Goal: Task Accomplishment & Management: Manage account settings

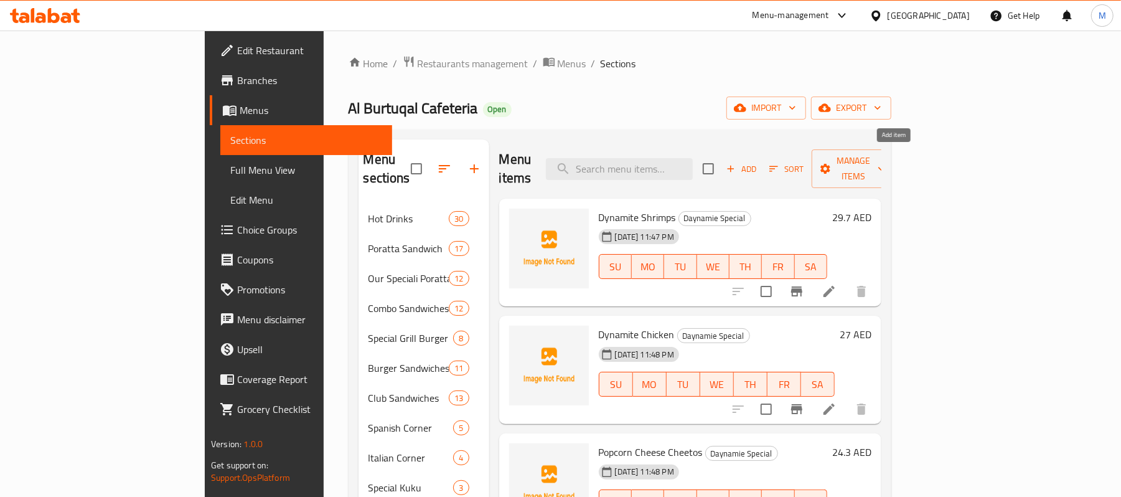
click at [758, 162] on span "Add" at bounding box center [742, 169] width 34 height 14
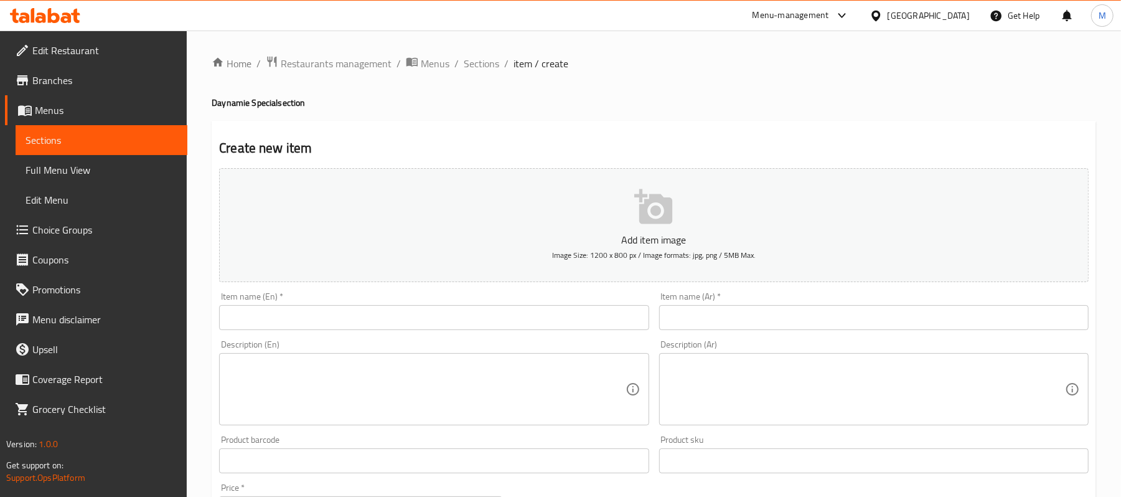
click at [813, 315] on input "text" at bounding box center [874, 317] width 430 height 25
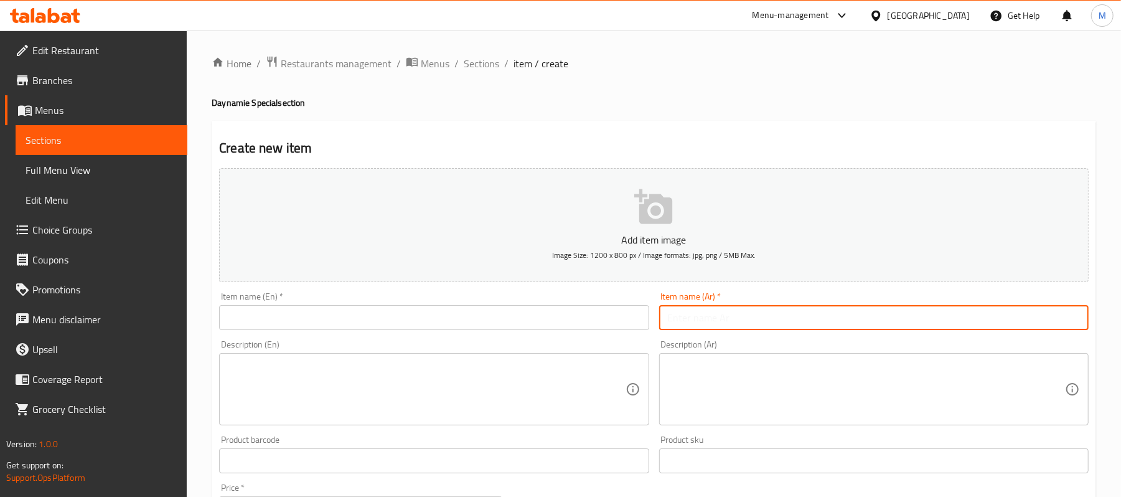
paste input "زنجر اميركانو"
type input "زنجر اميركانو"
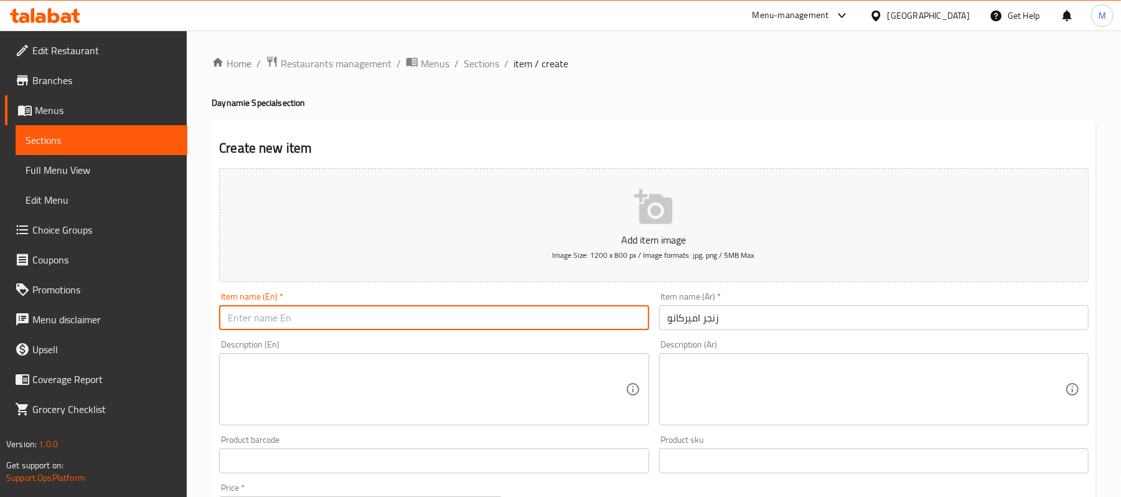
click at [285, 319] on input "text" at bounding box center [434, 317] width 430 height 25
paste input "ZINGER AMERICANO"
click at [285, 319] on input "ZINGER AMERICANO" at bounding box center [434, 317] width 430 height 25
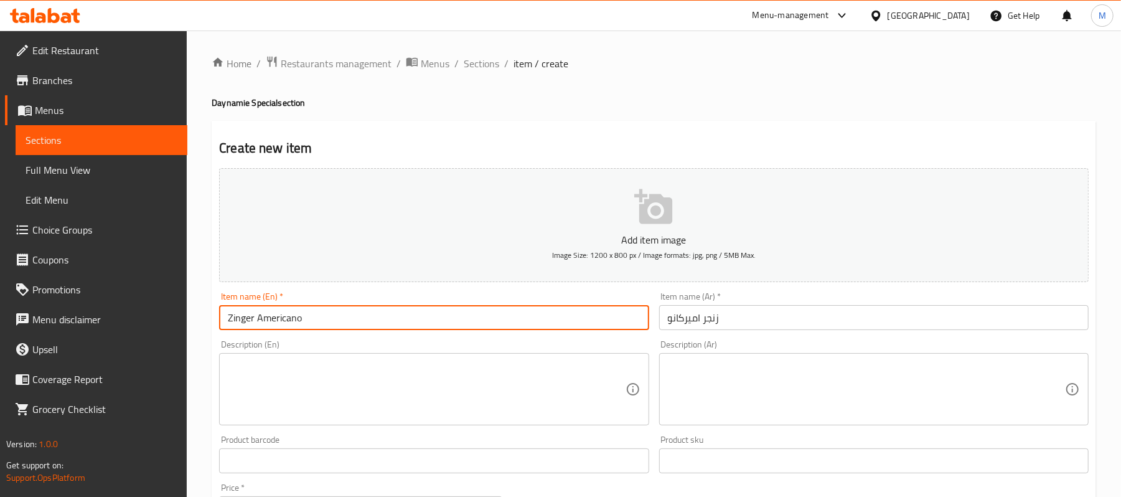
type input "Zinger Americano"
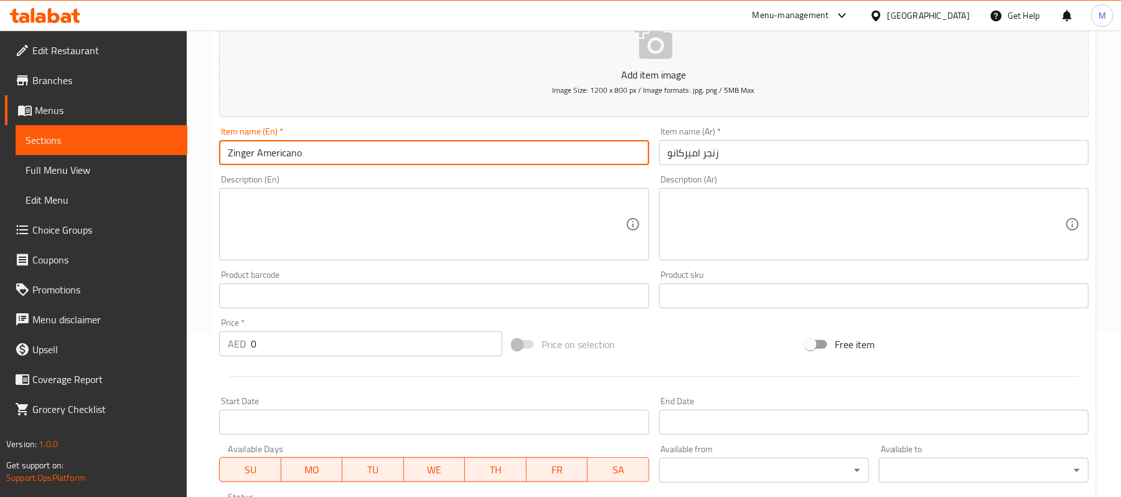
scroll to position [166, 0]
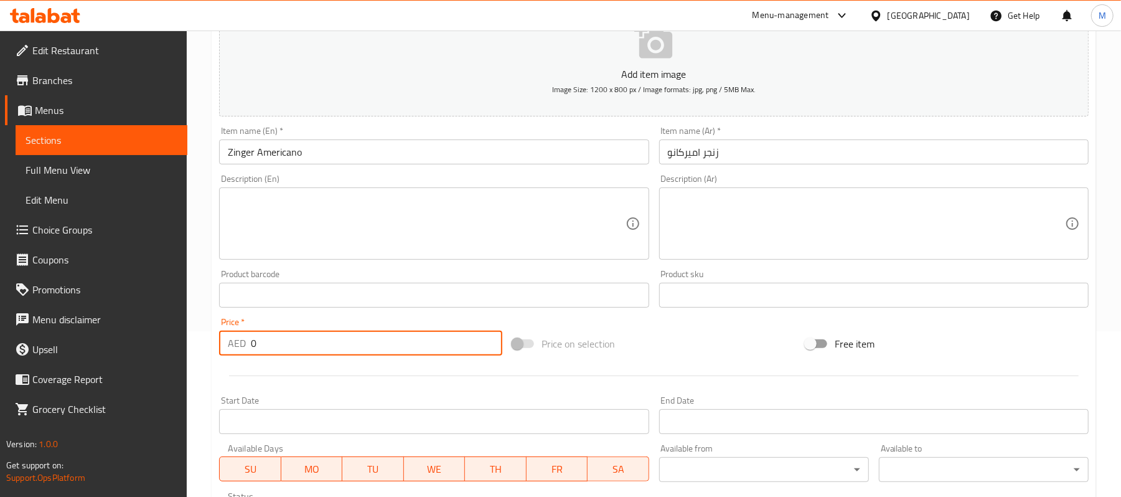
drag, startPoint x: 257, startPoint y: 342, endPoint x: 277, endPoint y: 352, distance: 22.3
click at [277, 352] on input "0" at bounding box center [377, 343] width 252 height 25
paste input "20.25"
drag, startPoint x: 260, startPoint y: 340, endPoint x: 240, endPoint y: 340, distance: 19.9
click at [240, 340] on div "AED 20.25 Price *" at bounding box center [360, 343] width 283 height 25
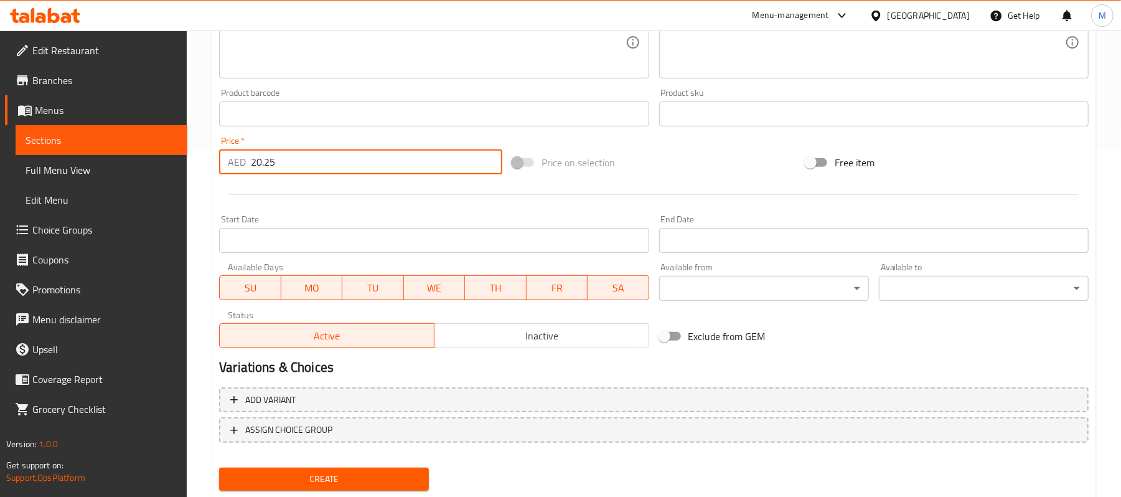
scroll to position [382, 0]
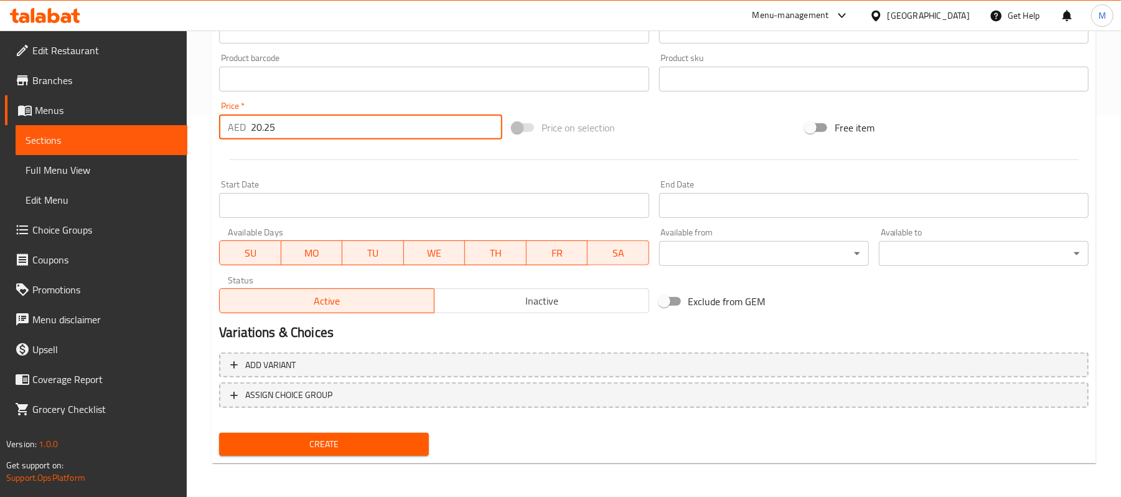
type input "20.25"
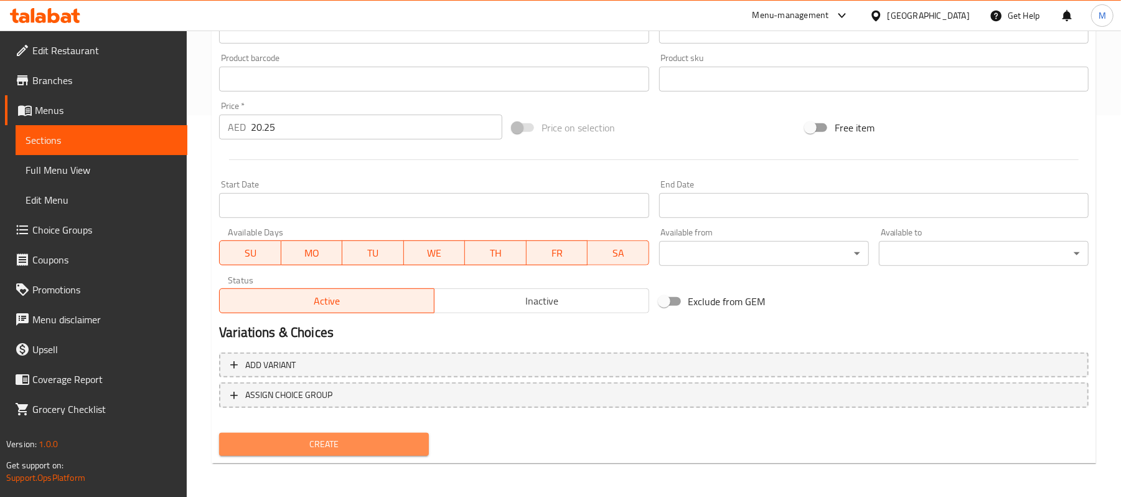
click at [287, 435] on button "Create" at bounding box center [324, 444] width 210 height 23
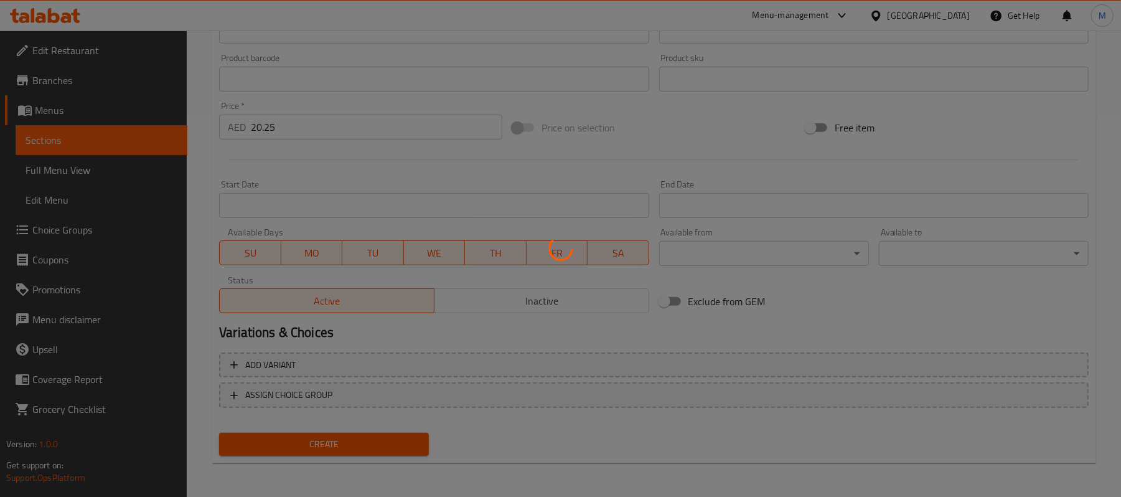
type input "0"
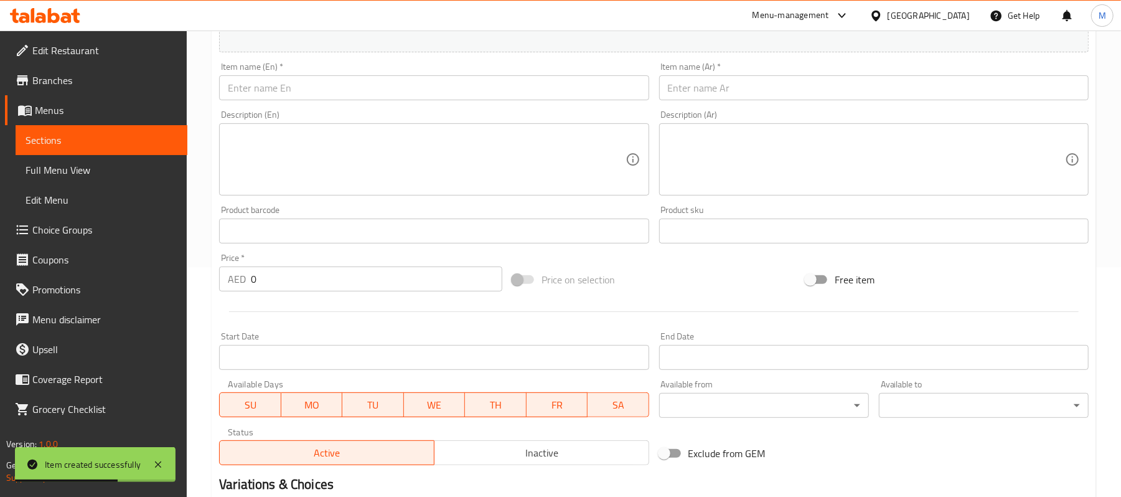
scroll to position [50, 0]
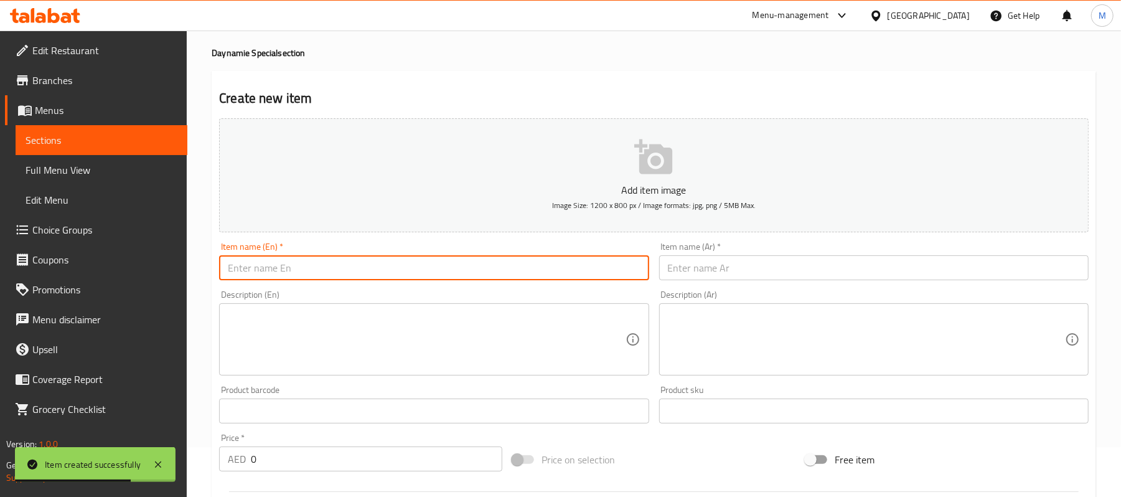
click at [314, 265] on input "text" at bounding box center [434, 267] width 430 height 25
paste input "نقانق اميركانو"
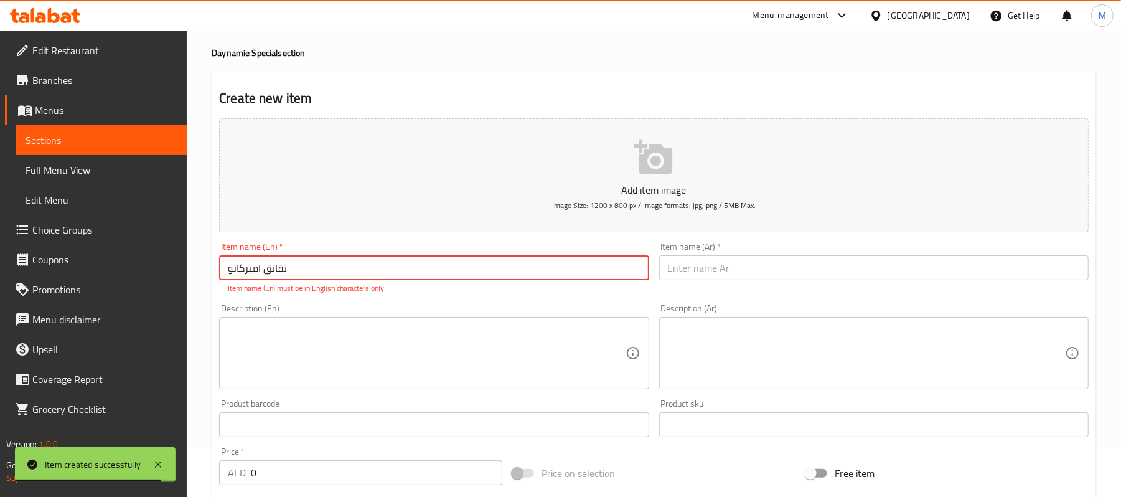
type input "نقانق اميركانو"
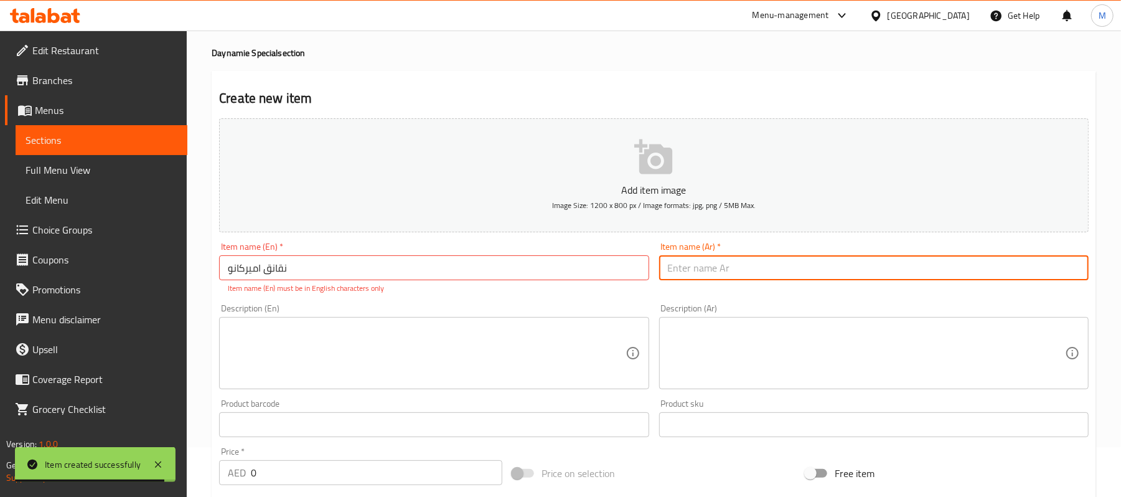
click at [877, 267] on input "text" at bounding box center [874, 267] width 430 height 25
paste input "نقانق اميركانو"
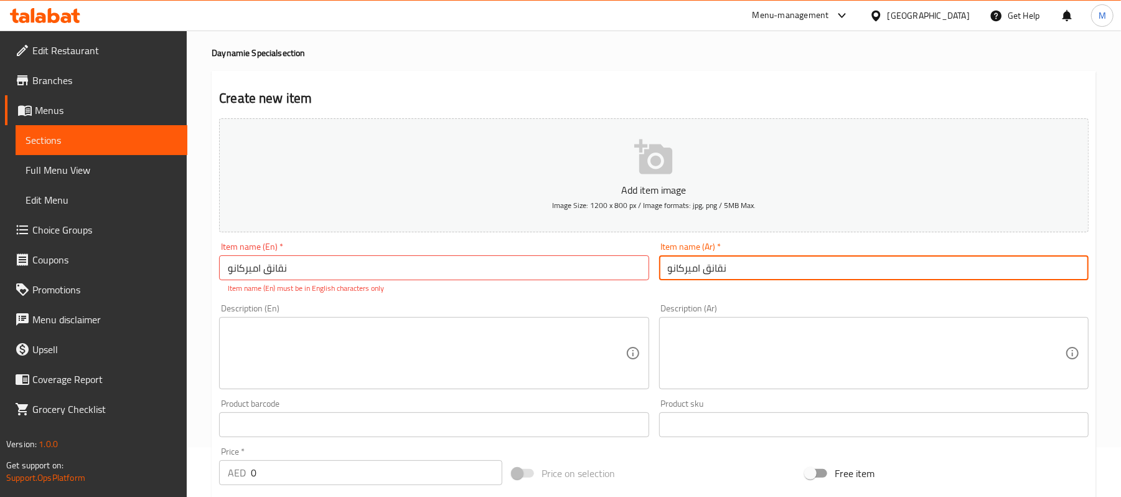
type input "نقانق اميركانو"
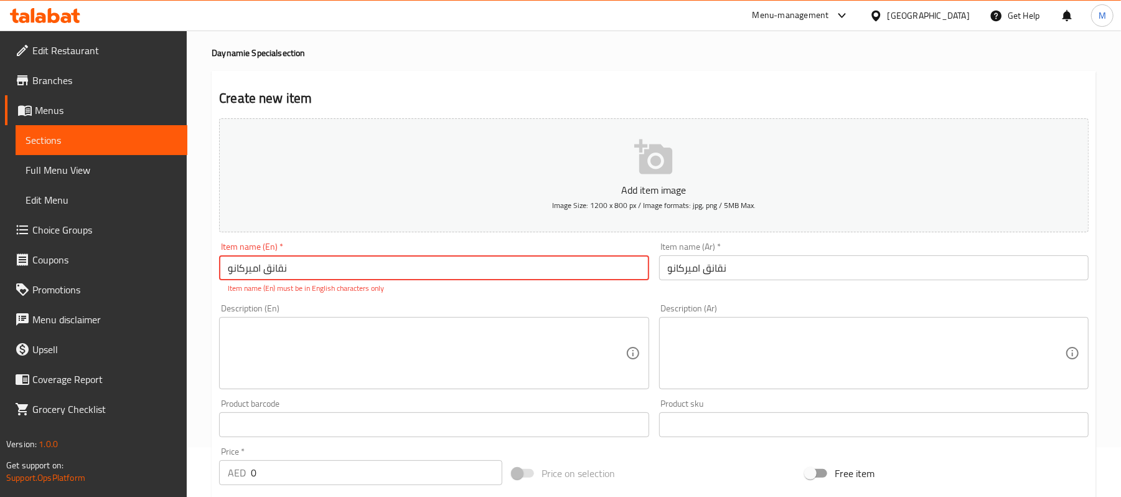
click at [351, 269] on input "نقانق اميركانو" at bounding box center [434, 267] width 430 height 25
paste input "HOTDOG AMERICANO"
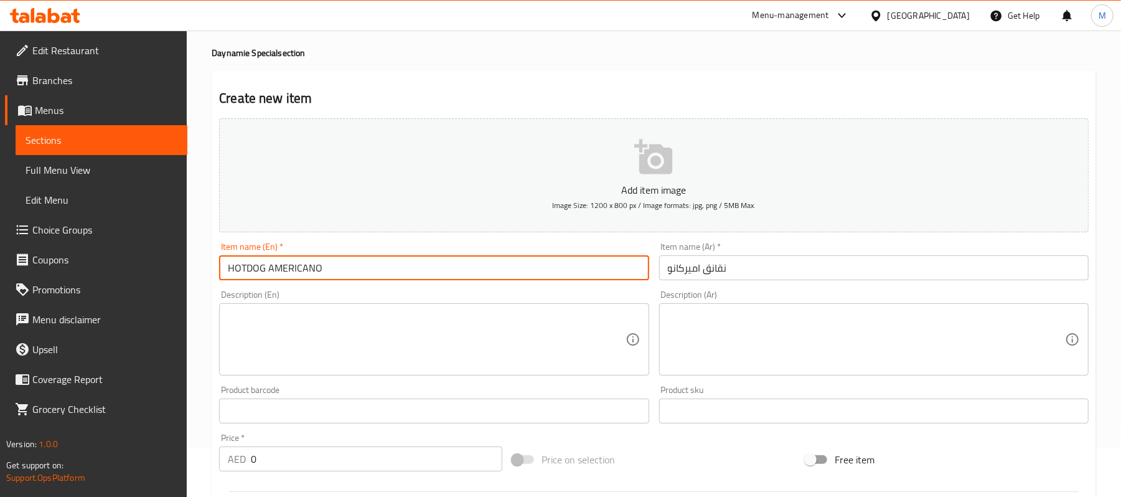
click at [399, 267] on input "HOTDOG AMERICANO" at bounding box center [434, 267] width 430 height 25
type input "Hotdog Americano"
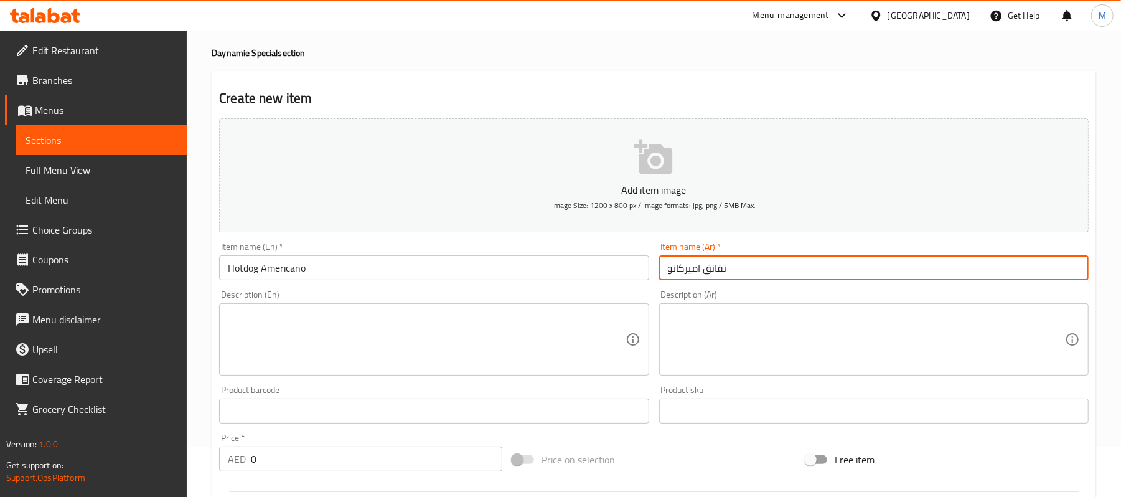
click at [722, 270] on input "نقانق اميركانو" at bounding box center [874, 267] width 430 height 25
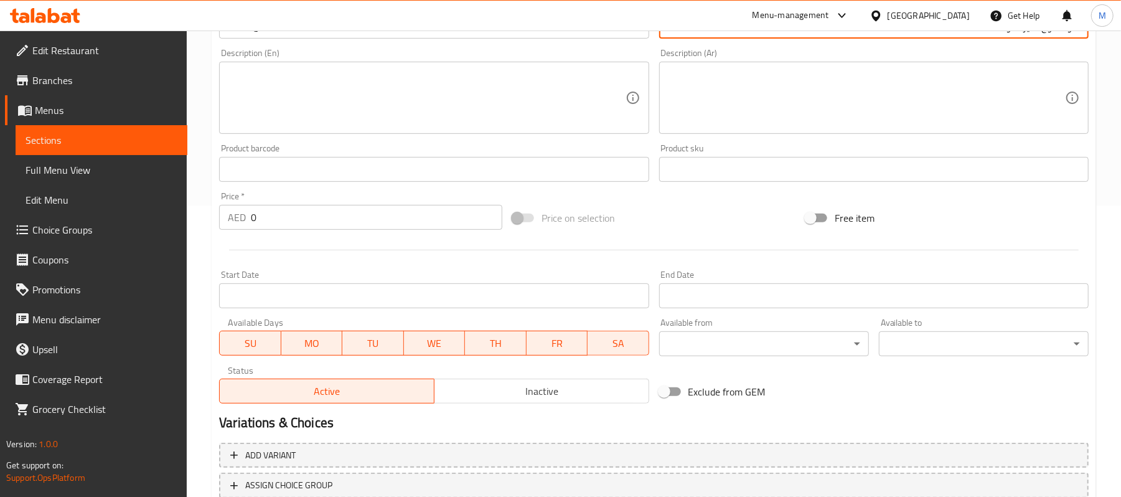
scroll to position [293, 0]
type input "هوت دوج اميركانو"
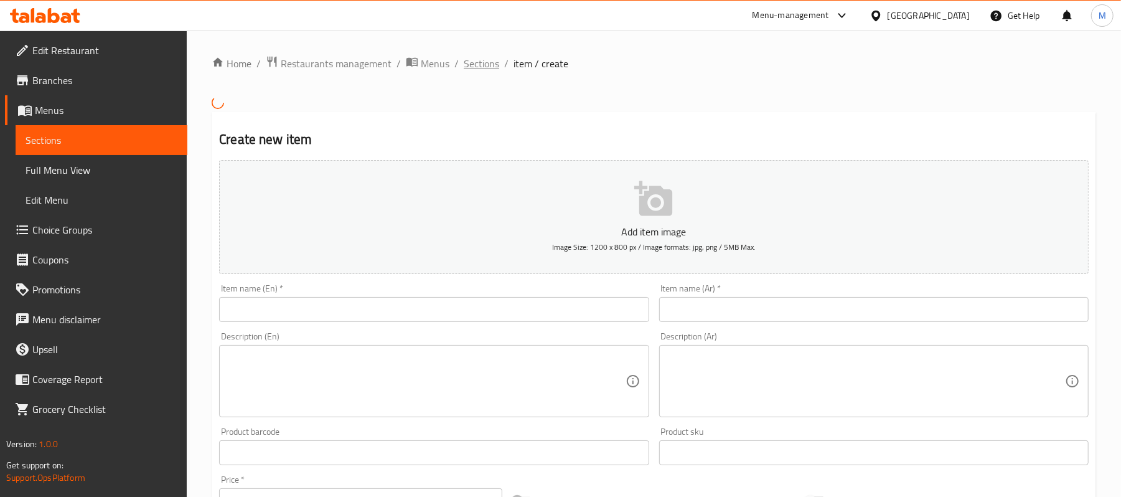
click at [477, 61] on span "Sections" at bounding box center [481, 63] width 35 height 15
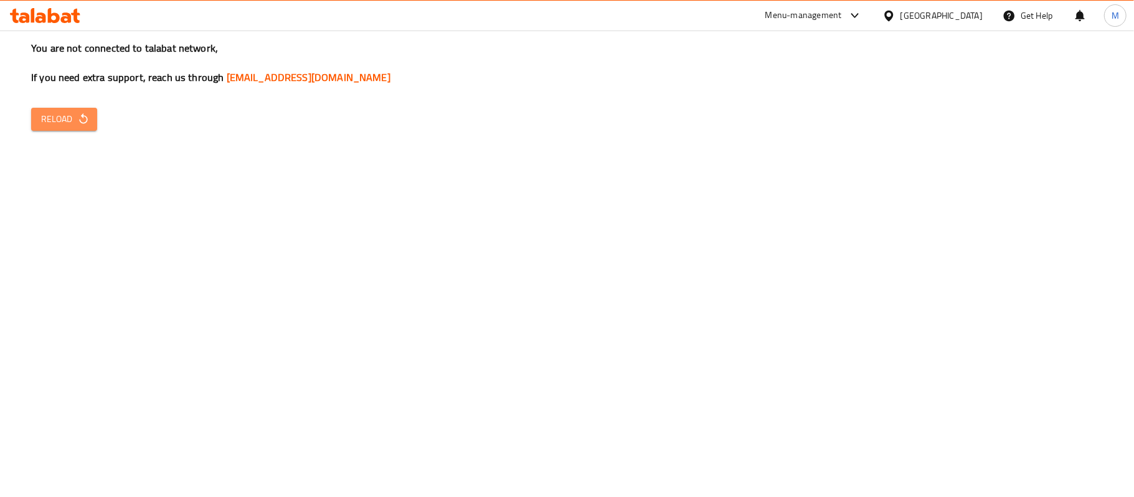
click at [68, 111] on span "Reload" at bounding box center [64, 119] width 46 height 16
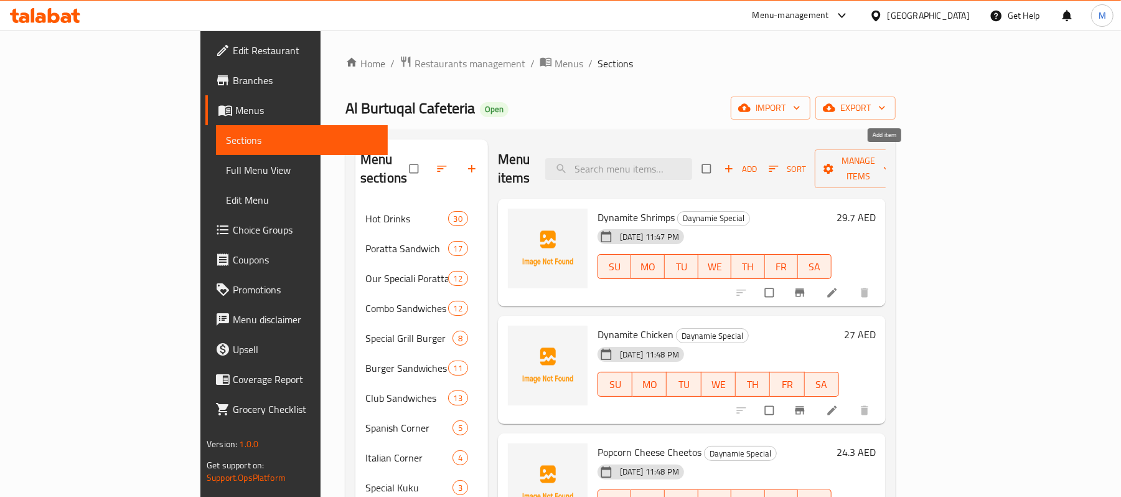
click at [758, 163] on span "Add" at bounding box center [741, 169] width 34 height 14
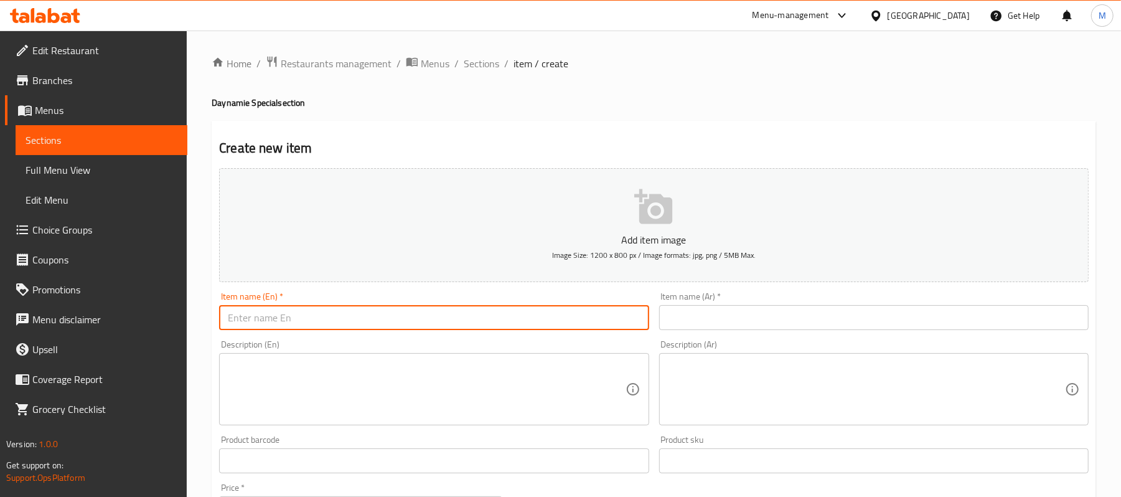
click at [371, 317] on input "text" at bounding box center [434, 317] width 430 height 25
paste input "و زنجر اميركانو دجاج سمس كريسبي نقانق سمس كريسبي [PERSON_NAME] اناناس كيوي ليمو…"
type input "و زنجر اميركانو دجاج سمس كريسبي نقانق سمس كريسبي [PERSON_NAME] اناناس كيوي ليمو…"
click at [371, 317] on input "و زنجر اميركانو دجاج سمس كريسبي نقانق سمس كريسبي [PERSON_NAME] اناناس كيوي ليمو…" at bounding box center [434, 317] width 430 height 25
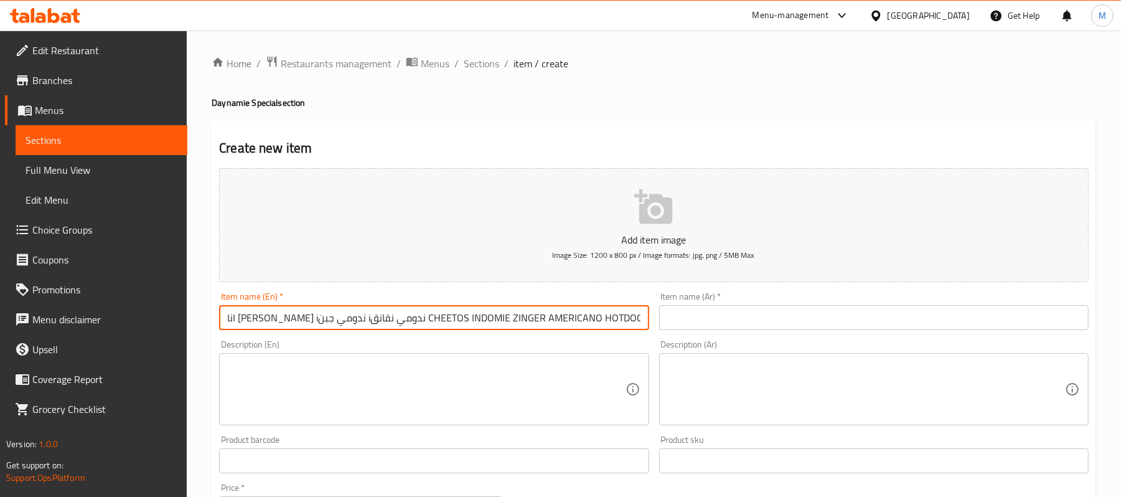
click at [371, 317] on input "و زنجر اميركانو دجاج سمس كريسبي نقانق سمس كريسبي [PERSON_NAME] اناناس كيوي ليمو…" at bounding box center [434, 317] width 430 height 25
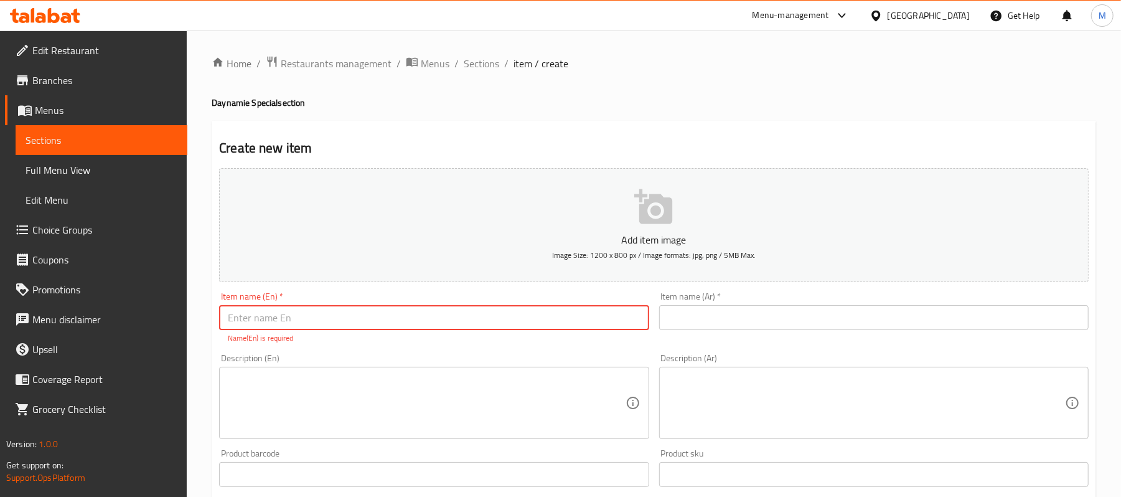
click at [308, 314] on input "text" at bounding box center [434, 317] width 430 height 25
paste input "HOTDOG AMERICANO"
click at [308, 314] on input "HOTDOG AMERICANO" at bounding box center [434, 317] width 430 height 25
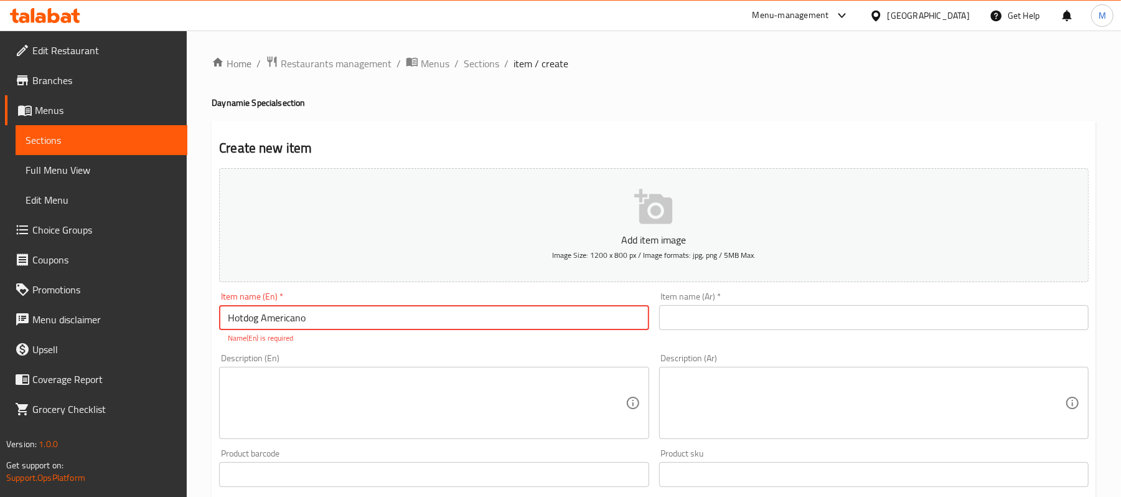
type input "Hotdog Americano"
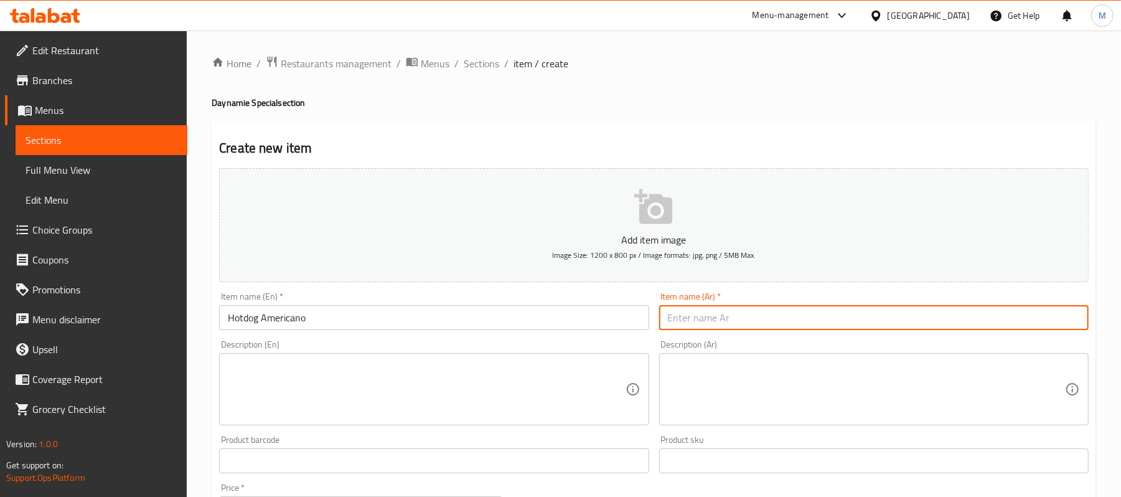
click at [817, 319] on input "text" at bounding box center [874, 317] width 430 height 25
paste input "انق اميركانو"
click at [708, 315] on input "انق اميركانو" at bounding box center [874, 317] width 430 height 25
click at [716, 322] on input "انق اميركانو" at bounding box center [874, 317] width 430 height 25
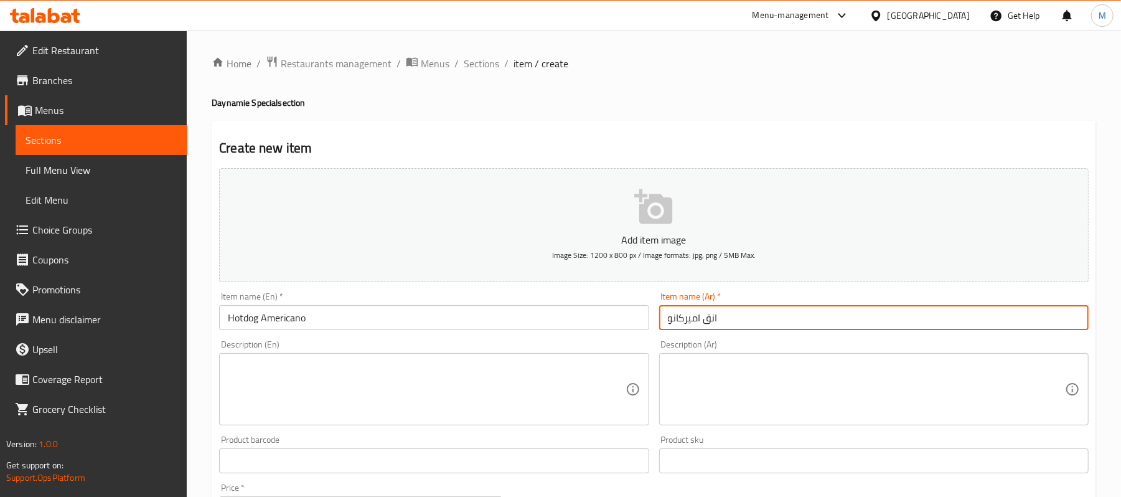
click at [716, 322] on input "انق اميركانو" at bounding box center [874, 317] width 430 height 25
type input "هوت دوج اميركانو"
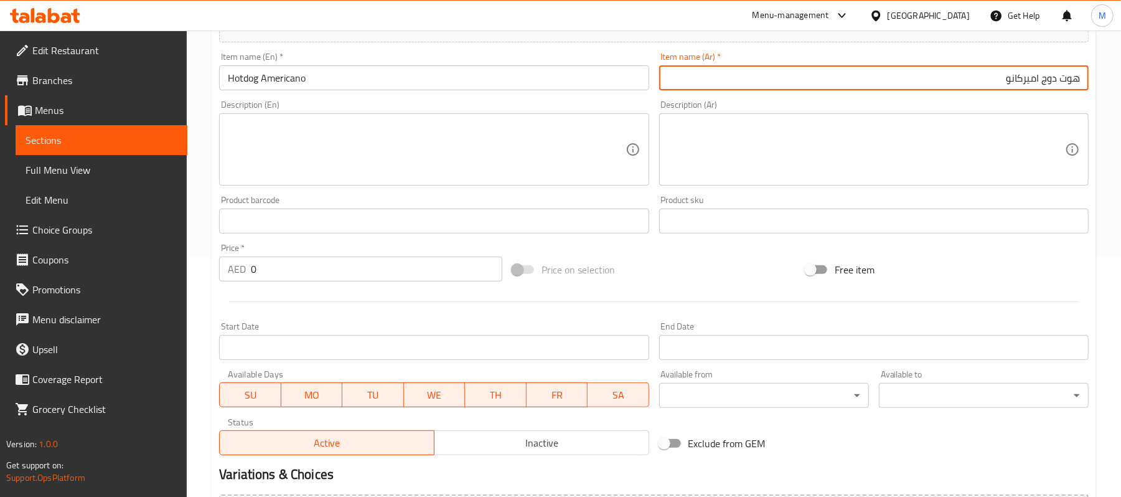
scroll to position [249, 0]
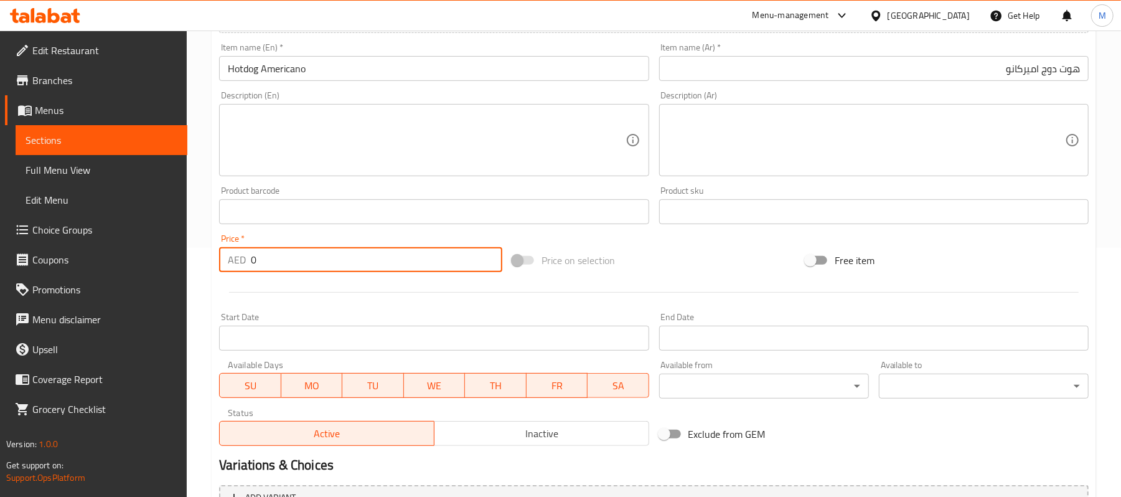
drag, startPoint x: 268, startPoint y: 269, endPoint x: 243, endPoint y: 257, distance: 27.8
click at [243, 257] on div "AED 0 Price *" at bounding box center [360, 259] width 283 height 25
paste input "number"
click at [294, 264] on input "number" at bounding box center [377, 259] width 252 height 25
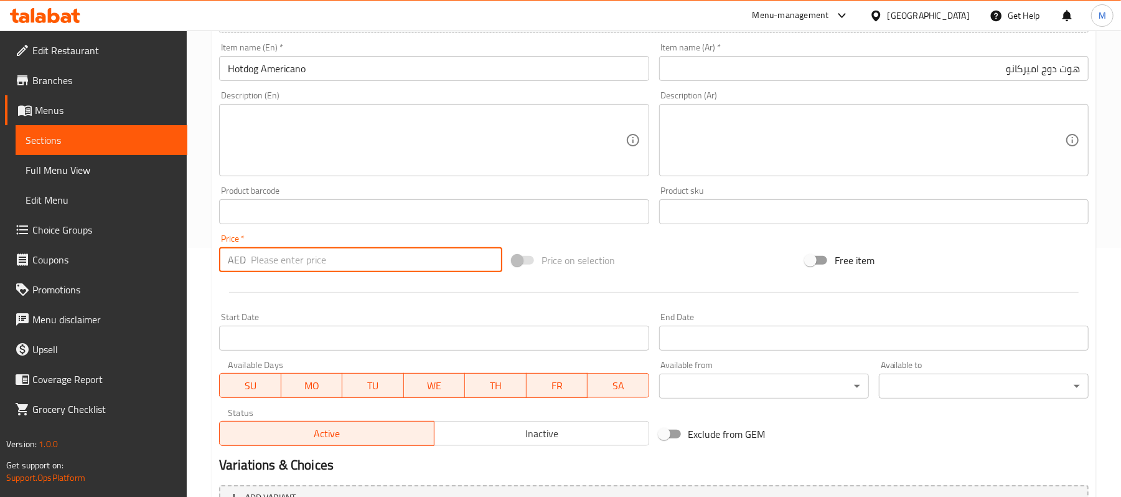
click at [294, 264] on input "number" at bounding box center [377, 259] width 252 height 25
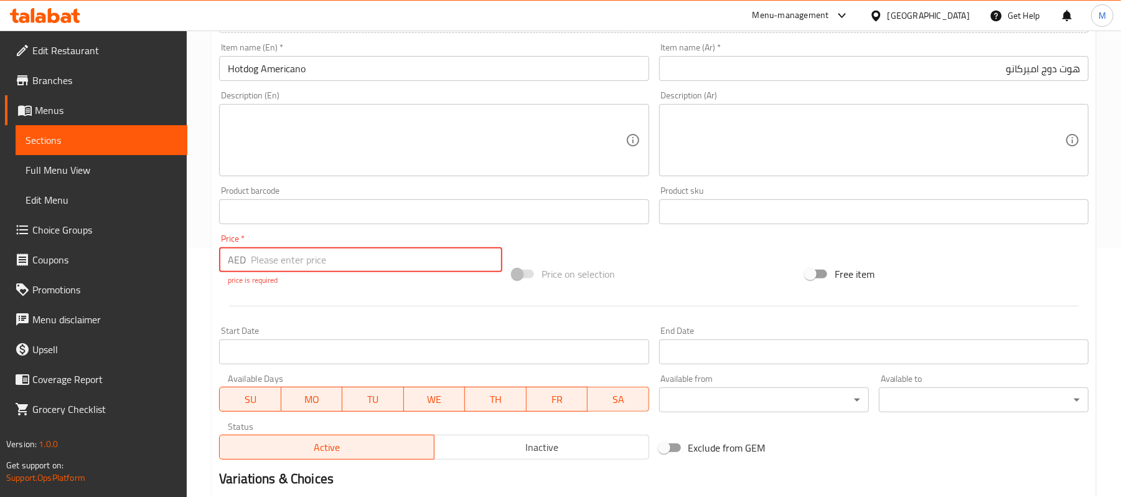
paste input "16.20"
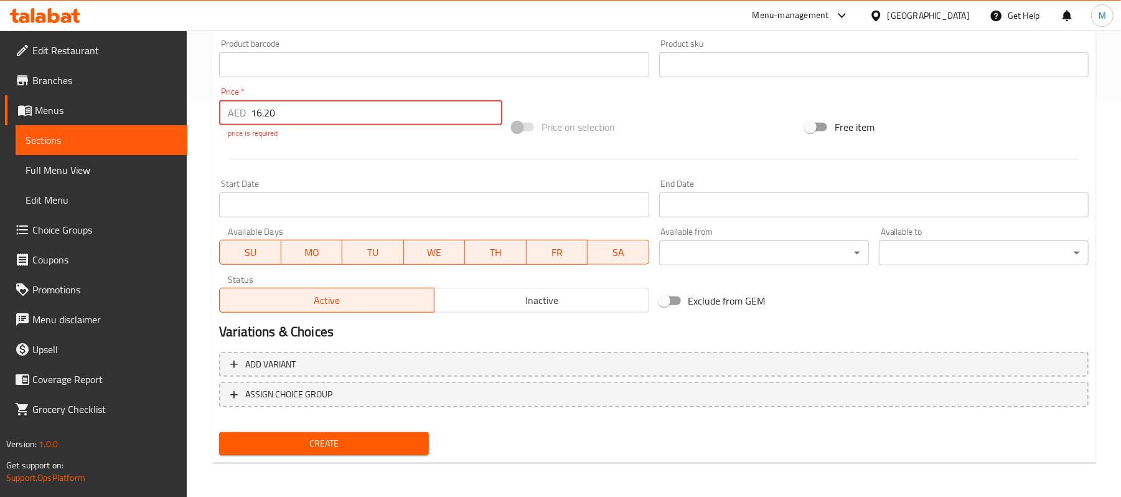
type input "16.20"
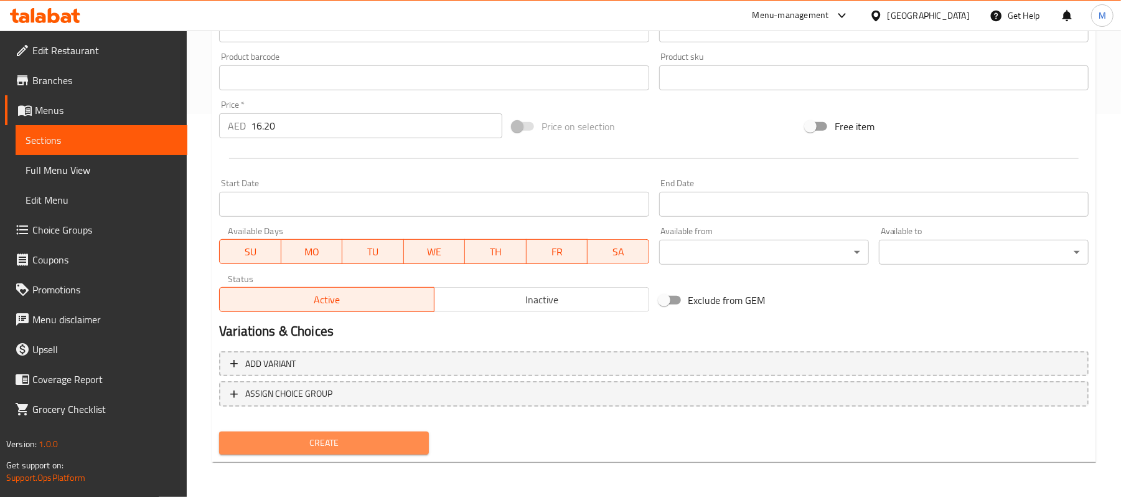
scroll to position [382, 0]
click at [305, 447] on span "Create" at bounding box center [324, 444] width 190 height 16
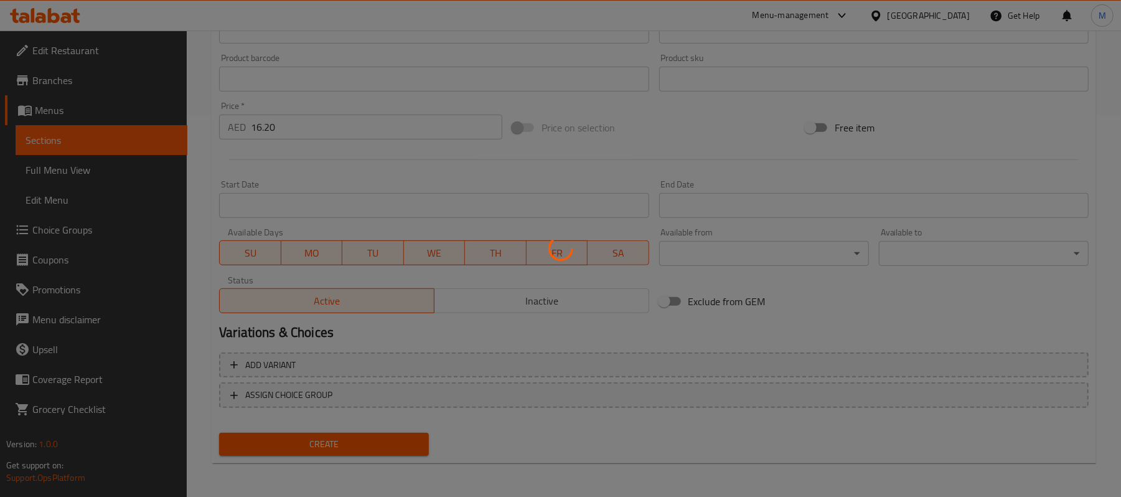
type input "0"
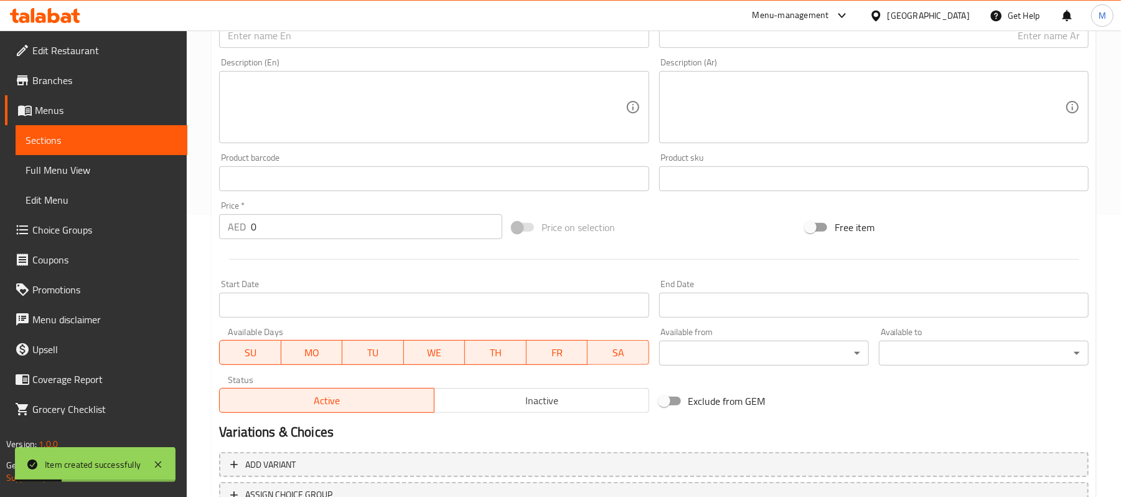
scroll to position [50, 0]
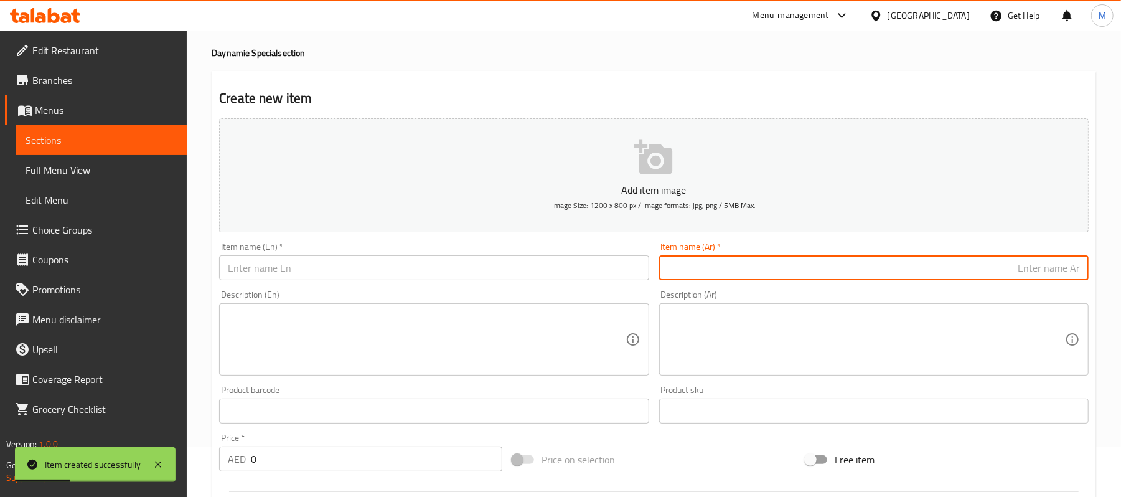
click at [819, 275] on input "text" at bounding box center [874, 267] width 430 height 25
paste input "دجاج سمس كريسبي"
type input "دجاج سمس كريسبي"
click at [305, 263] on input "text" at bounding box center [434, 267] width 430 height 25
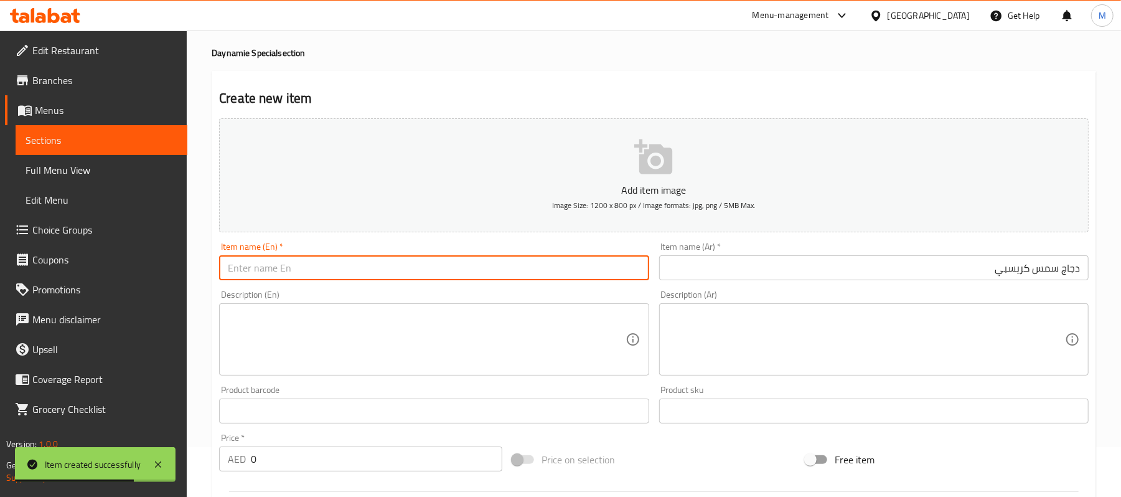
paste input "SEMI CRISPY CHICKEN"
click at [313, 278] on input "SEMI CRISPY CHICKEN" at bounding box center [434, 267] width 430 height 25
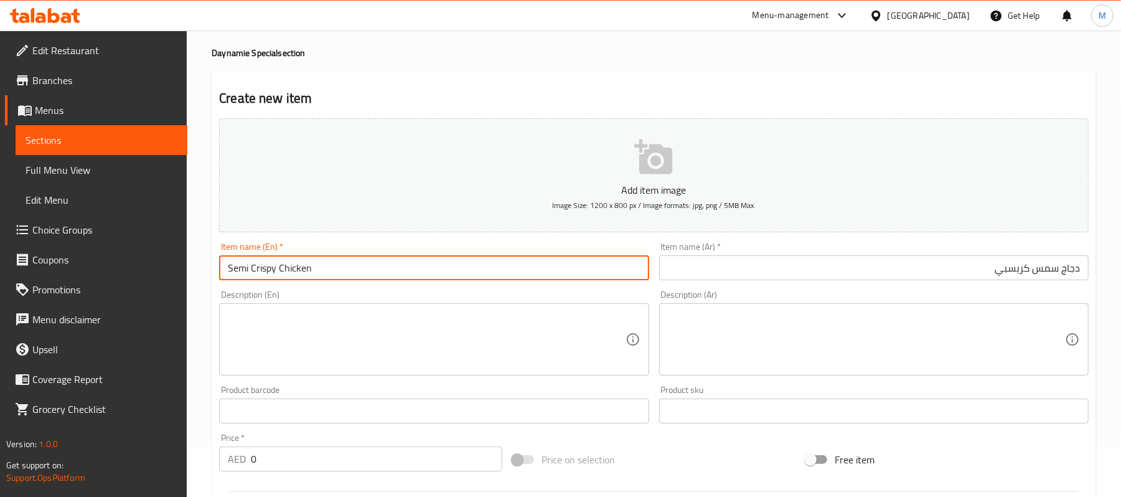
type input "Semi Crispy Chicken"
click at [1049, 270] on input "دجاج سمس كريسبي" at bounding box center [874, 267] width 430 height 25
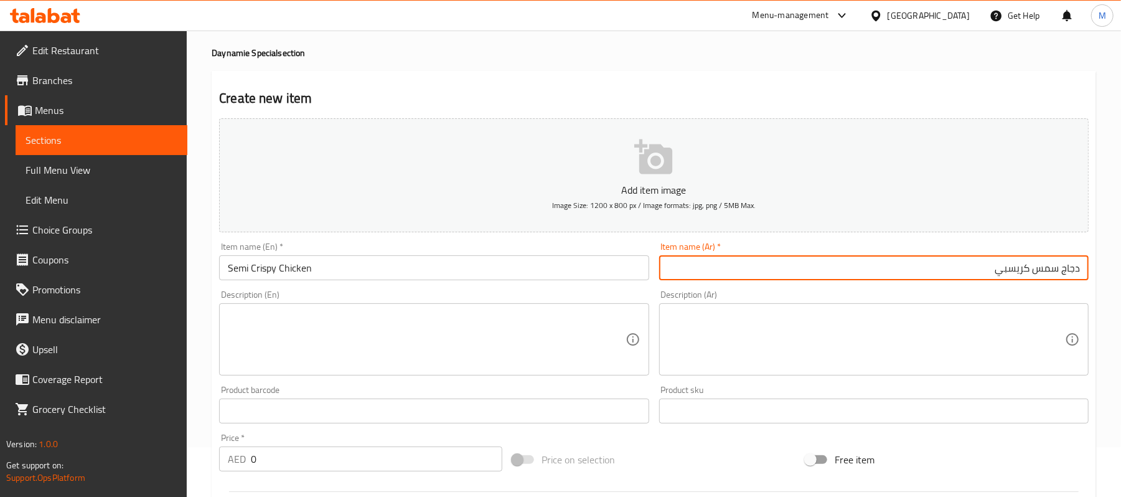
click at [1050, 270] on input "دجاج سمس كريسبي" at bounding box center [874, 267] width 430 height 25
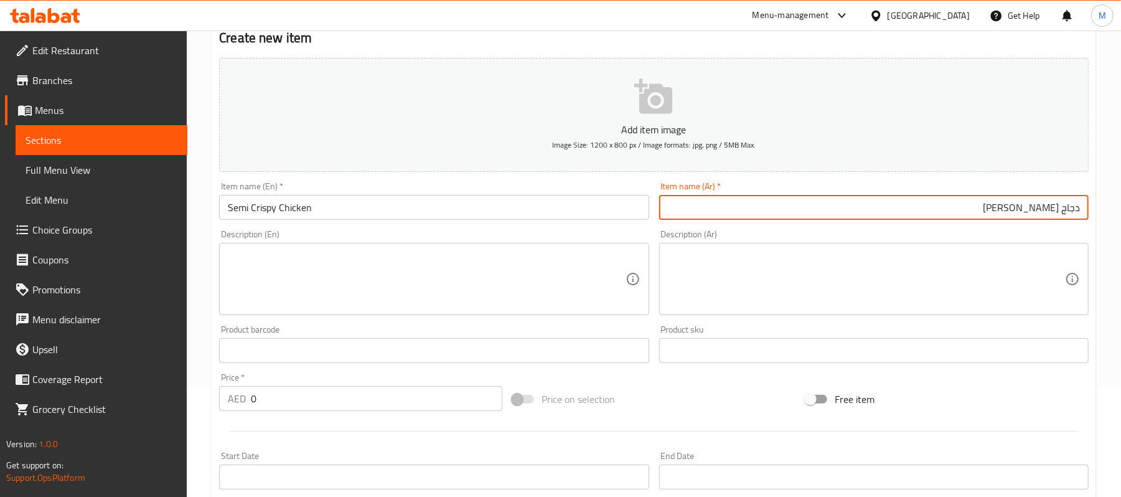
scroll to position [162, 0]
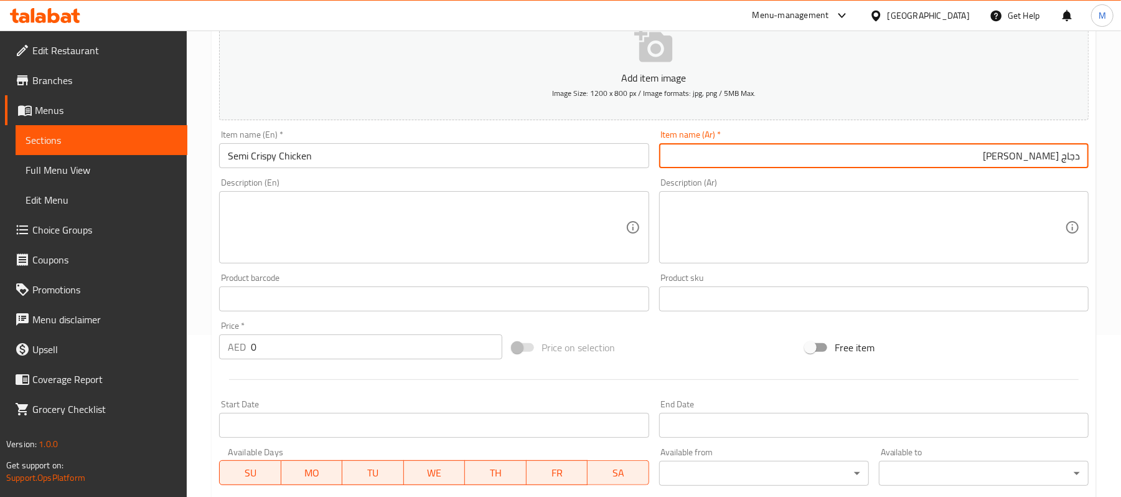
type input "دجاج [PERSON_NAME]"
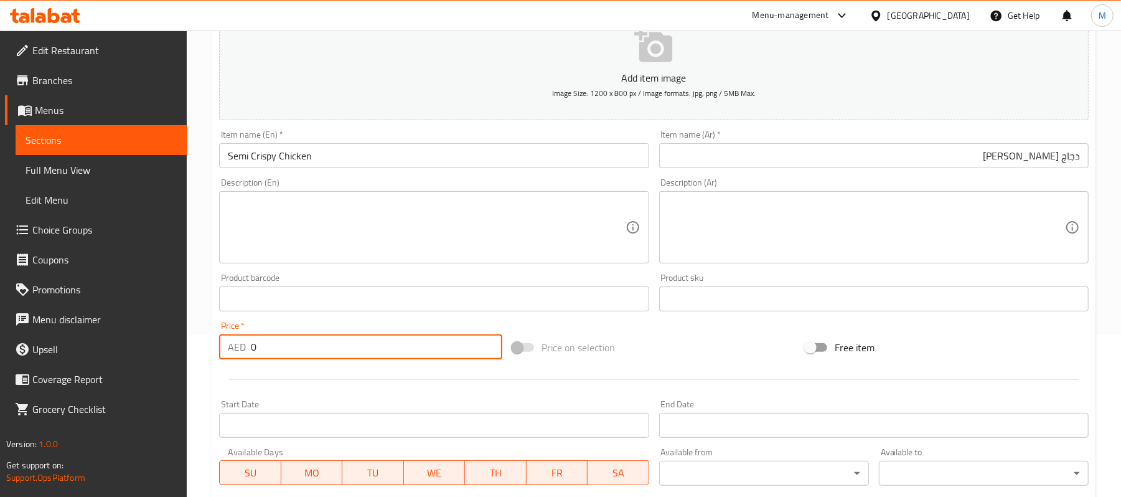
drag, startPoint x: 320, startPoint y: 344, endPoint x: 177, endPoint y: 372, distance: 145.9
click at [177, 372] on div "Edit Restaurant Branches Menus Sections Full Menu View Edit Menu Choice Groups …" at bounding box center [560, 293] width 1121 height 849
paste input "14.85"
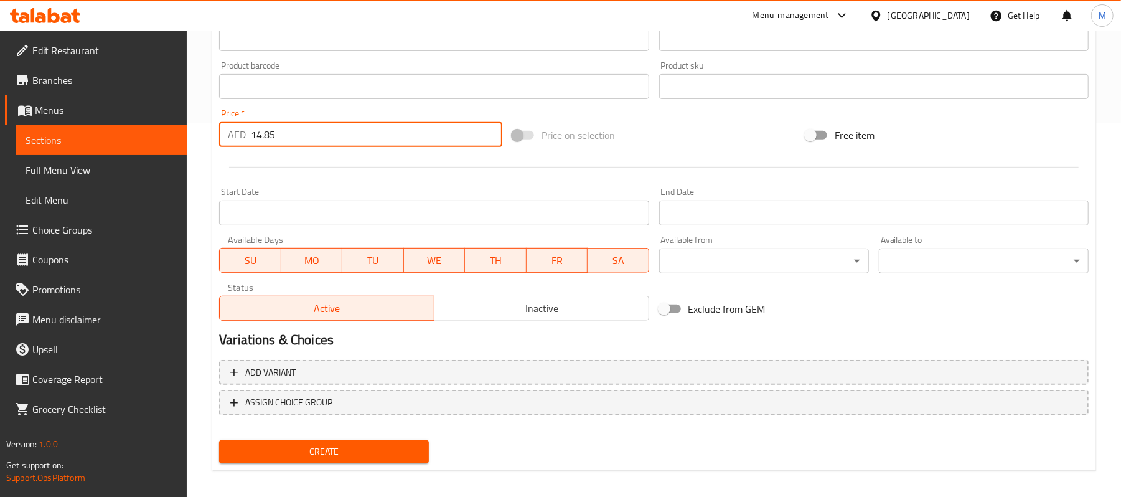
scroll to position [382, 0]
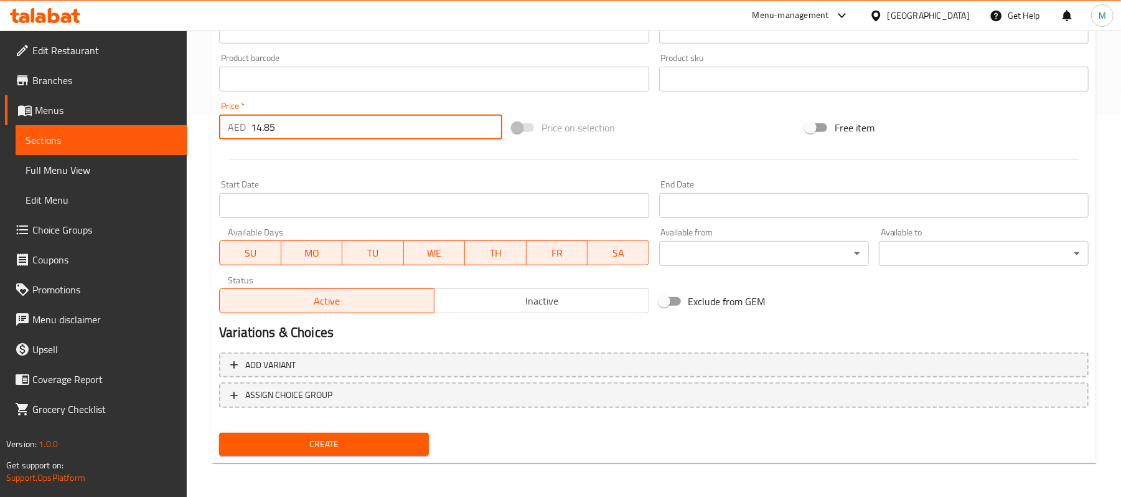
type input "14.85"
click at [362, 451] on span "Create" at bounding box center [324, 444] width 190 height 16
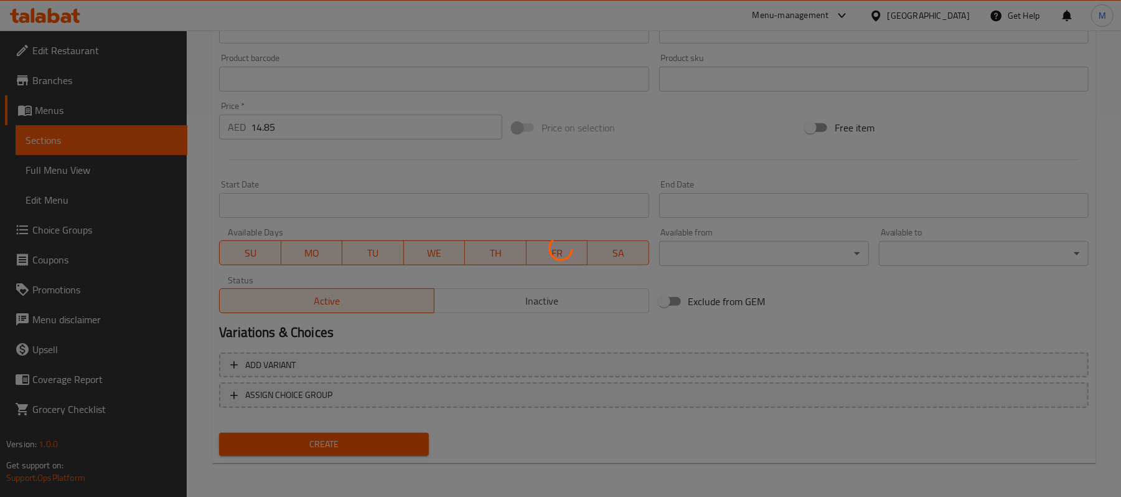
type input "0"
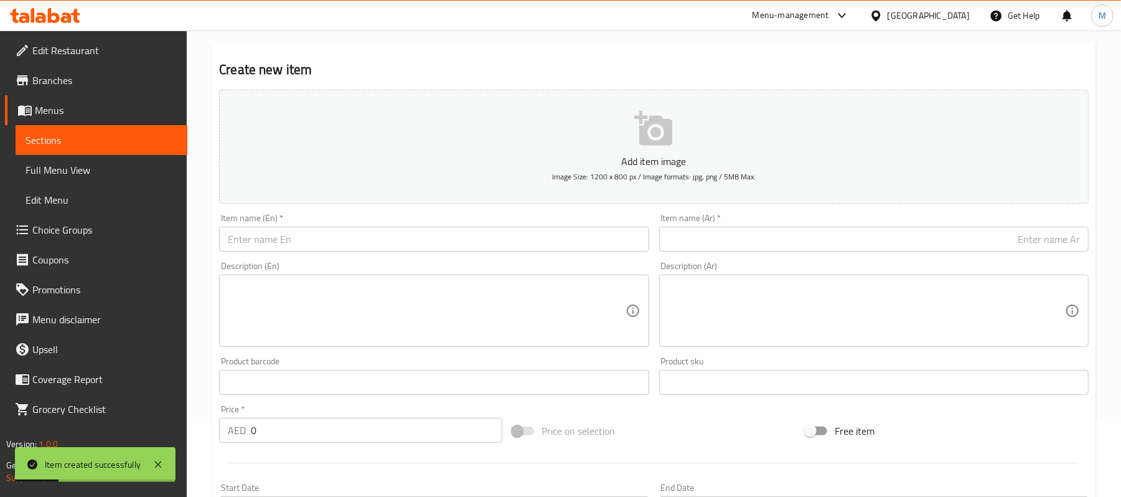
scroll to position [50, 0]
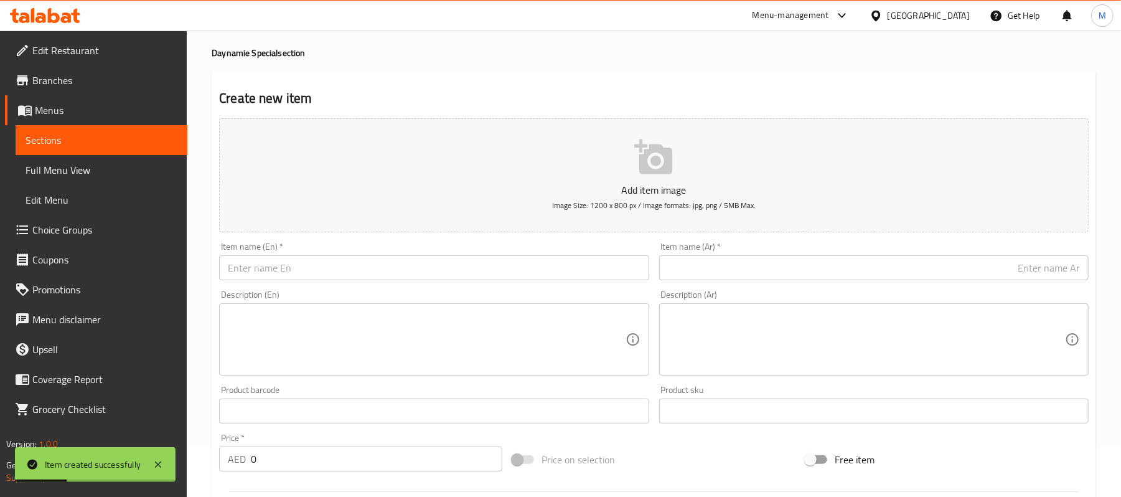
click at [755, 266] on input "text" at bounding box center [874, 267] width 430 height 25
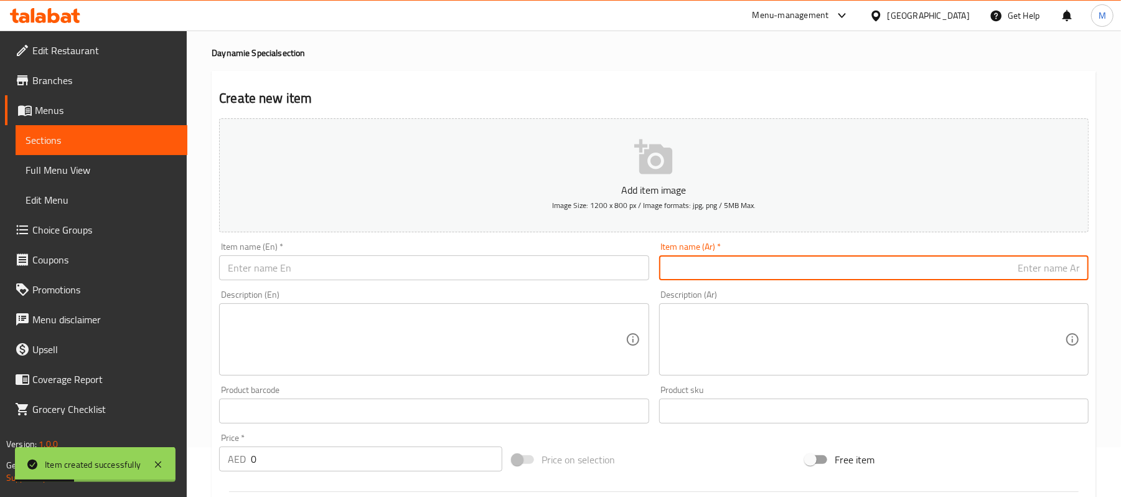
paste input "نقانق [PERSON_NAME]"
type input "نقانق [PERSON_NAME]"
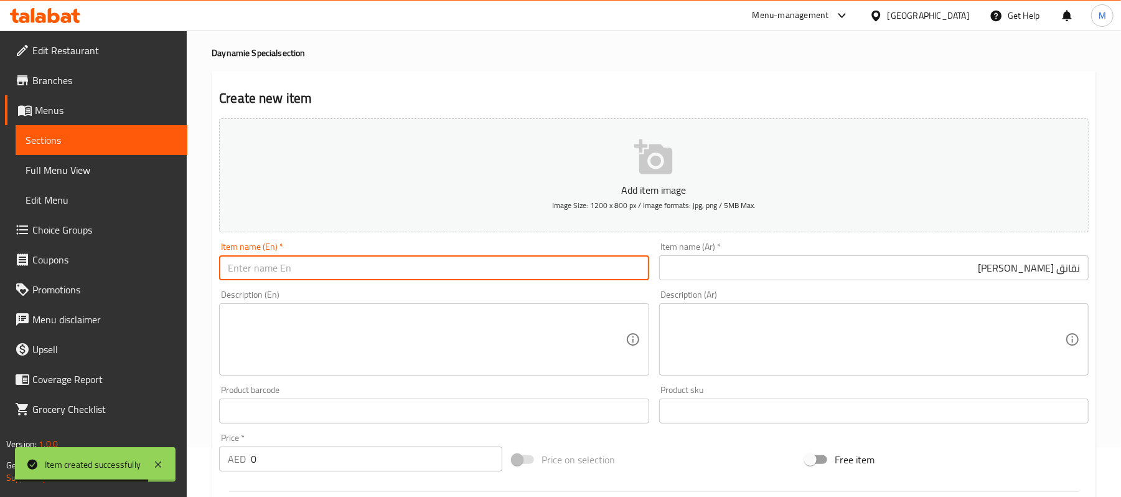
click at [362, 280] on input "text" at bounding box center [434, 267] width 430 height 25
paste input "SEMI CRISPY HOTDOG"
click at [345, 271] on input "SEMI CRISPY HOTDOG" at bounding box center [434, 267] width 430 height 25
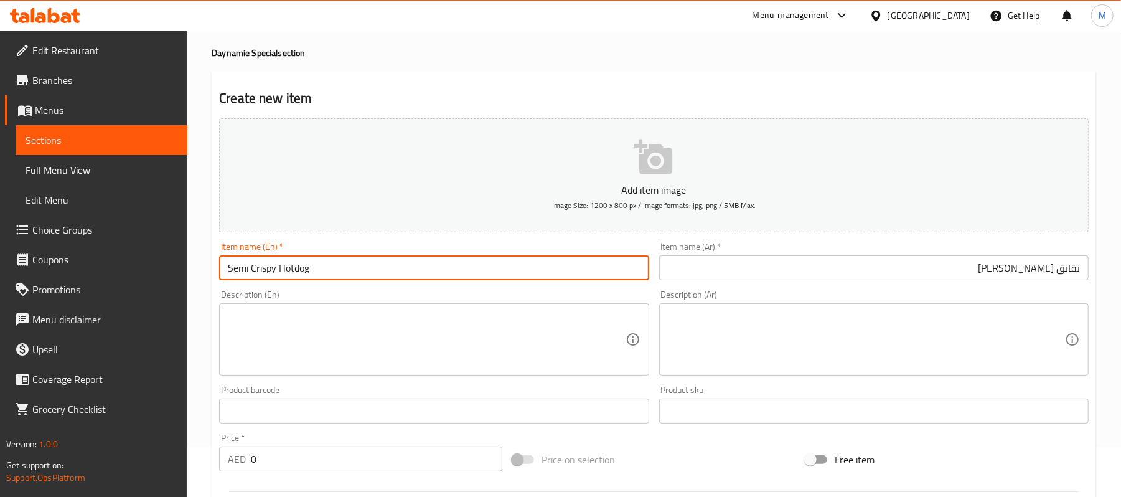
type input "Semi Crispy Hotdog"
click at [1071, 273] on input "نقانق [PERSON_NAME]" at bounding box center [874, 267] width 430 height 25
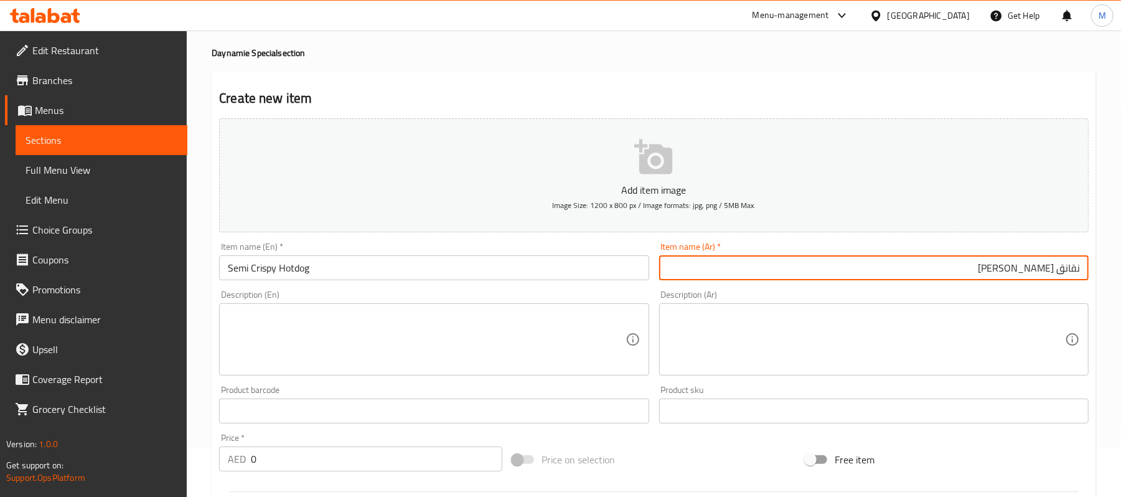
click at [1071, 273] on input "نقانق [PERSON_NAME]" at bounding box center [874, 267] width 430 height 25
click at [1027, 266] on input "هوت دوج سمس كريسبي" at bounding box center [874, 267] width 430 height 25
type input "هوت دوج [PERSON_NAME]"
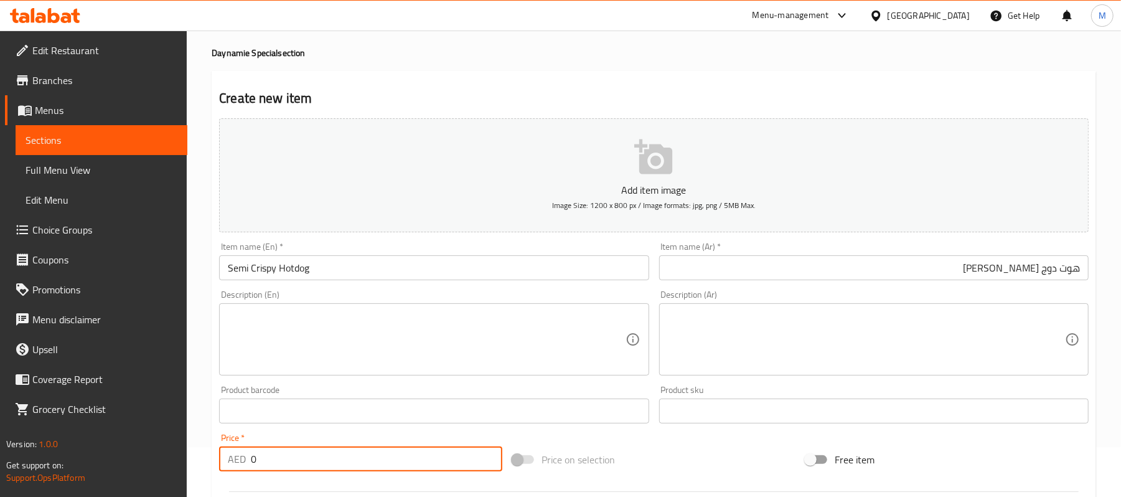
drag, startPoint x: 257, startPoint y: 457, endPoint x: 230, endPoint y: 456, distance: 26.2
click at [230, 456] on div "AED 0 Price *" at bounding box center [360, 458] width 283 height 25
paste input "13.5"
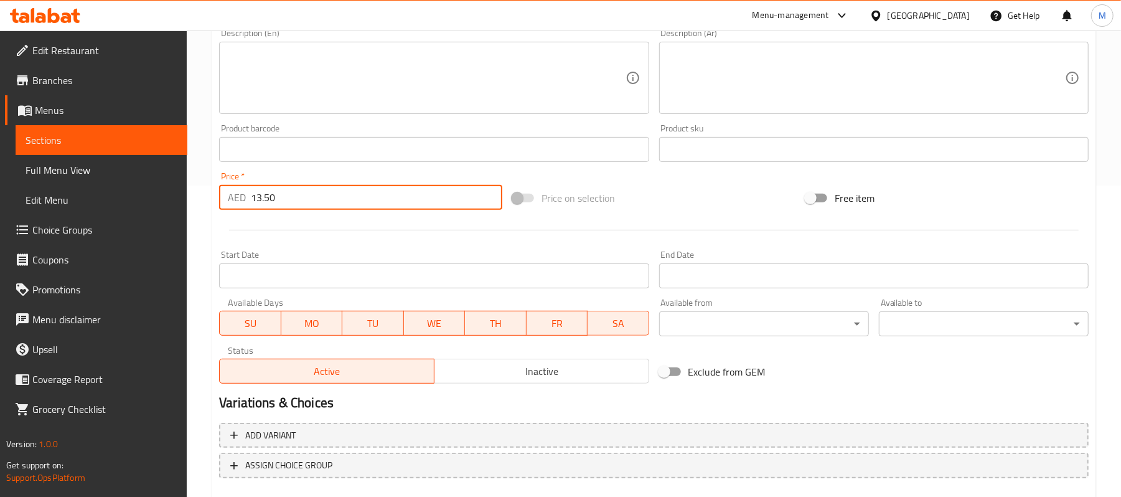
scroll to position [377, 0]
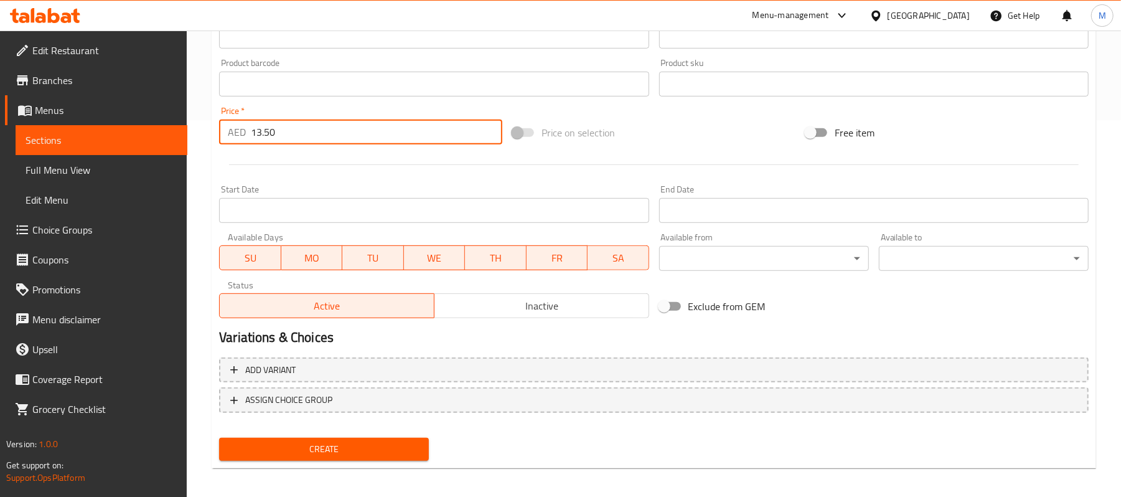
type input "13.50"
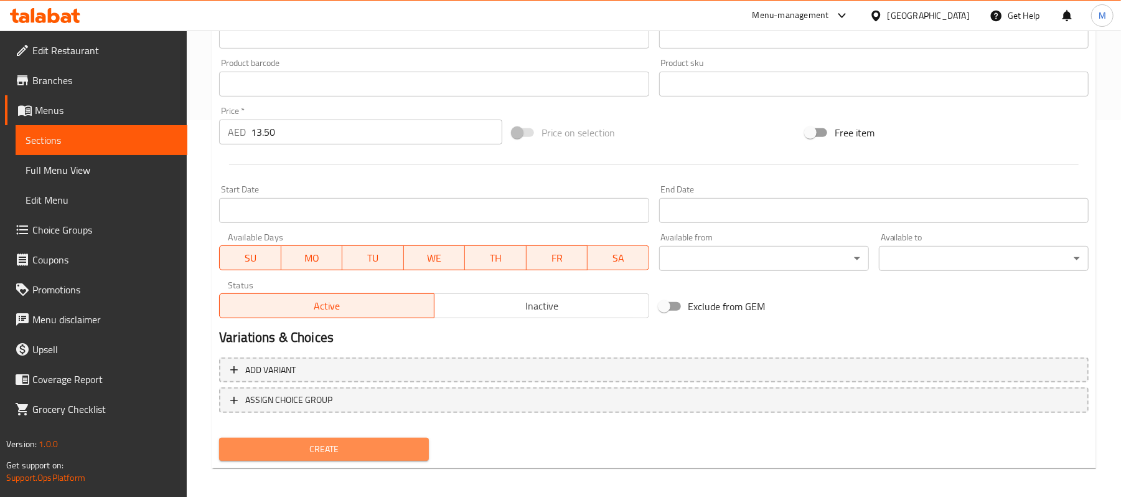
click at [267, 457] on button "Create" at bounding box center [324, 449] width 210 height 23
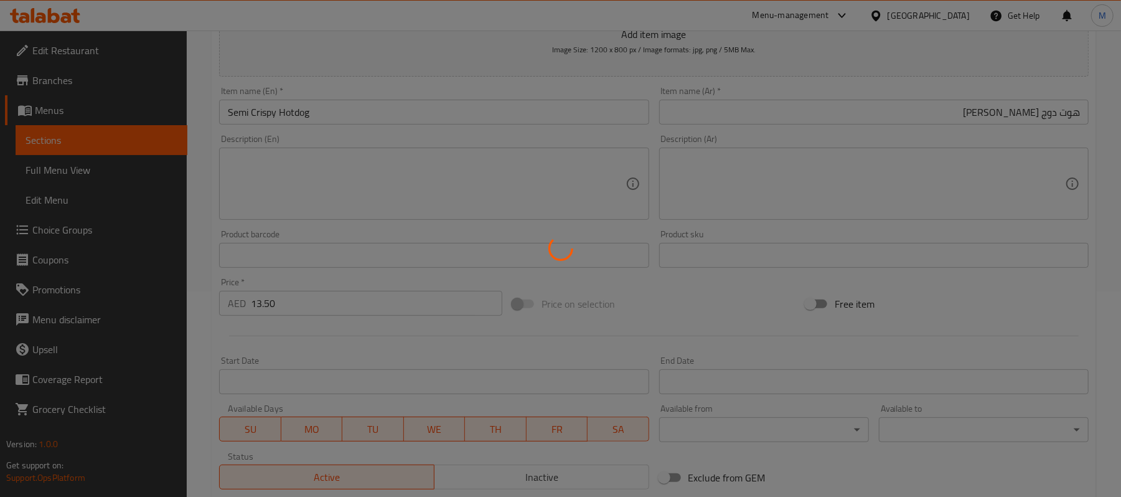
scroll to position [0, 0]
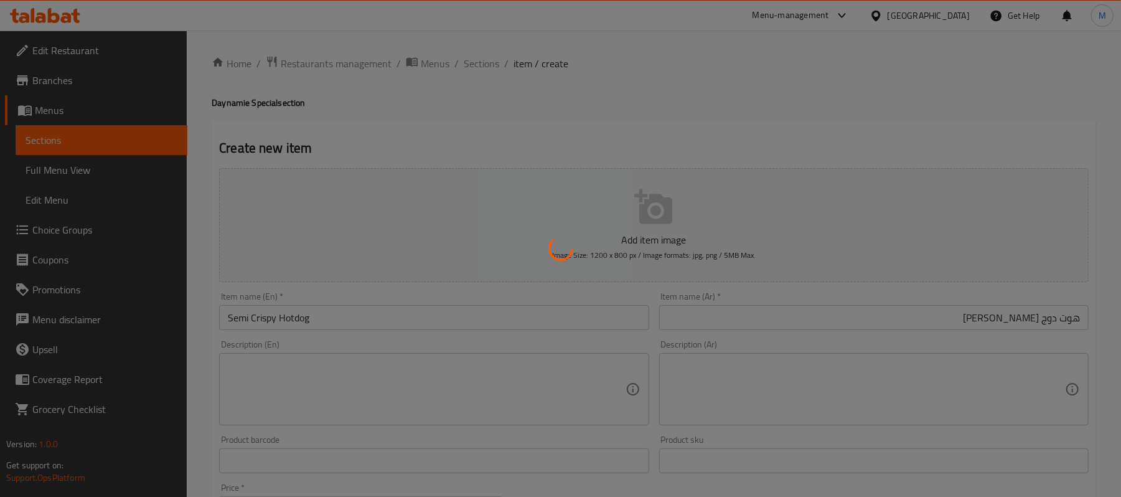
type input "0"
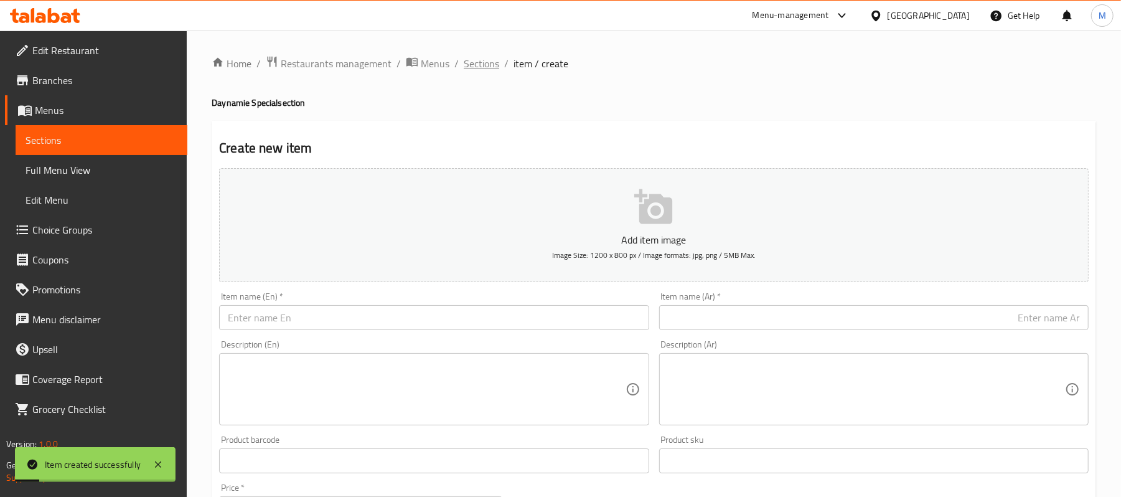
click at [478, 60] on span "Sections" at bounding box center [481, 63] width 35 height 15
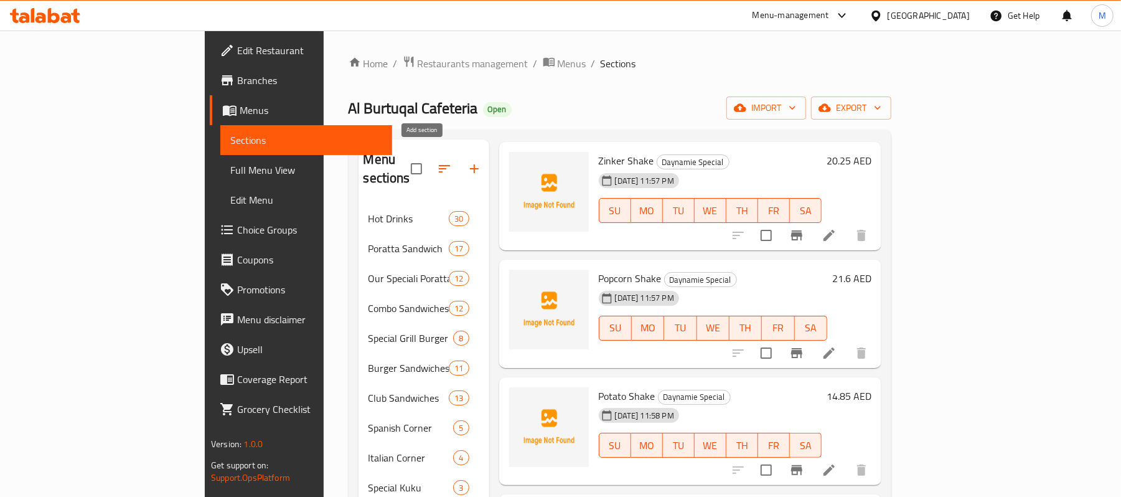
click at [467, 161] on icon "button" at bounding box center [474, 168] width 15 height 15
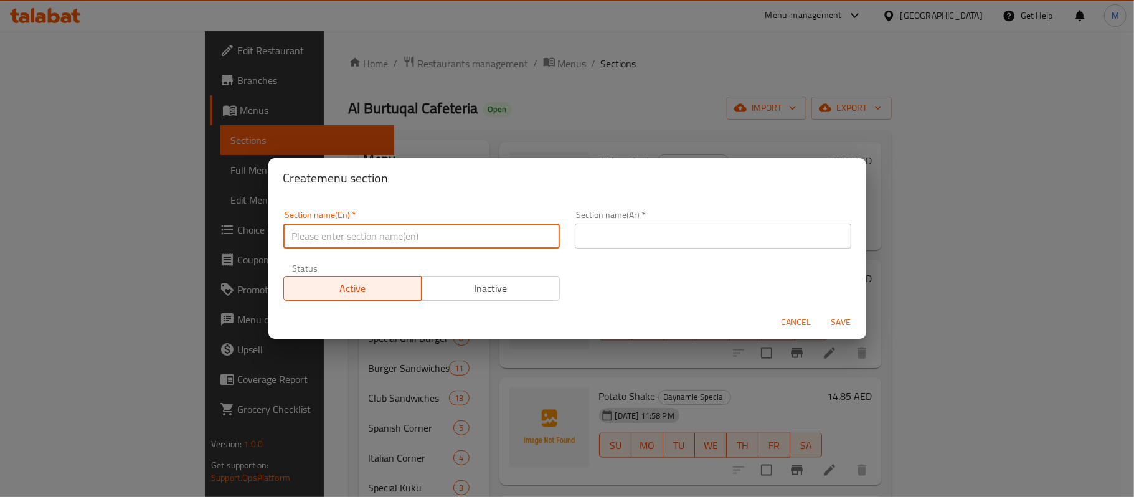
click at [481, 242] on input "text" at bounding box center [421, 236] width 276 height 25
drag, startPoint x: 304, startPoint y: 239, endPoint x: 599, endPoint y: 238, distance: 295.1
click at [599, 238] on input "text" at bounding box center [713, 236] width 276 height 25
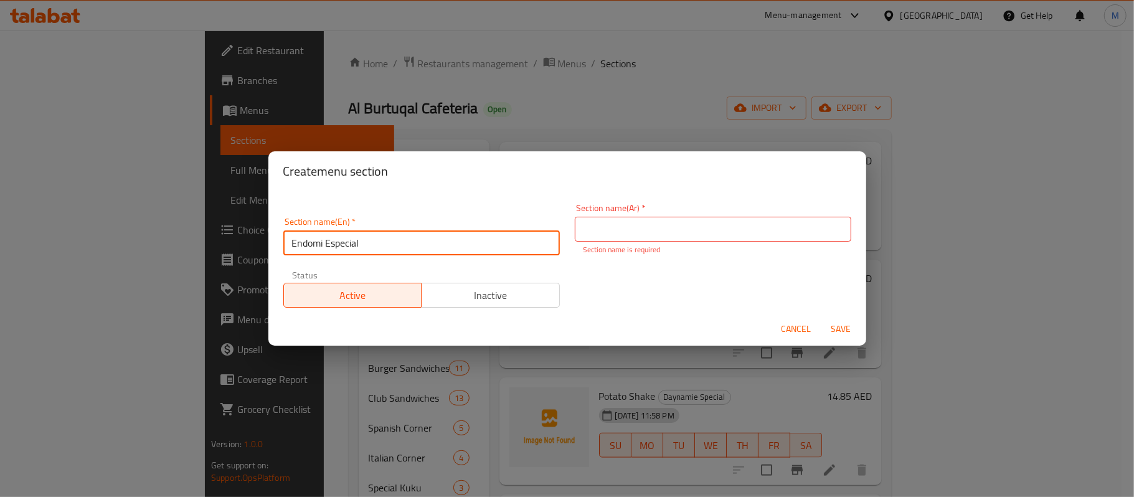
click at [389, 239] on input "Endomi Especial" at bounding box center [421, 242] width 276 height 25
click at [298, 244] on input "Endomi Especial" at bounding box center [421, 242] width 276 height 25
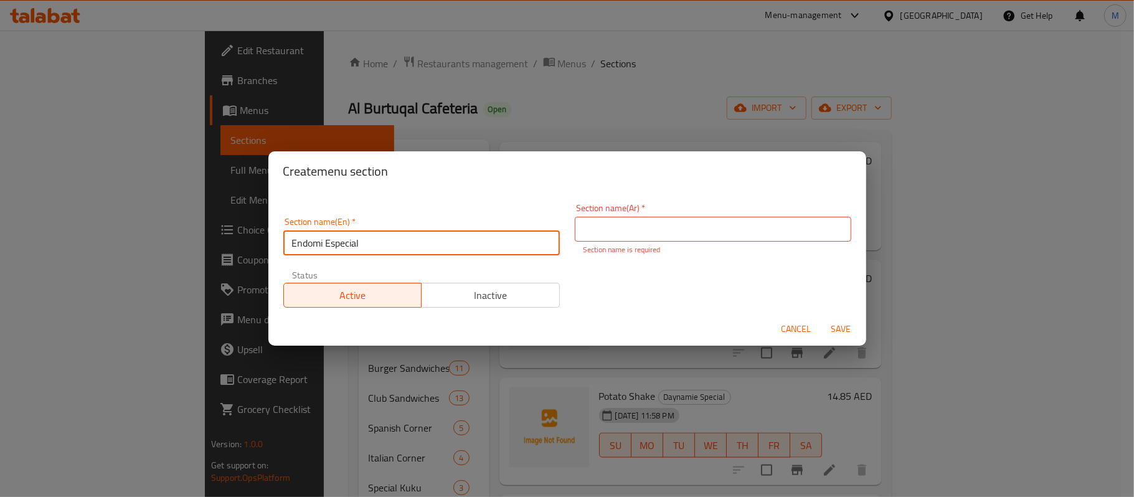
click at [298, 244] on input "Endomi Especial" at bounding box center [421, 242] width 276 height 25
paste input "Indomie Special"
type input "Indomie Special"
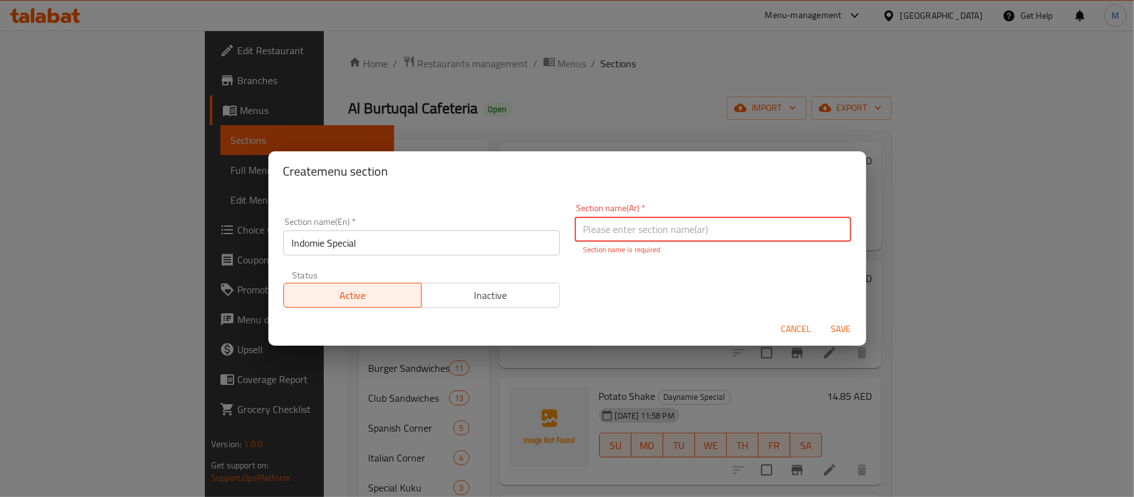
click at [733, 234] on input "text" at bounding box center [713, 229] width 276 height 25
paste input "إندومي خاص"
type input "إندومي خاص"
click at [839, 330] on button "Save" at bounding box center [841, 329] width 40 height 23
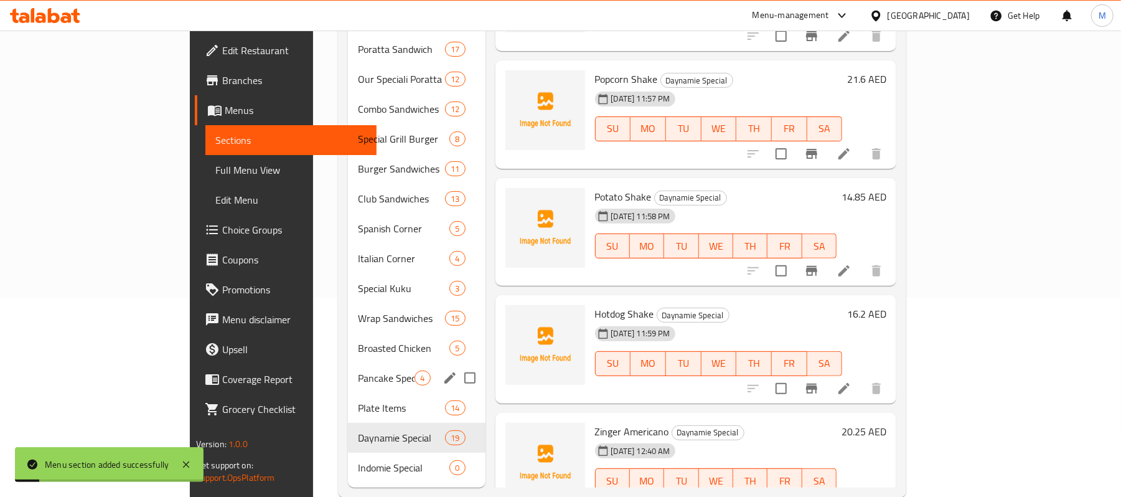
scroll to position [207, 0]
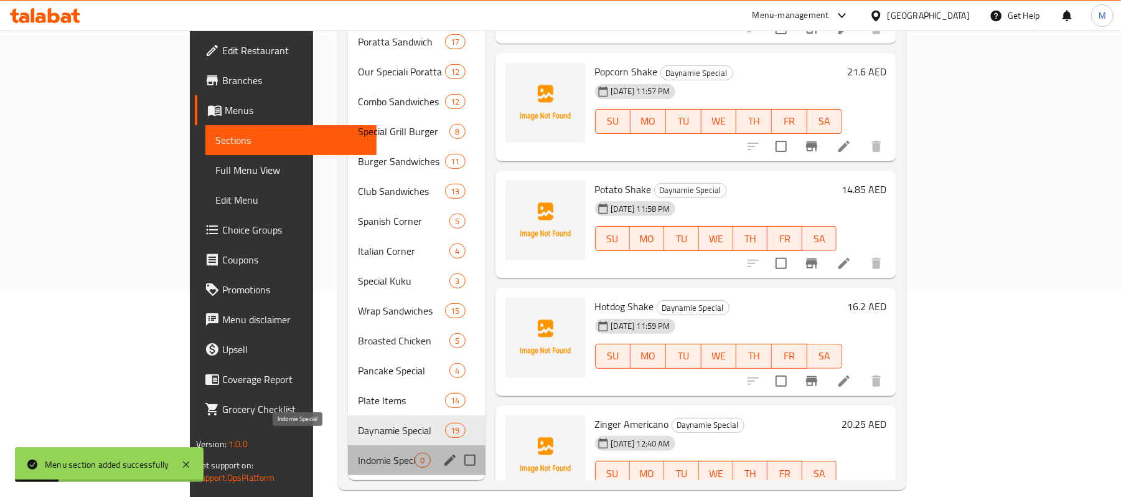
click at [358, 453] on span "Indomie Special" at bounding box center [386, 460] width 57 height 15
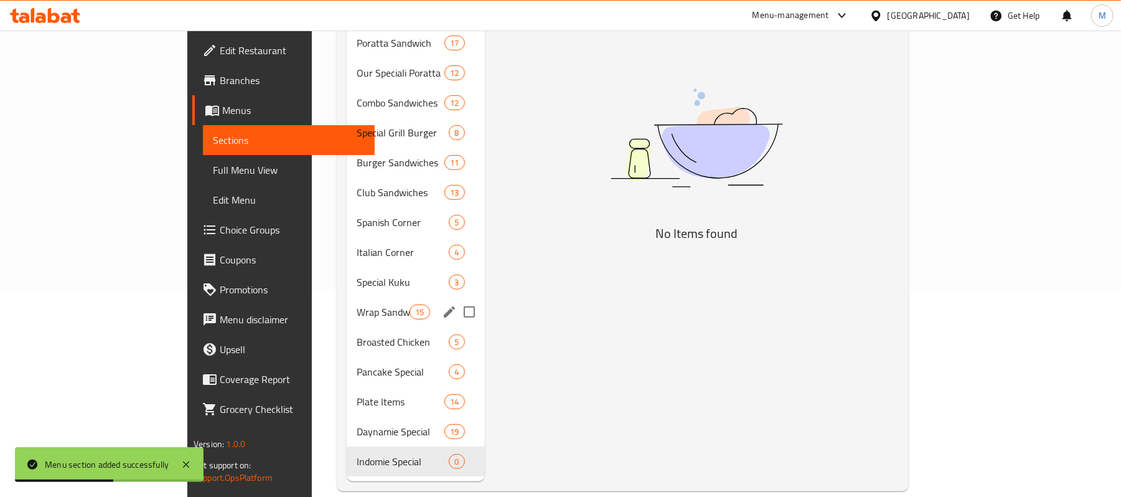
scroll to position [207, 0]
click at [357, 423] on span "Daynamie Special" at bounding box center [383, 430] width 53 height 15
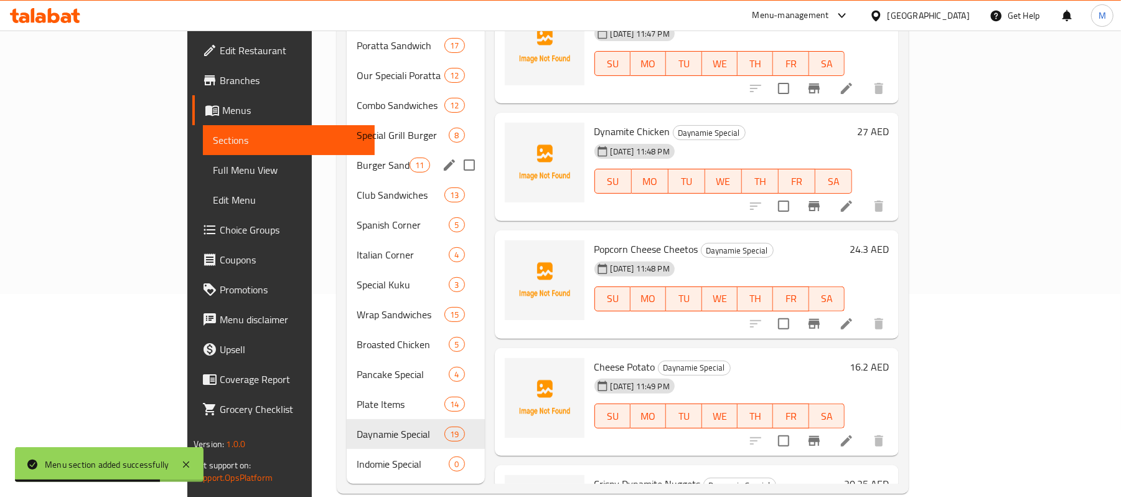
scroll to position [207, 0]
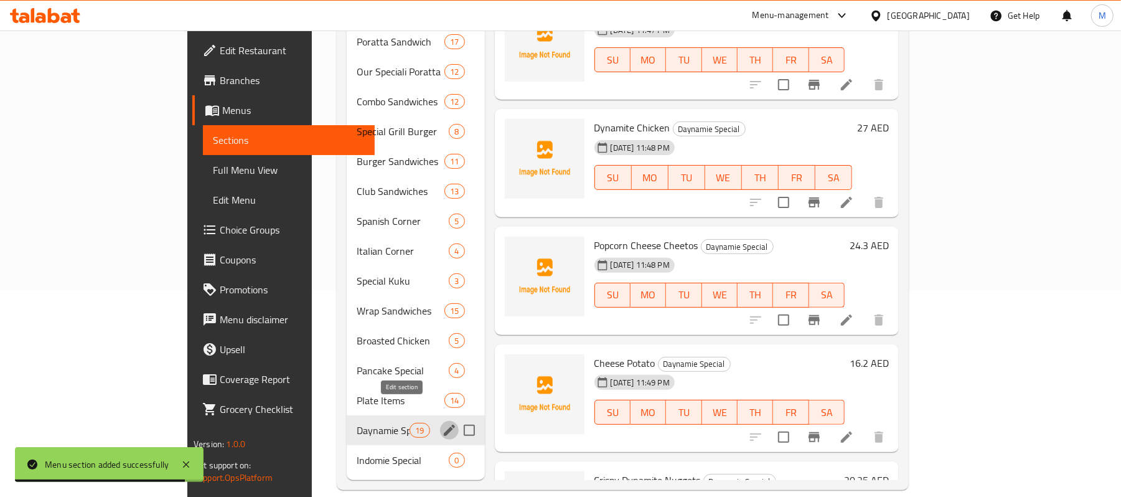
click at [442, 423] on icon "edit" at bounding box center [449, 430] width 15 height 15
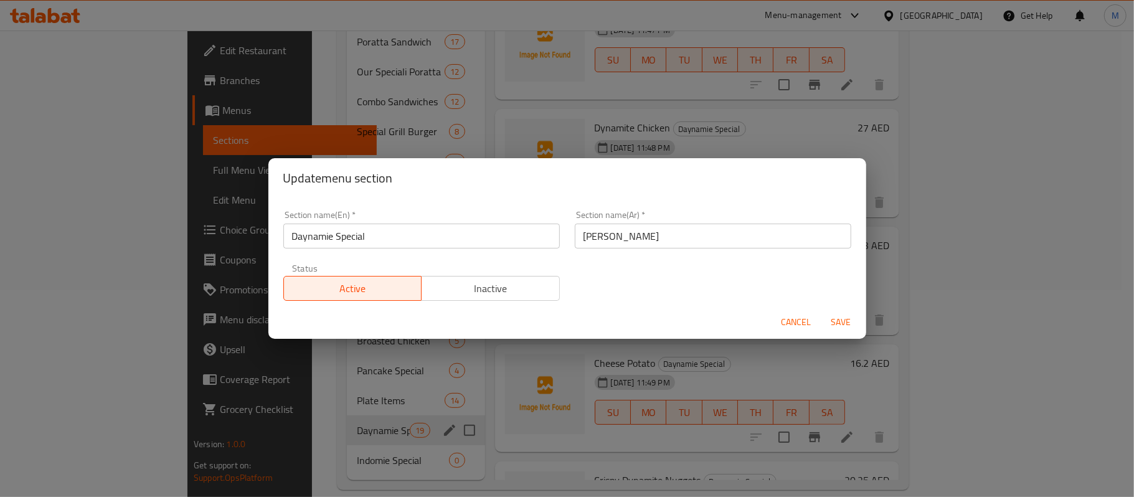
click at [583, 235] on input "[PERSON_NAME]" at bounding box center [713, 236] width 276 height 25
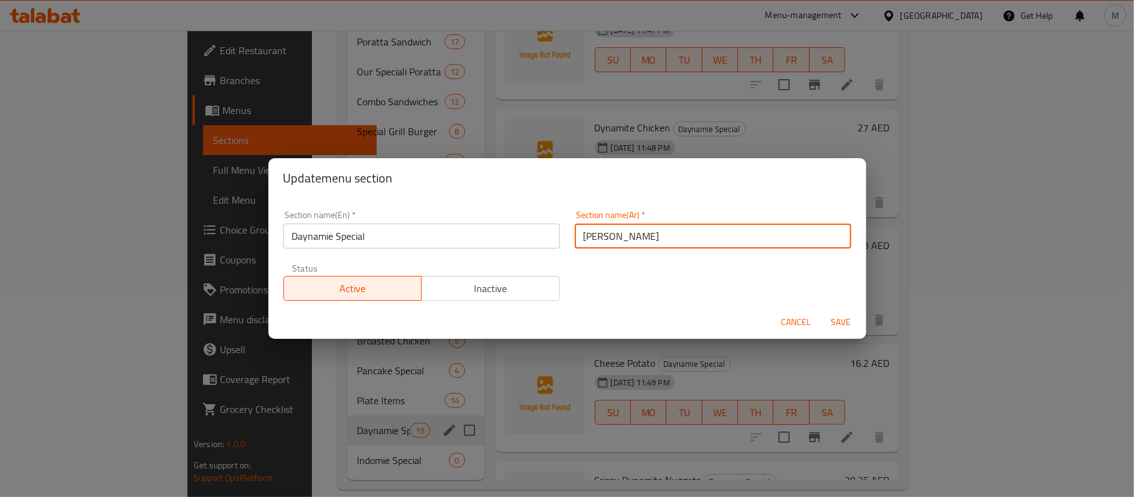
click at [593, 240] on input "[PERSON_NAME]" at bounding box center [713, 236] width 276 height 25
click at [590, 243] on input "[PERSON_NAME]" at bounding box center [713, 236] width 276 height 25
type input "[PERSON_NAME]"
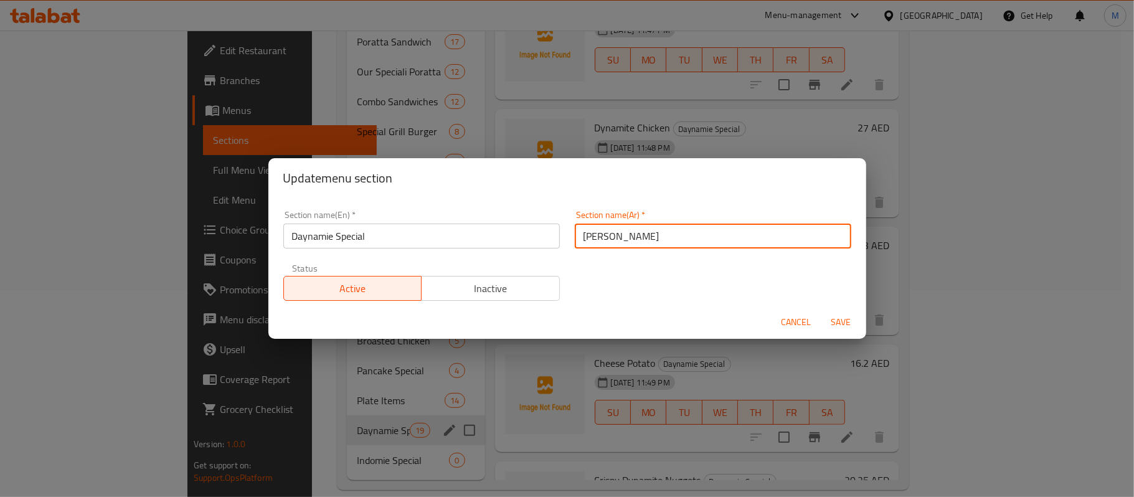
click at [837, 324] on span "Save" at bounding box center [841, 322] width 30 height 16
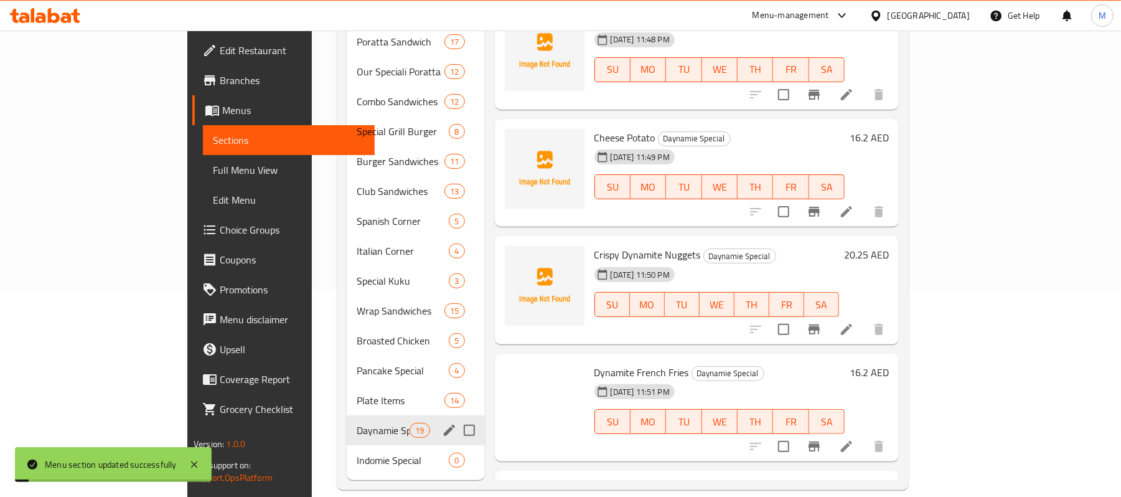
scroll to position [249, 0]
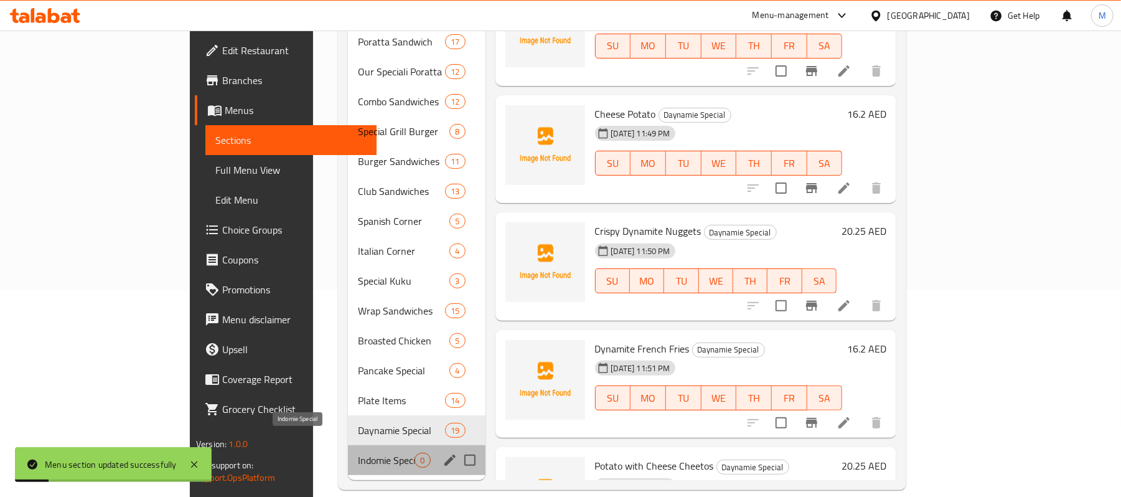
click at [358, 453] on span "Indomie Special" at bounding box center [386, 460] width 57 height 15
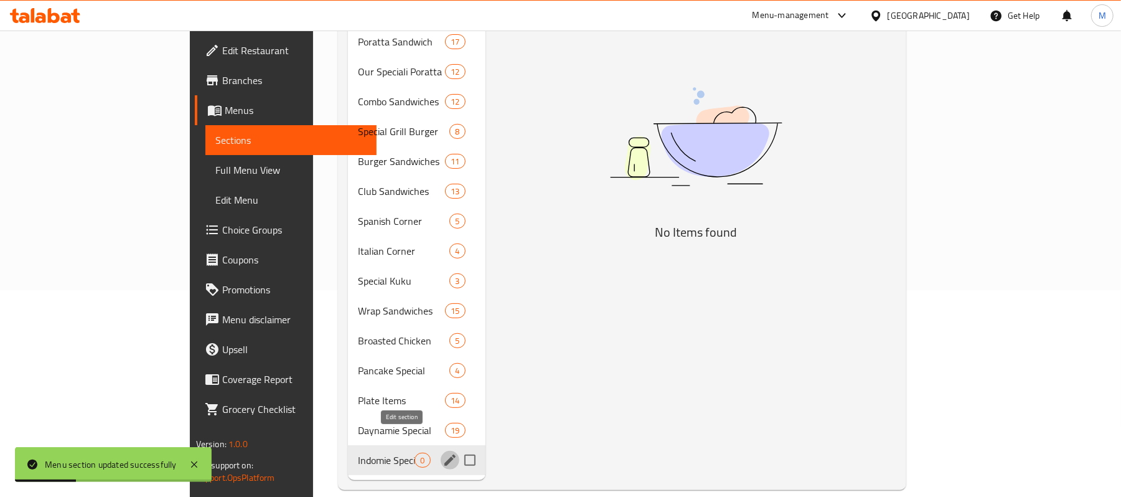
click at [443, 453] on icon "edit" at bounding box center [450, 460] width 15 height 15
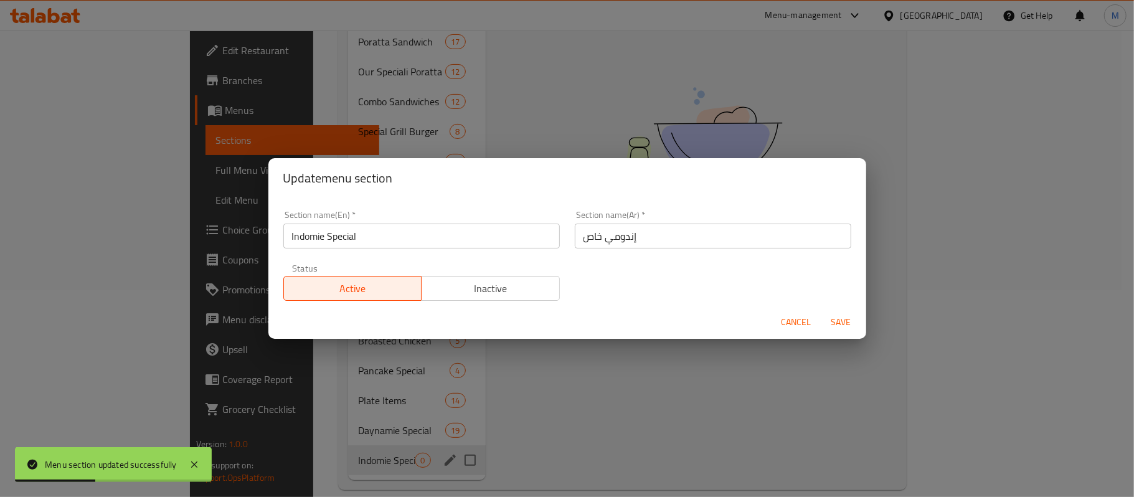
click at [584, 240] on input "إندومي خاص" at bounding box center [713, 236] width 276 height 25
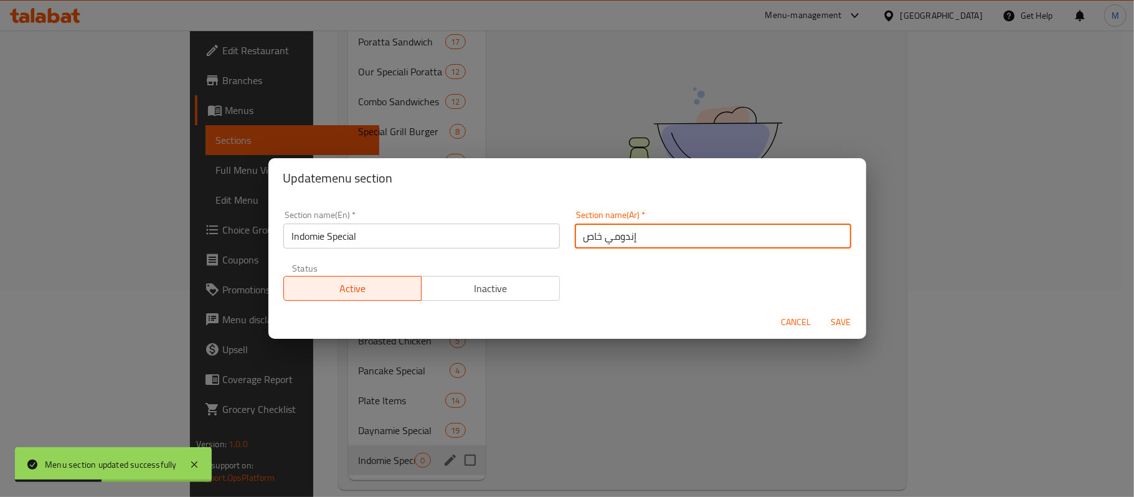
click at [584, 240] on input "إندومي خاص" at bounding box center [713, 236] width 276 height 25
paste input "بيشيال"
type input "إندومي سبيشيال"
click at [831, 320] on span "Save" at bounding box center [841, 322] width 30 height 16
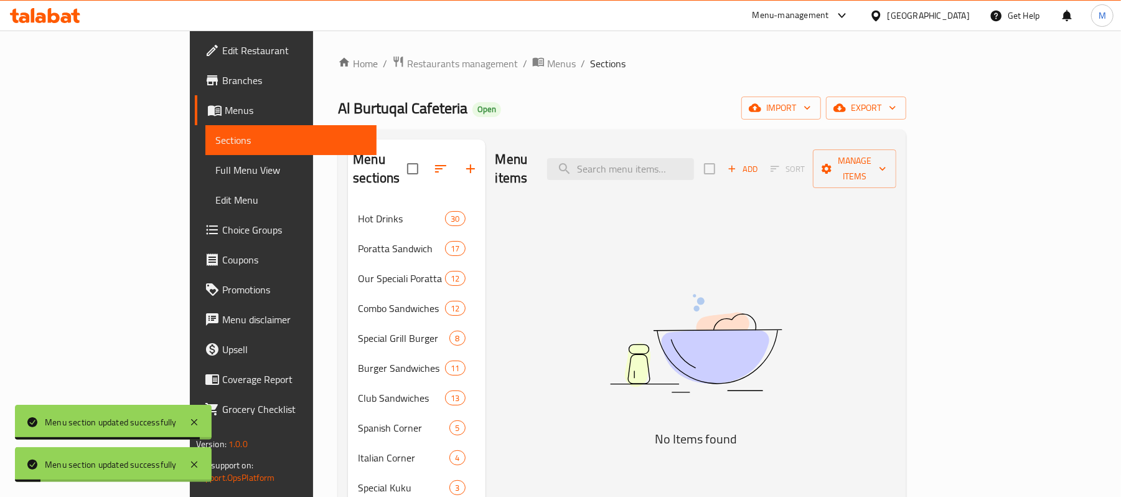
click at [897, 145] on div "Menu items Add Sort Manage items" at bounding box center [697, 168] width 402 height 59
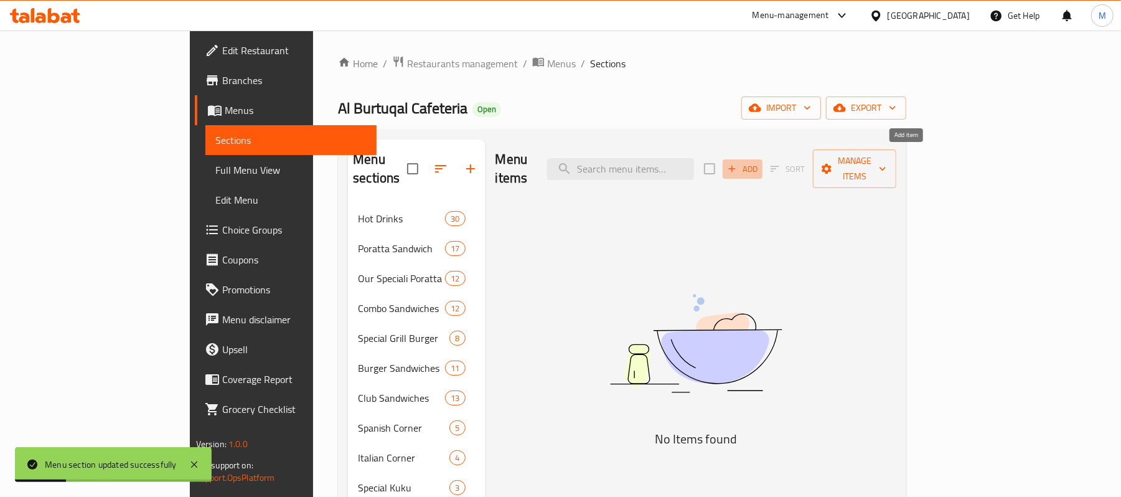
click at [760, 162] on span "Add" at bounding box center [743, 169] width 34 height 14
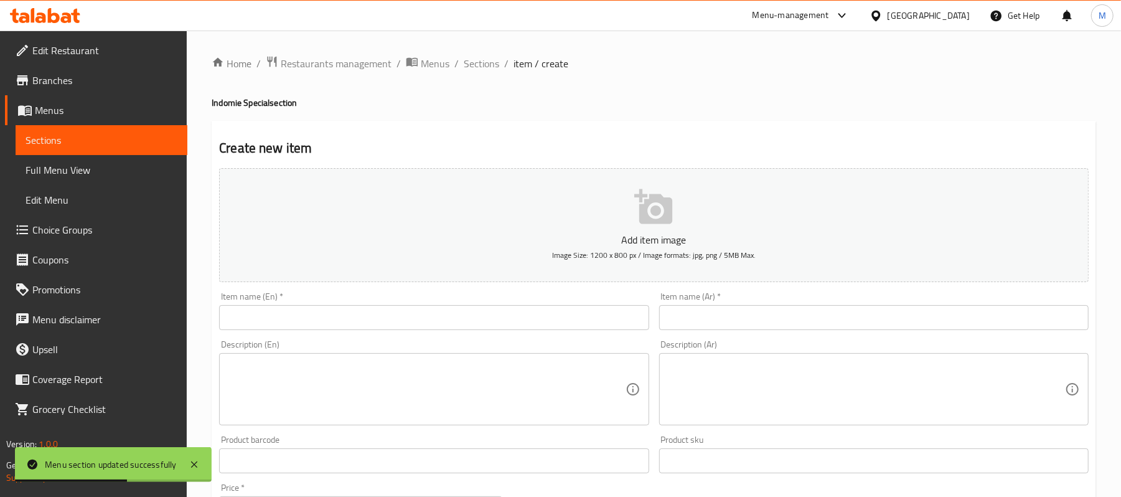
click at [935, 304] on div "Item name (Ar)   * Item name (Ar) *" at bounding box center [874, 311] width 430 height 38
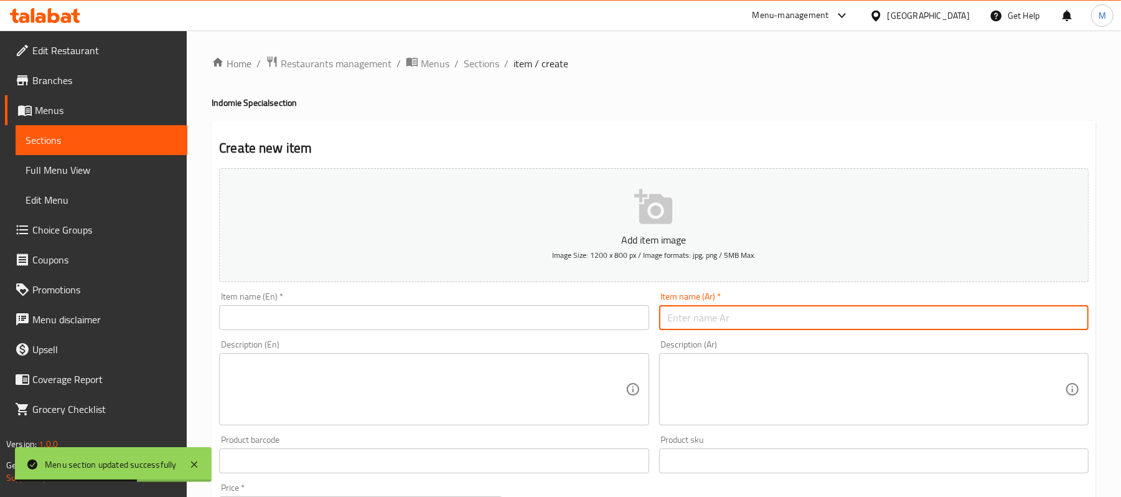
click at [934, 313] on input "text" at bounding box center [874, 317] width 430 height 25
paste input "[PERSON_NAME]"
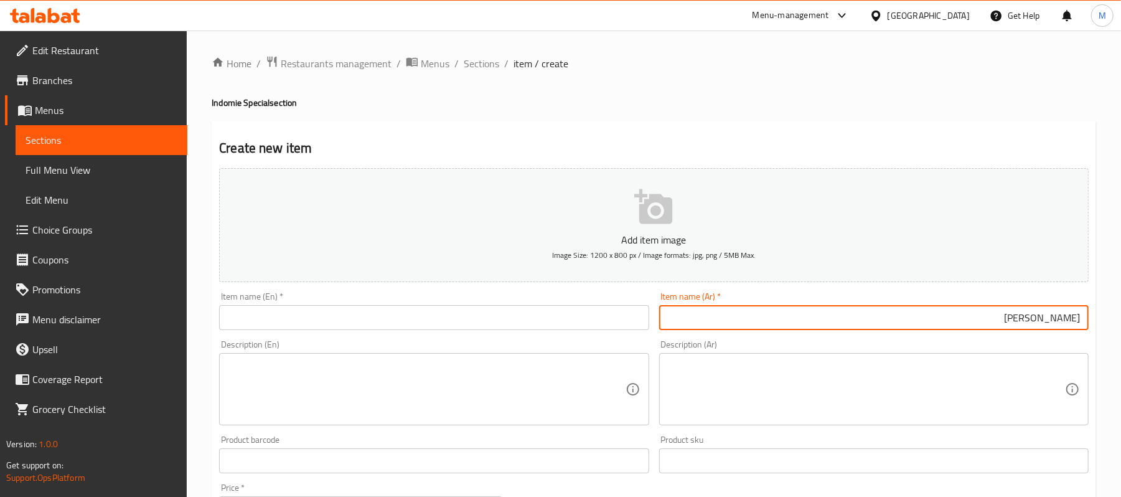
click at [1082, 316] on input "[PERSON_NAME]" at bounding box center [874, 317] width 430 height 25
drag, startPoint x: 1085, startPoint y: 320, endPoint x: 1078, endPoint y: 318, distance: 6.7
click at [1078, 318] on input "[PERSON_NAME]" at bounding box center [874, 317] width 430 height 25
type input "[PERSON_NAME]"
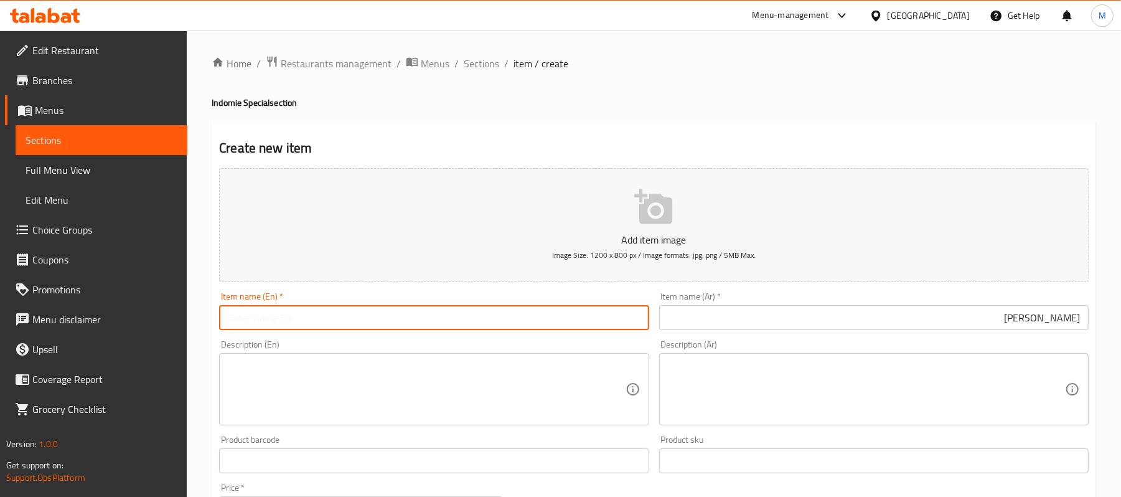
click at [287, 320] on input "text" at bounding box center [434, 317] width 430 height 25
paste input "CHEETOS INDOMIE"
click at [287, 320] on input "CHEETOS INDOMIE" at bounding box center [434, 317] width 430 height 25
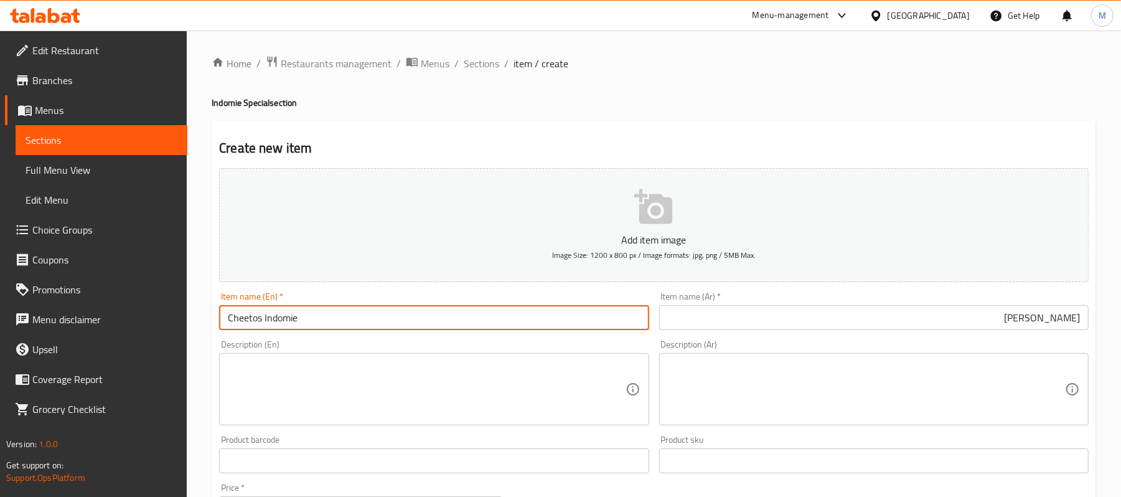
type input "Cheetos Indomie"
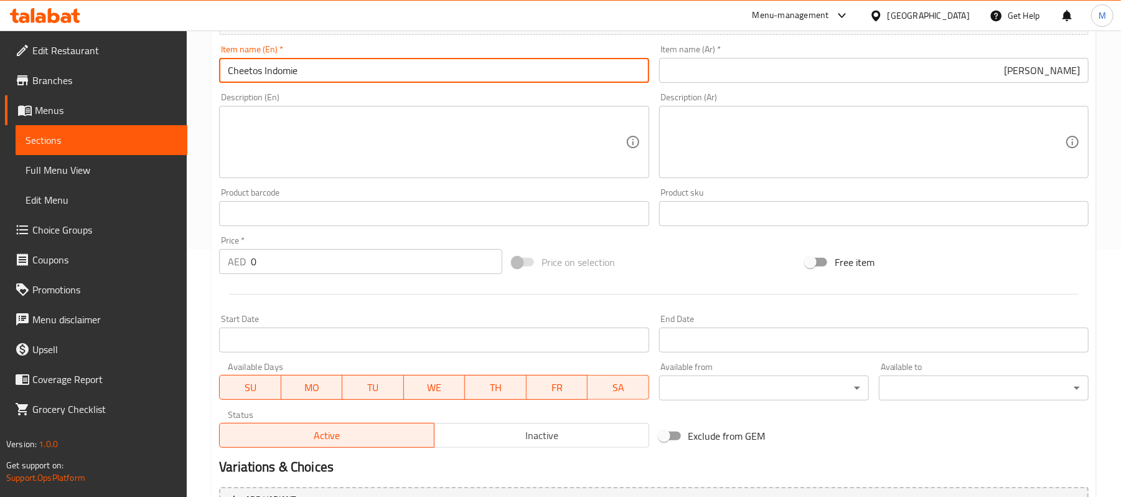
scroll to position [249, 0]
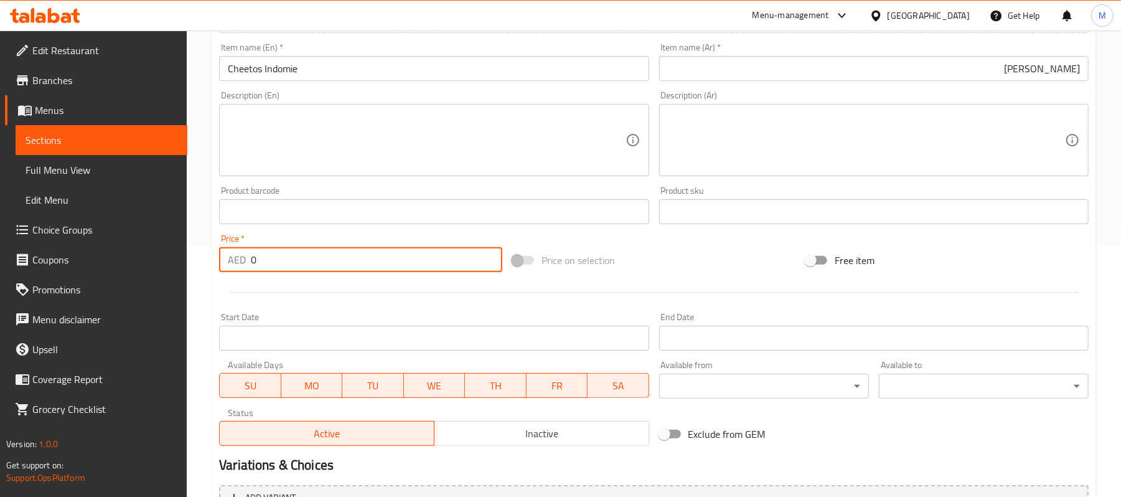
drag, startPoint x: 269, startPoint y: 265, endPoint x: 238, endPoint y: 265, distance: 31.1
click at [238, 265] on div "AED 0 Price *" at bounding box center [360, 259] width 283 height 25
paste input "13.5"
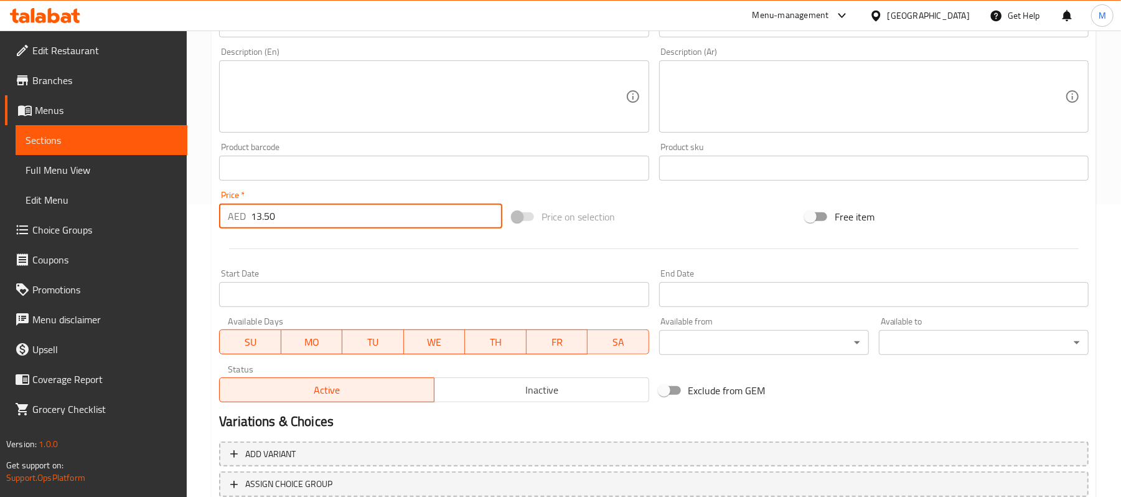
scroll to position [382, 0]
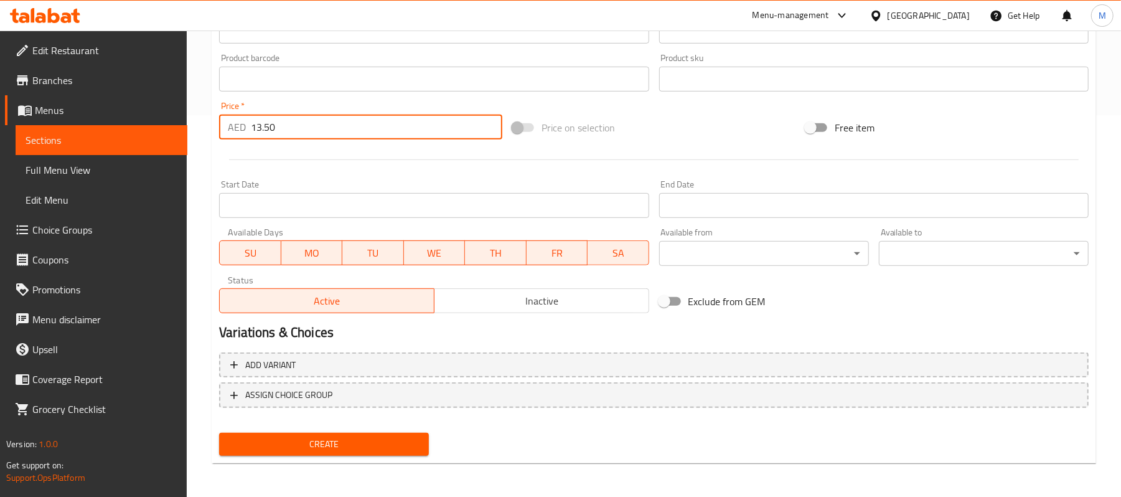
type input "13.50"
click at [329, 437] on span "Create" at bounding box center [324, 444] width 190 height 16
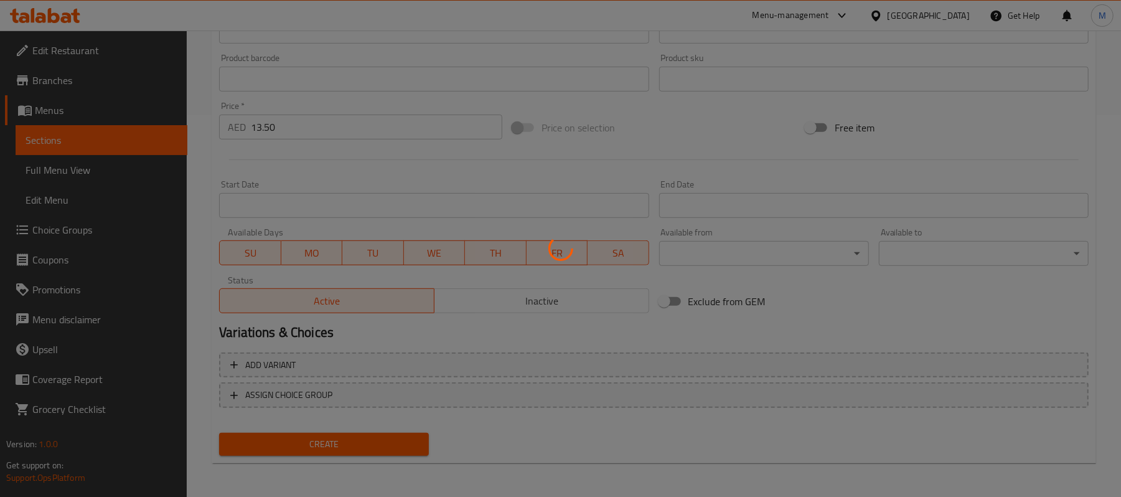
type input "0"
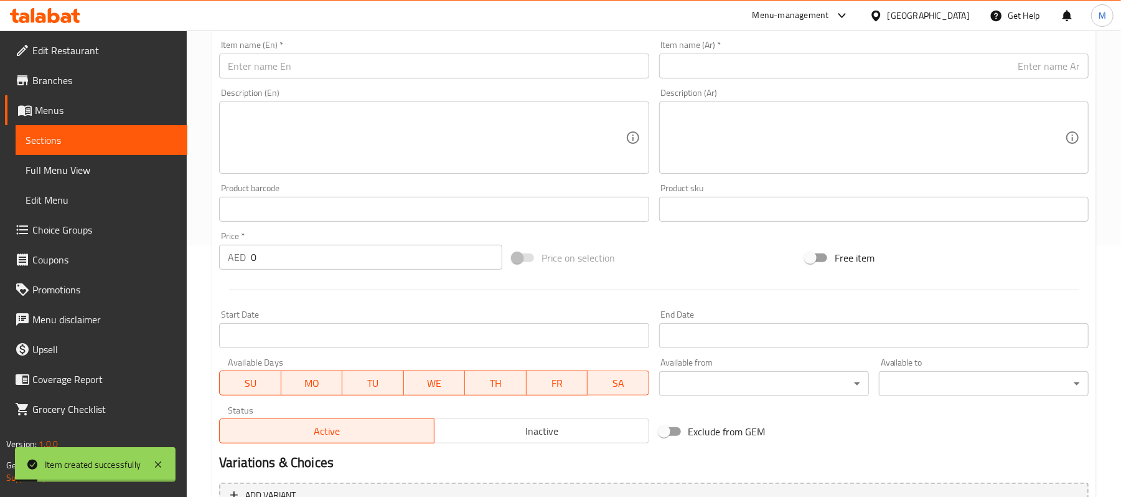
scroll to position [50, 0]
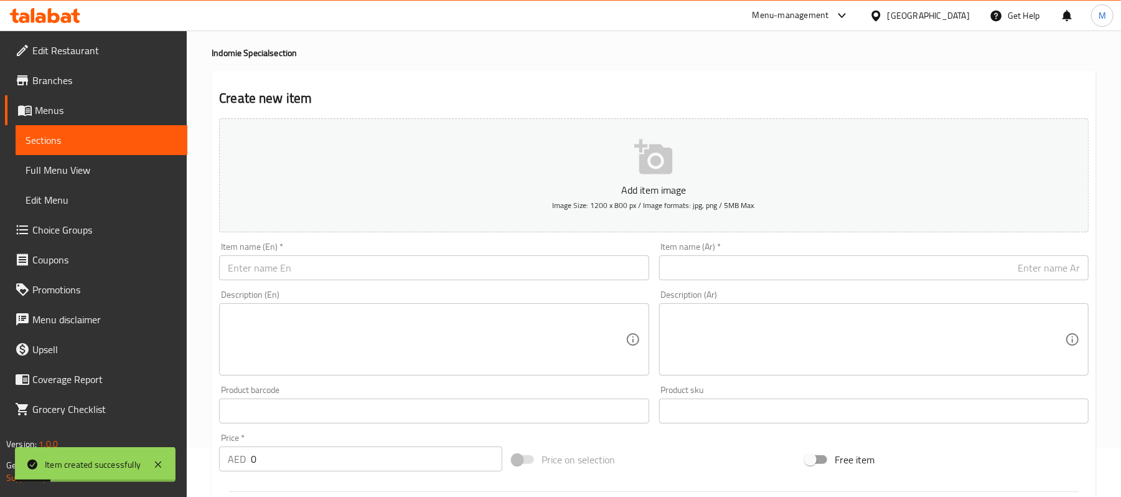
drag, startPoint x: 816, startPoint y: 285, endPoint x: 807, endPoint y: 264, distance: 22.3
click at [814, 282] on div "Item name (Ar)   * Item name (Ar) *" at bounding box center [874, 261] width 440 height 48
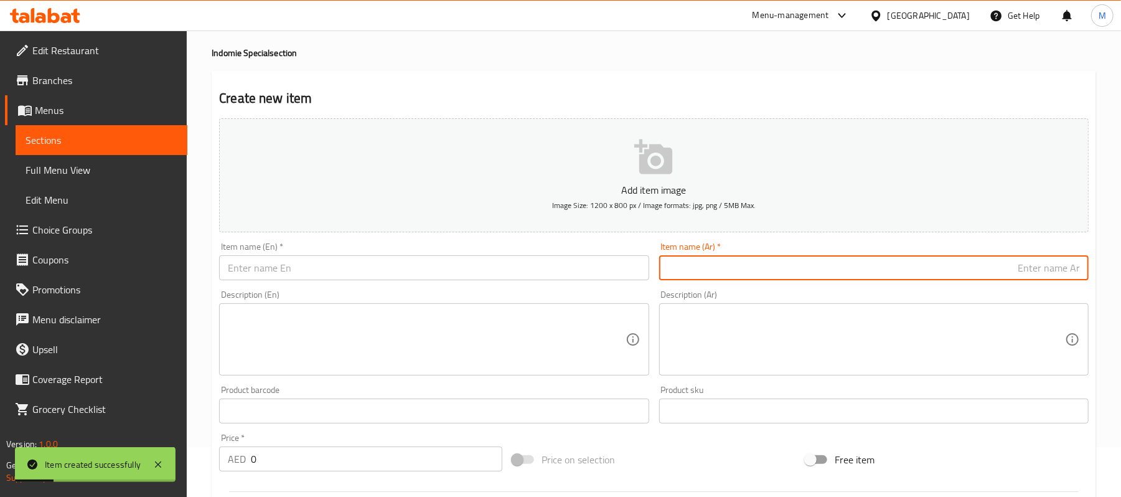
click at [807, 264] on input "text" at bounding box center [874, 267] width 430 height 25
paste input "iندومي نقانق"
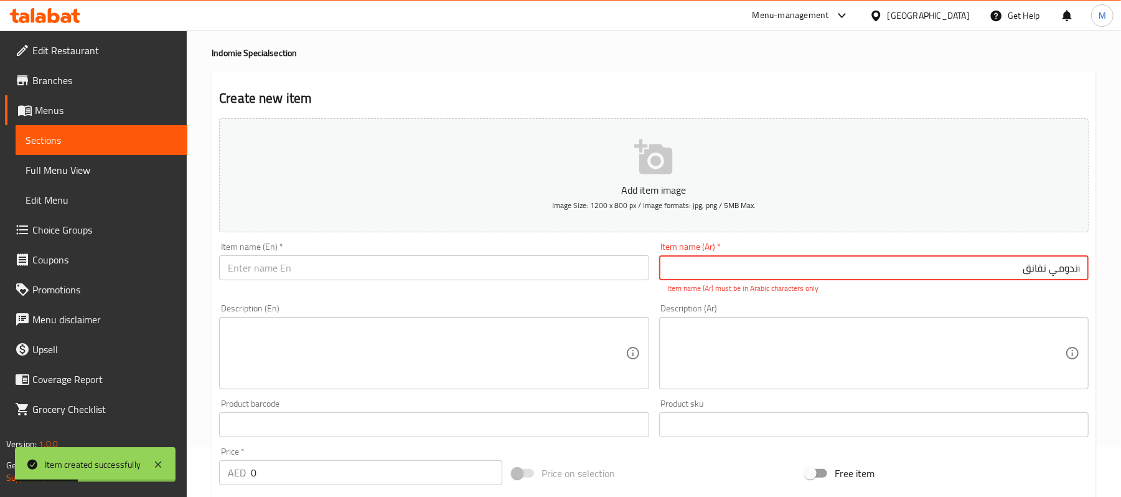
click at [1037, 269] on input "iندومي نقانق" at bounding box center [874, 267] width 430 height 25
click at [1080, 269] on input "iندومي هوت دوج" at bounding box center [874, 267] width 430 height 25
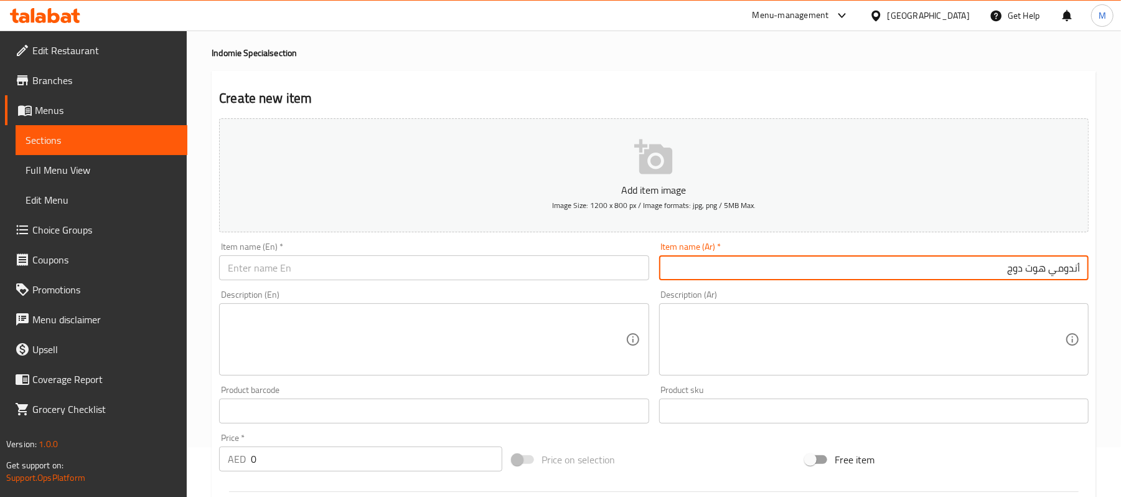
type input "أندومي هوت دوج"
click at [302, 268] on input "text" at bounding box center [434, 267] width 430 height 25
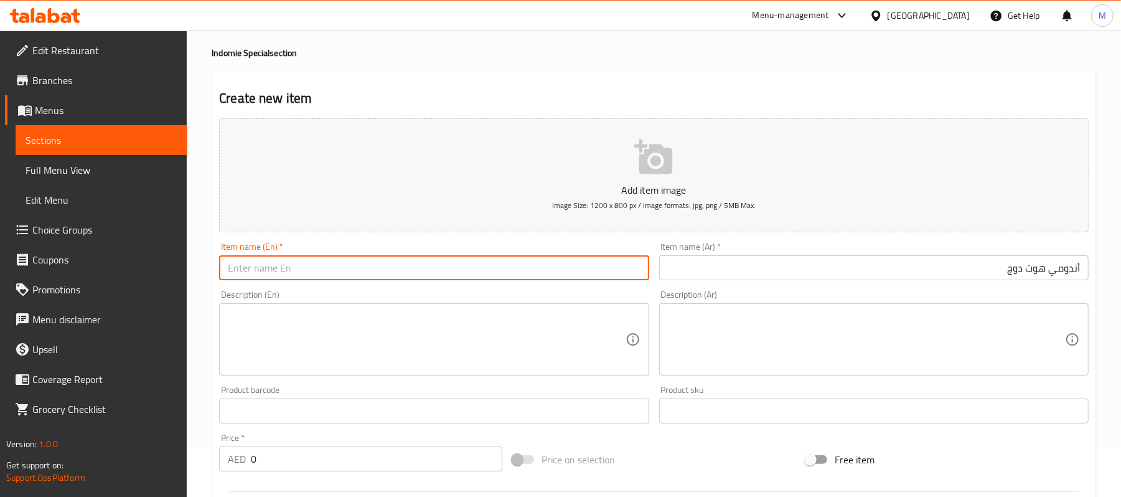
paste input "HOTDOG INDOMIE"
click at [302, 268] on input "HOTDOG INDOMIE" at bounding box center [434, 267] width 430 height 25
type input "Hotdog Indomie"
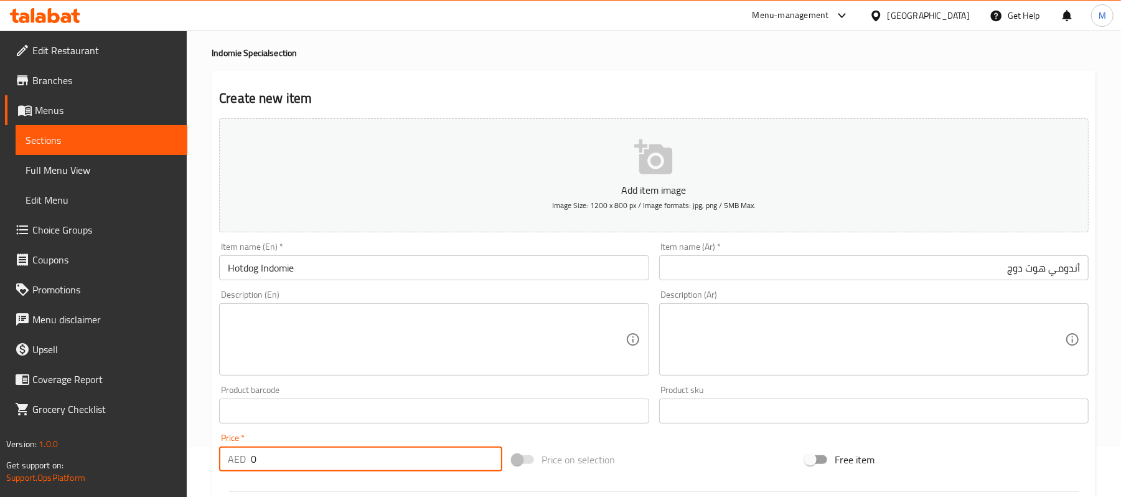
drag, startPoint x: 260, startPoint y: 468, endPoint x: 222, endPoint y: 461, distance: 38.7
click at [222, 461] on div "AED 0 Price *" at bounding box center [360, 458] width 283 height 25
paste input "12.15"
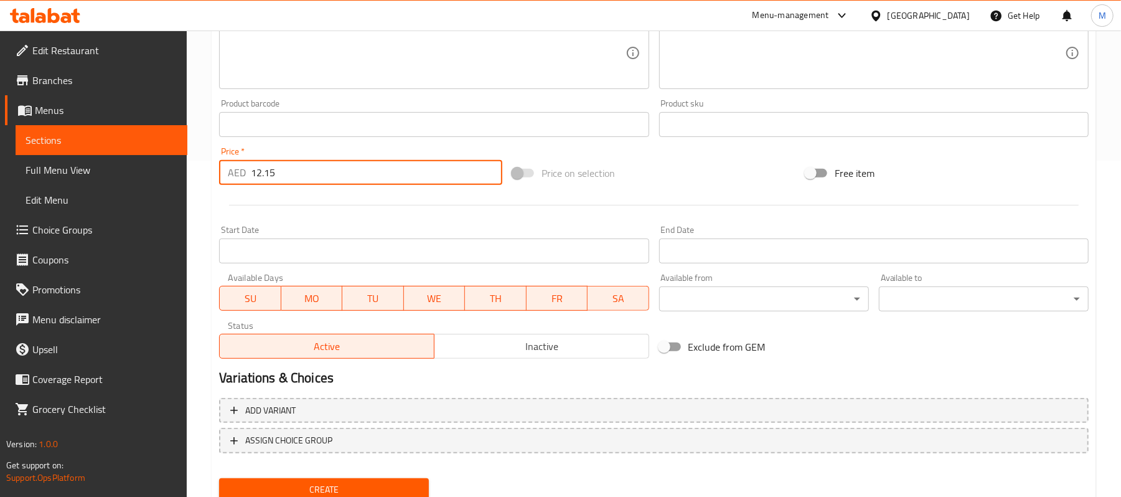
scroll to position [382, 0]
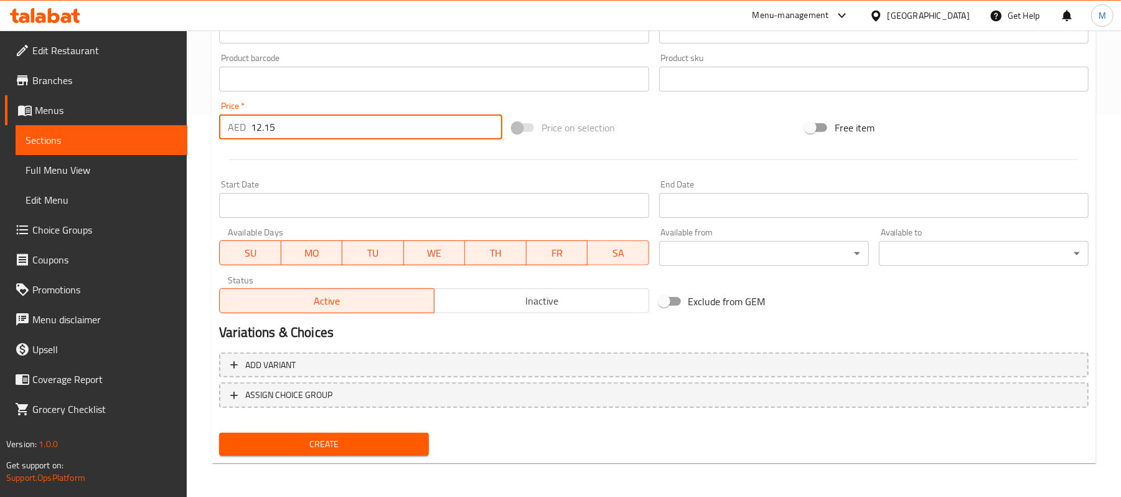
type input "12.15"
click at [403, 451] on button "Create" at bounding box center [324, 444] width 210 height 23
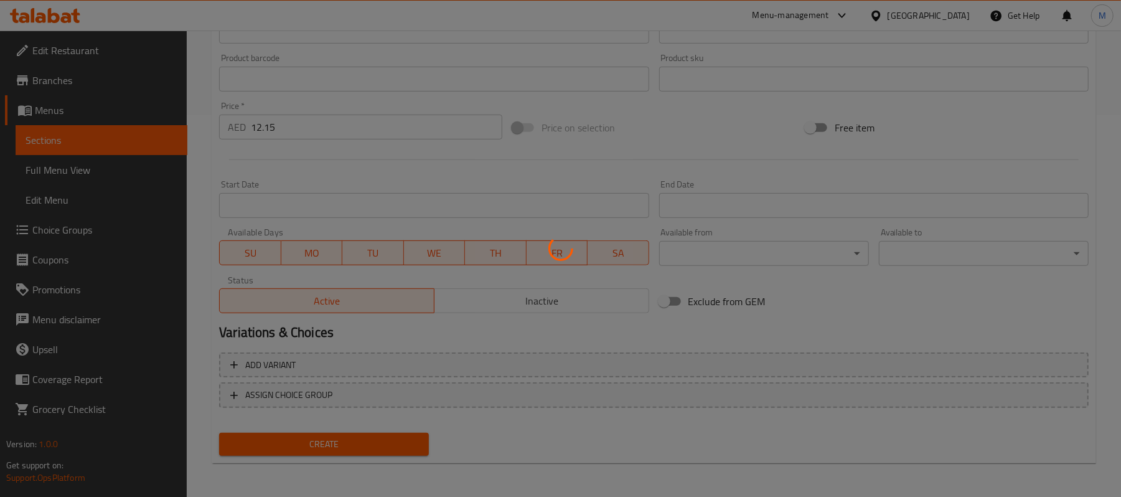
type input "0"
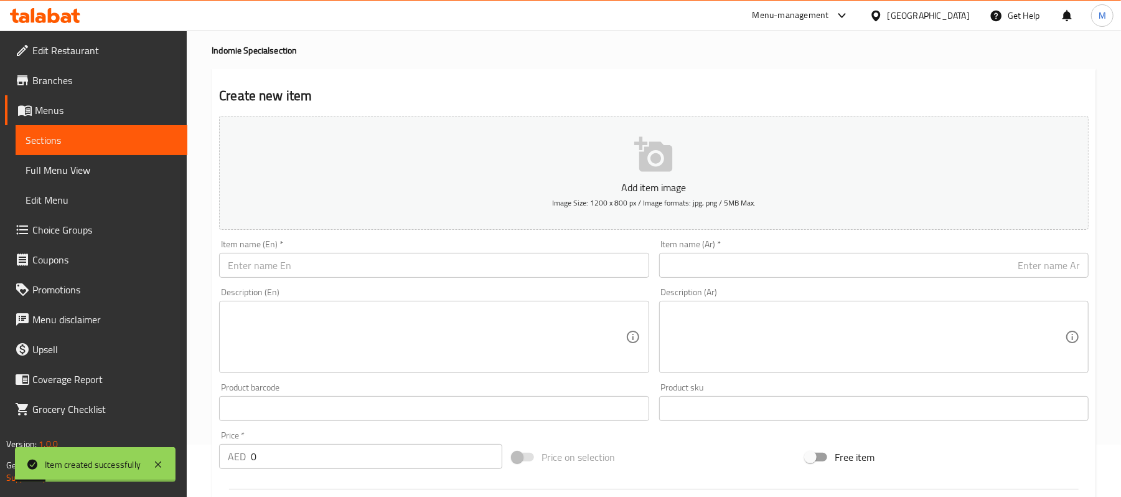
scroll to position [50, 0]
click at [890, 268] on input "text" at bounding box center [874, 267] width 430 height 25
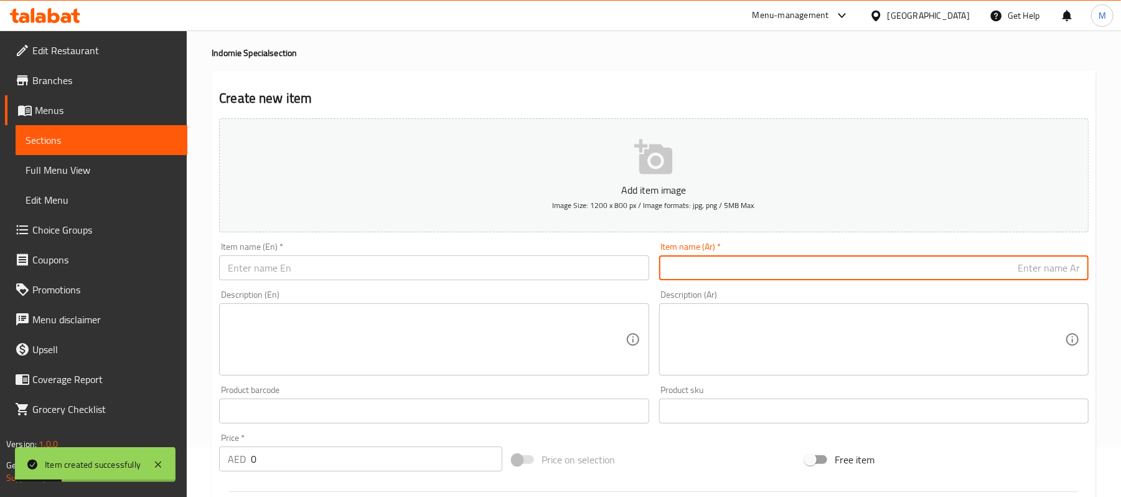
paste input "[PERSON_NAME]"
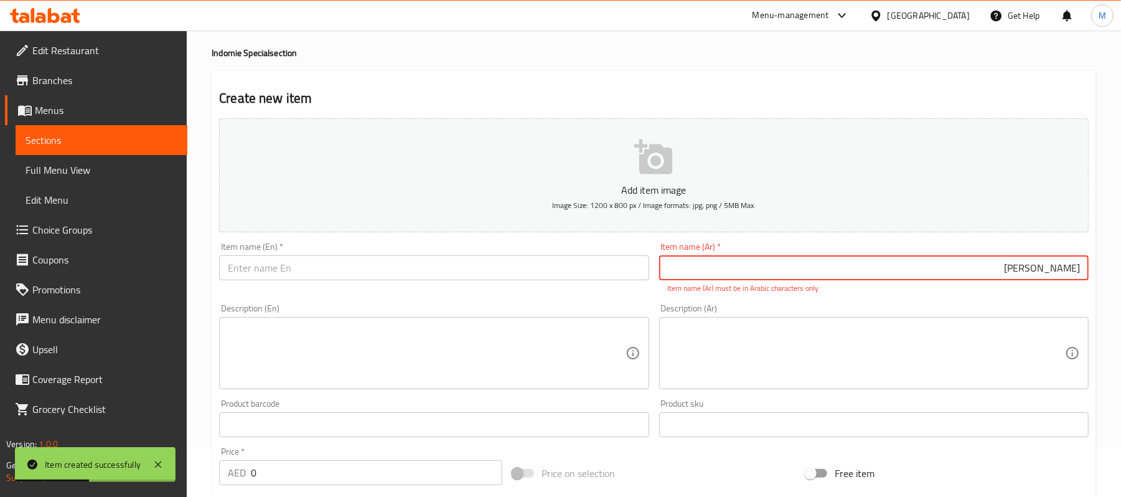
click at [1082, 274] on input "[PERSON_NAME]" at bounding box center [874, 267] width 430 height 25
click at [1079, 270] on input "[PERSON_NAME]" at bounding box center [874, 267] width 430 height 25
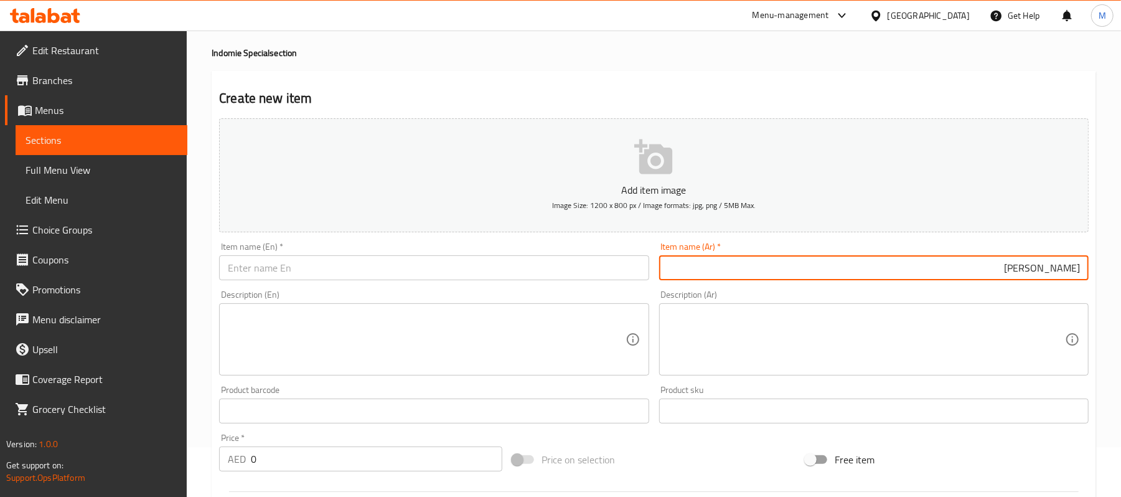
type input "[PERSON_NAME]"
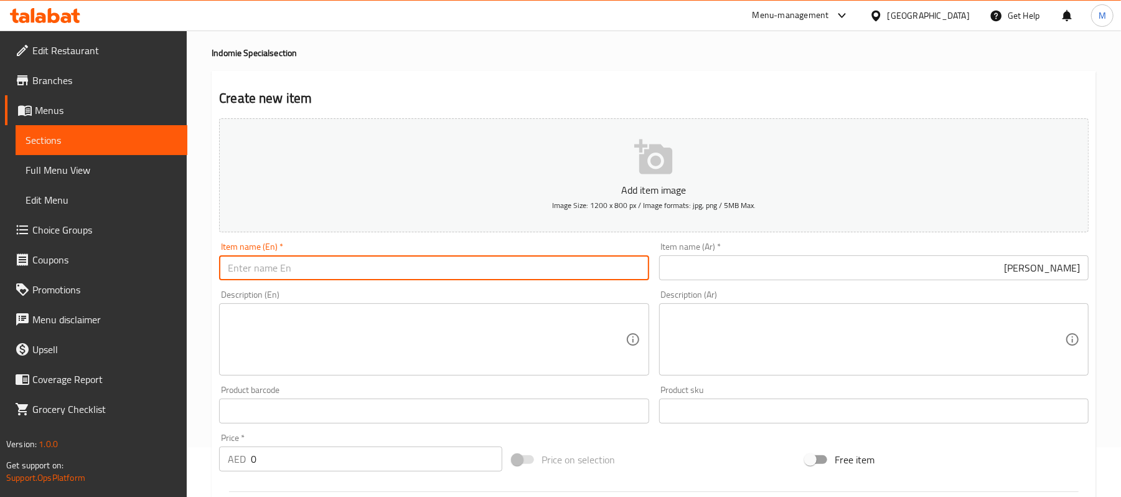
click at [449, 262] on input "text" at bounding box center [434, 267] width 430 height 25
paste input "CHEESE INDOMIE"
click at [361, 260] on input "CHEESE INDOMIE" at bounding box center [434, 267] width 430 height 25
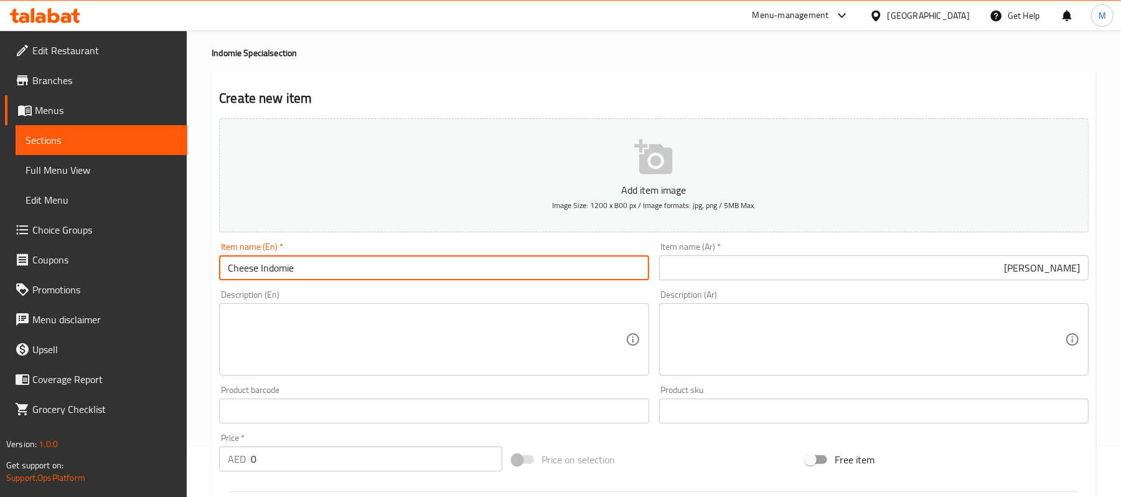
type input "Cheese Indomie"
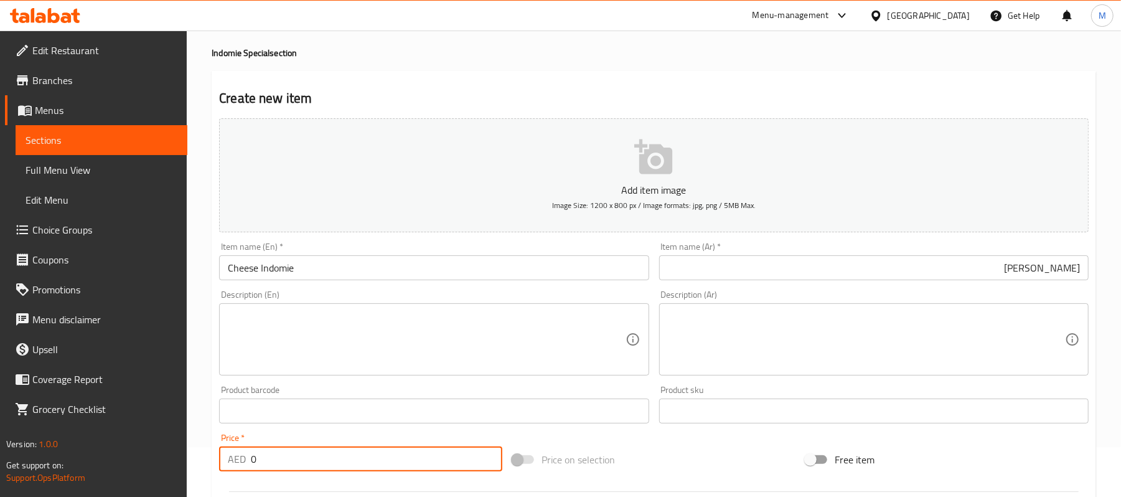
drag, startPoint x: 272, startPoint y: 467, endPoint x: 167, endPoint y: 476, distance: 105.0
click at [167, 476] on div "Edit Restaurant Branches Menus Sections Full Menu View Edit Menu Choice Groups …" at bounding box center [560, 405] width 1121 height 849
paste input "9.45"
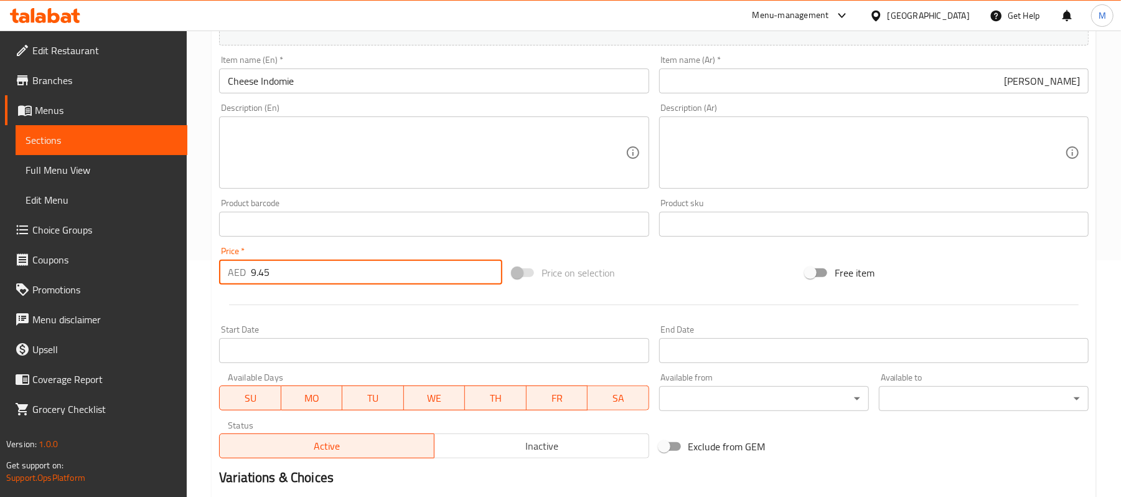
scroll to position [382, 0]
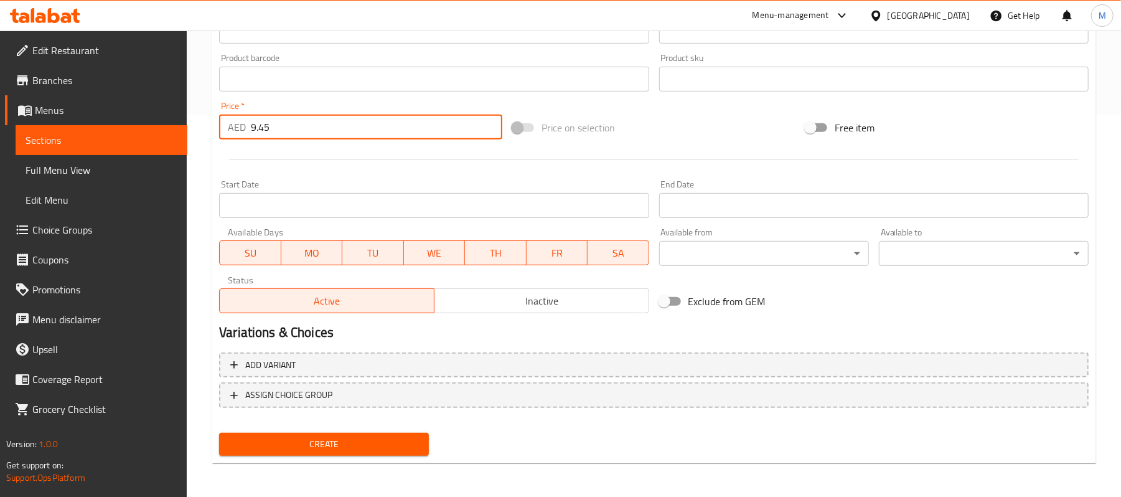
type input "9.45"
click at [412, 437] on span "Create" at bounding box center [324, 444] width 190 height 16
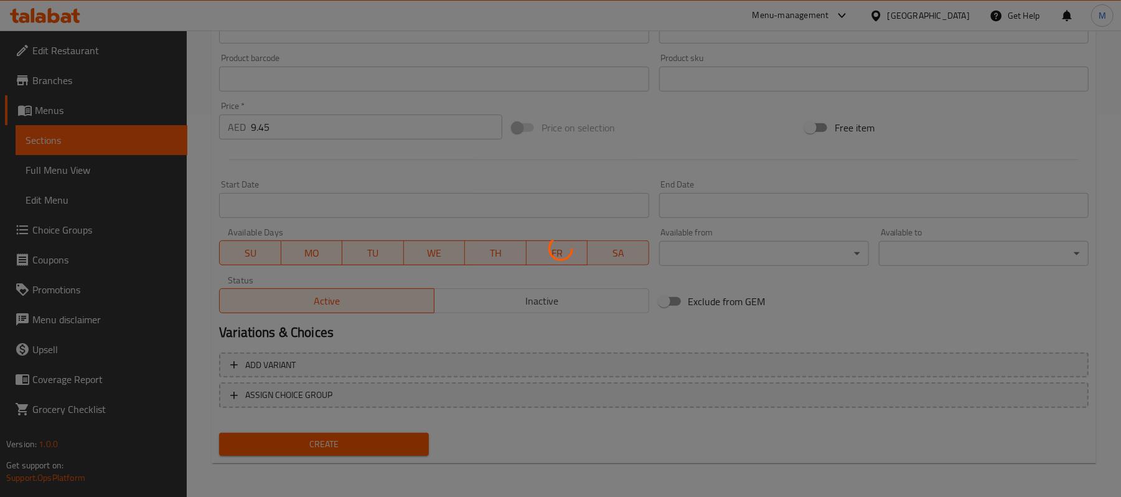
type input "0"
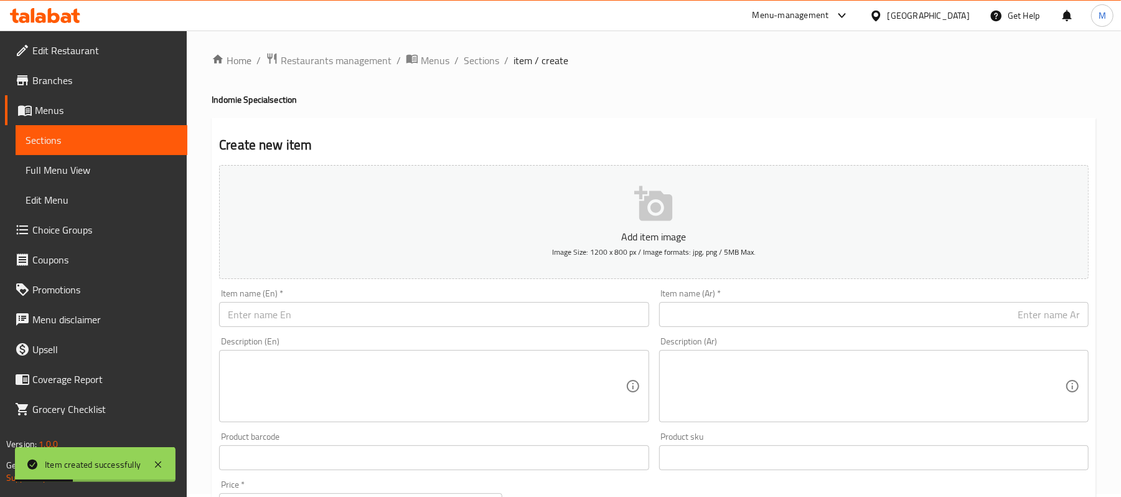
scroll to position [0, 0]
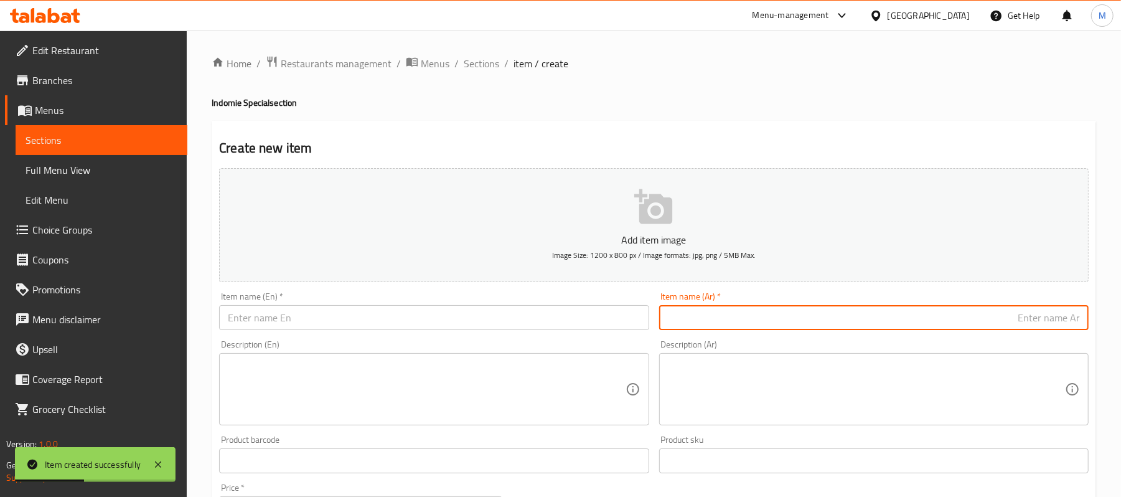
click at [872, 311] on input "text" at bounding box center [874, 317] width 430 height 25
paste input "[PERSON_NAME]"
click at [1083, 324] on input "[PERSON_NAME]" at bounding box center [874, 317] width 430 height 25
type input "[PERSON_NAME]"
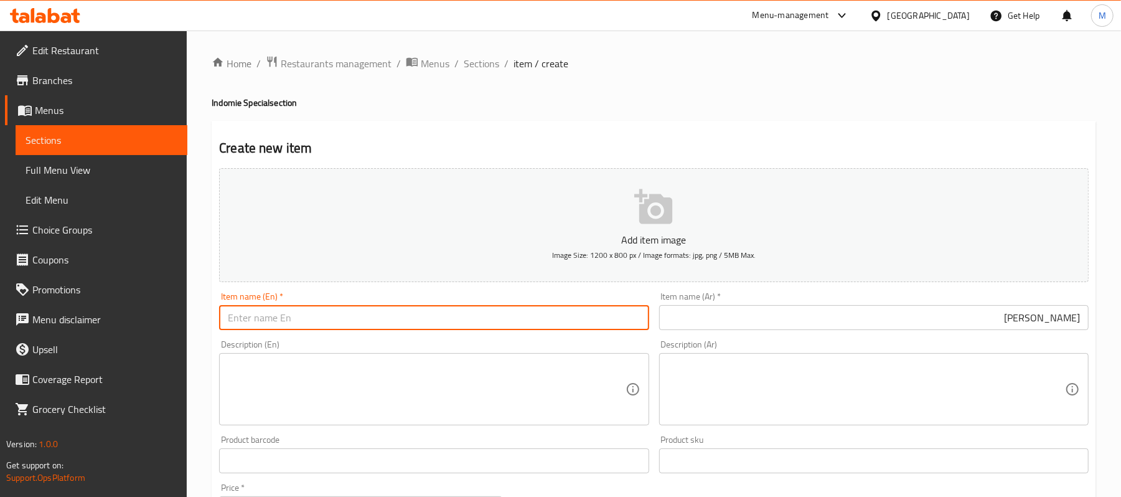
click at [335, 315] on input "text" at bounding box center [434, 317] width 430 height 25
paste input "ZINGER INDOMIE"
click at [337, 316] on input "ZINGER INDOMIE" at bounding box center [434, 317] width 430 height 25
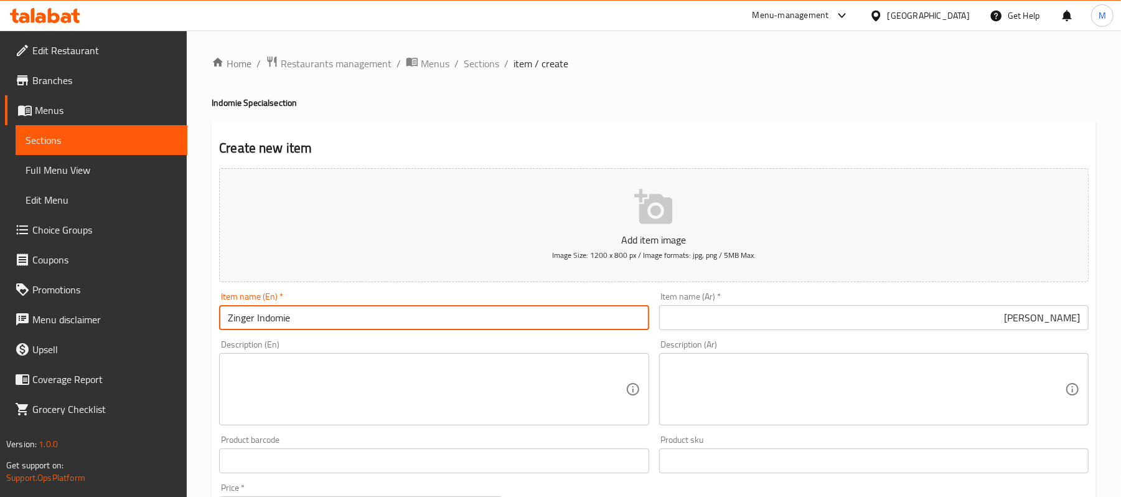
type input "Zinger Indomie"
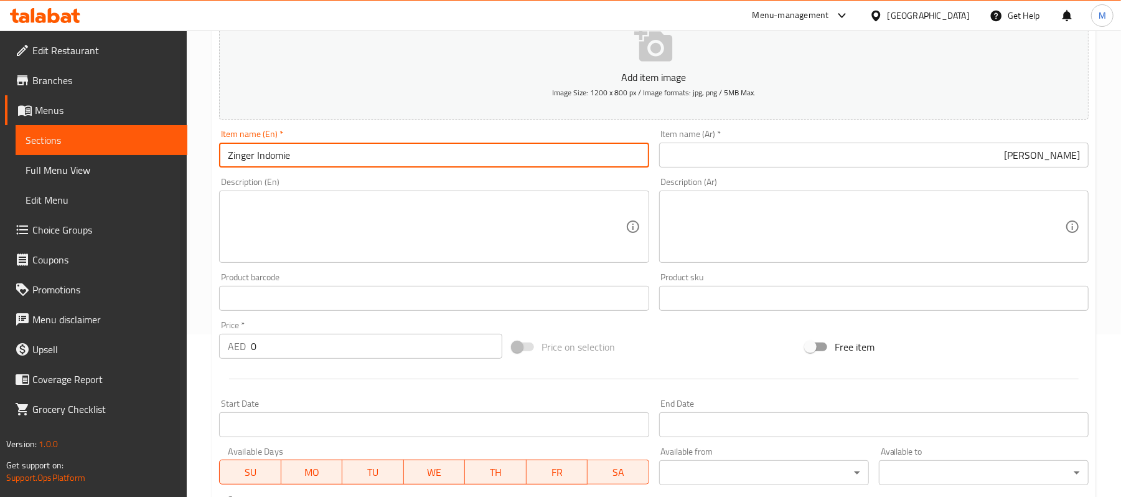
scroll to position [166, 0]
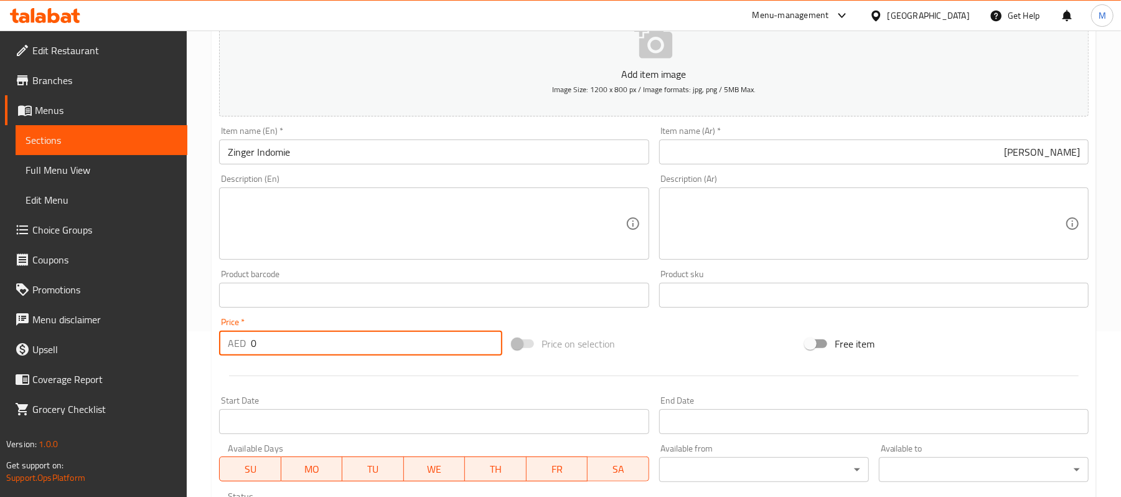
drag, startPoint x: 265, startPoint y: 350, endPoint x: 228, endPoint y: 342, distance: 37.5
click at [228, 342] on div "AED 0 Price *" at bounding box center [360, 343] width 283 height 25
paste input "16.2"
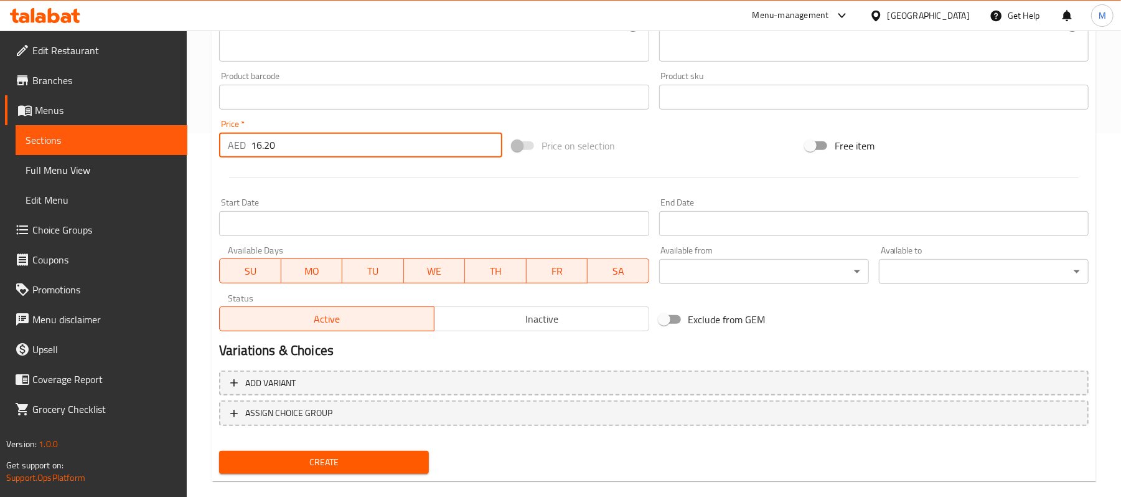
scroll to position [382, 0]
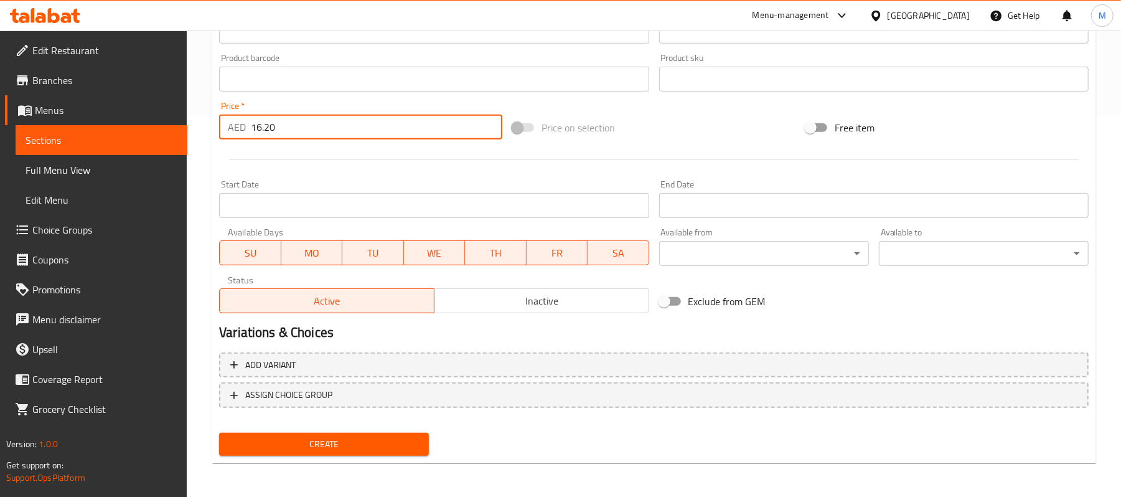
type input "16.20"
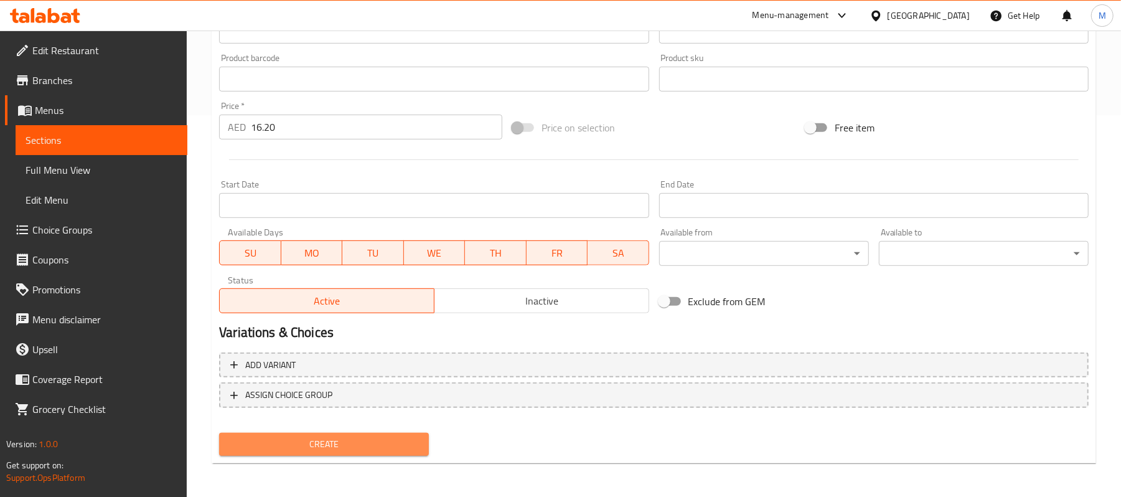
drag, startPoint x: 311, startPoint y: 447, endPoint x: 331, endPoint y: 412, distance: 40.7
click at [311, 446] on span "Create" at bounding box center [324, 444] width 190 height 16
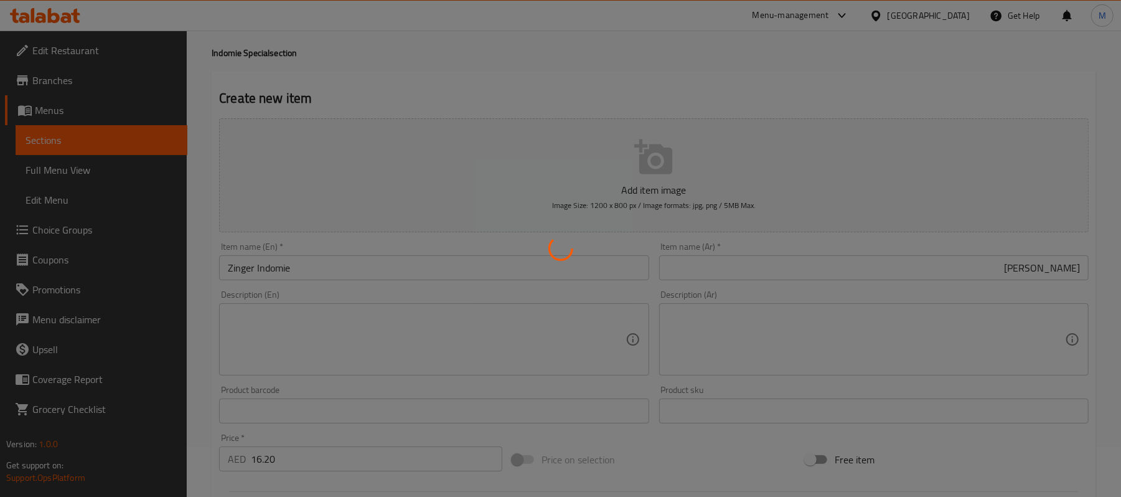
type input "0"
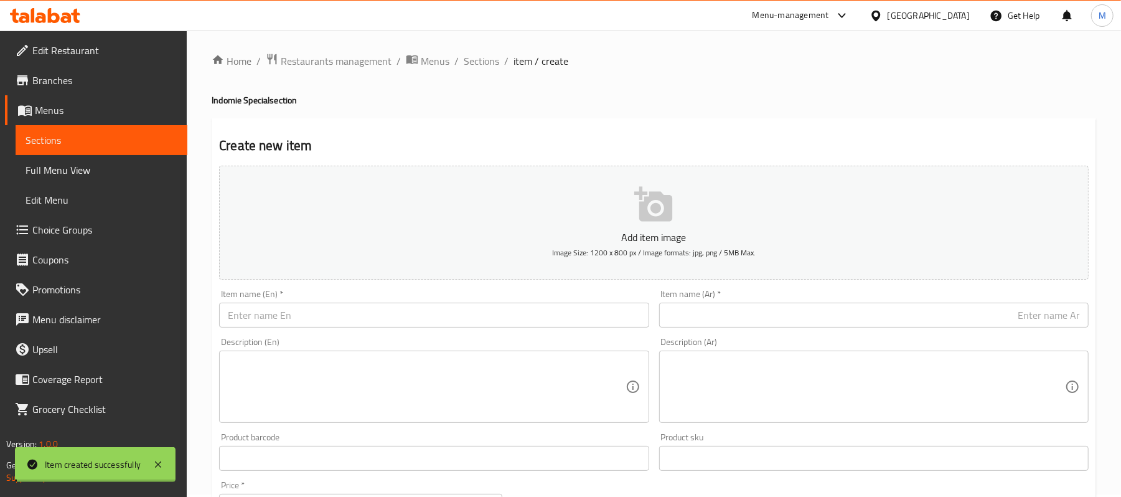
scroll to position [0, 0]
click at [473, 63] on span "Sections" at bounding box center [481, 63] width 35 height 15
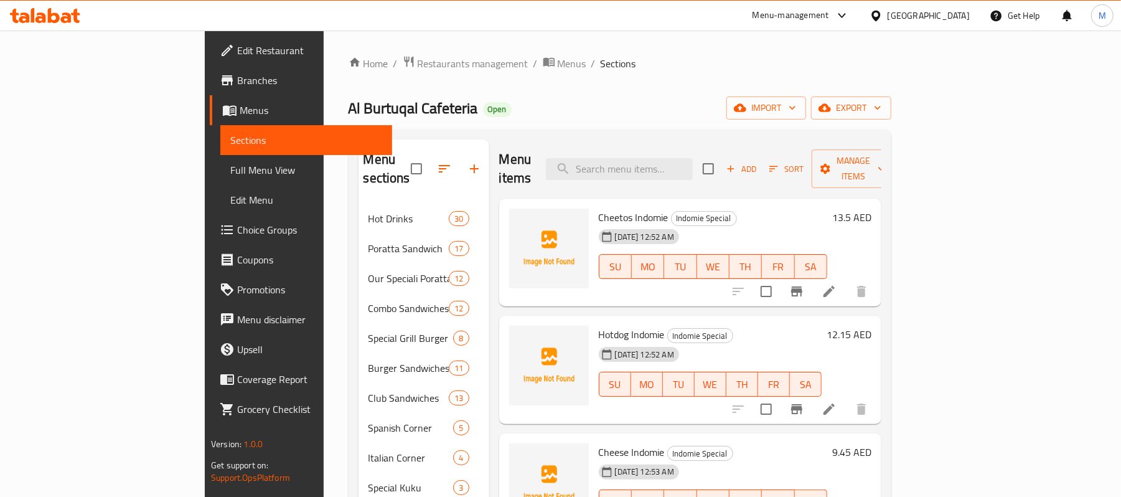
click at [467, 164] on icon "button" at bounding box center [474, 168] width 15 height 15
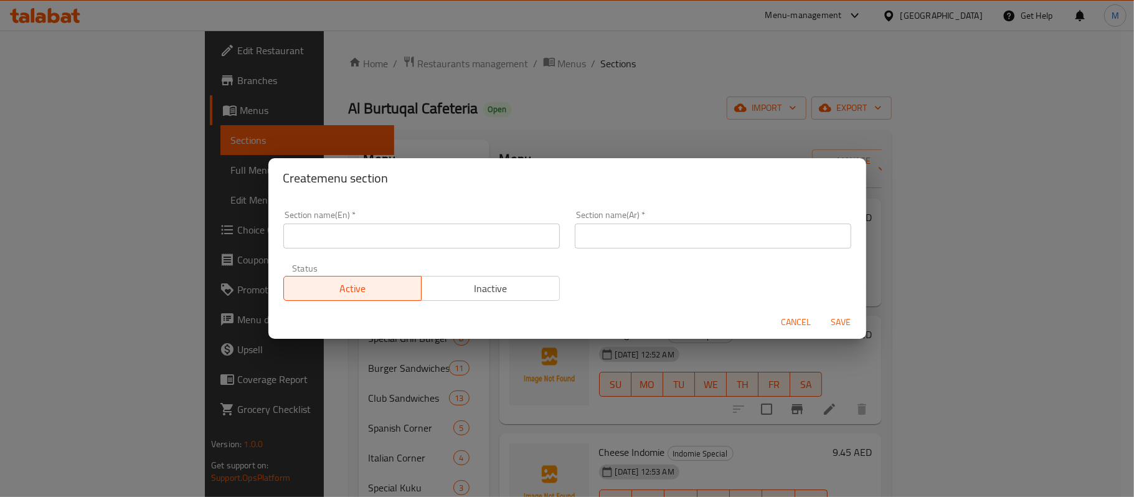
click at [392, 238] on input "text" at bounding box center [421, 236] width 276 height 25
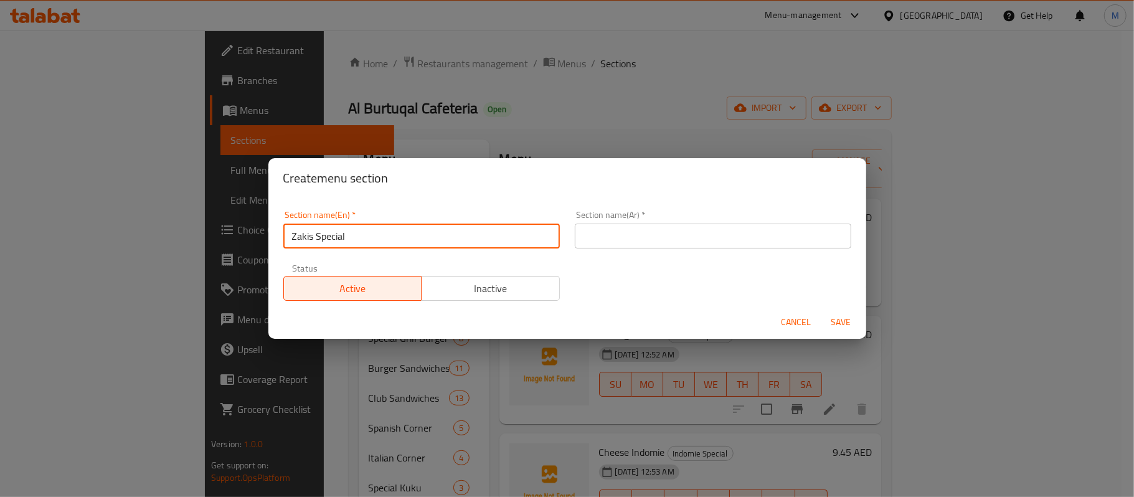
type input "Zakis Special"
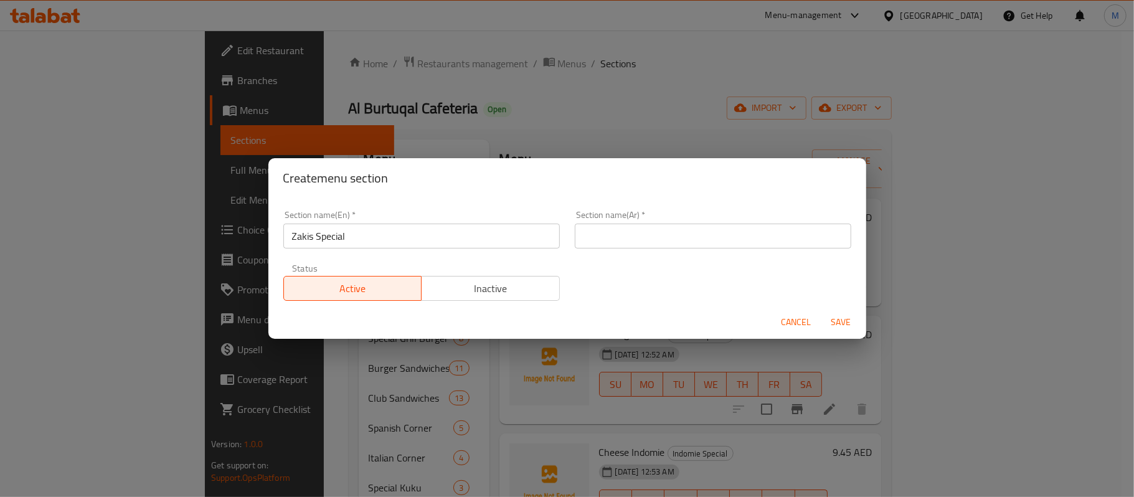
click at [334, 250] on div "Section name(En)   * Zakis Special Section name(En) *" at bounding box center [421, 229] width 291 height 53
click at [334, 240] on input "Zakis Special" at bounding box center [421, 236] width 276 height 25
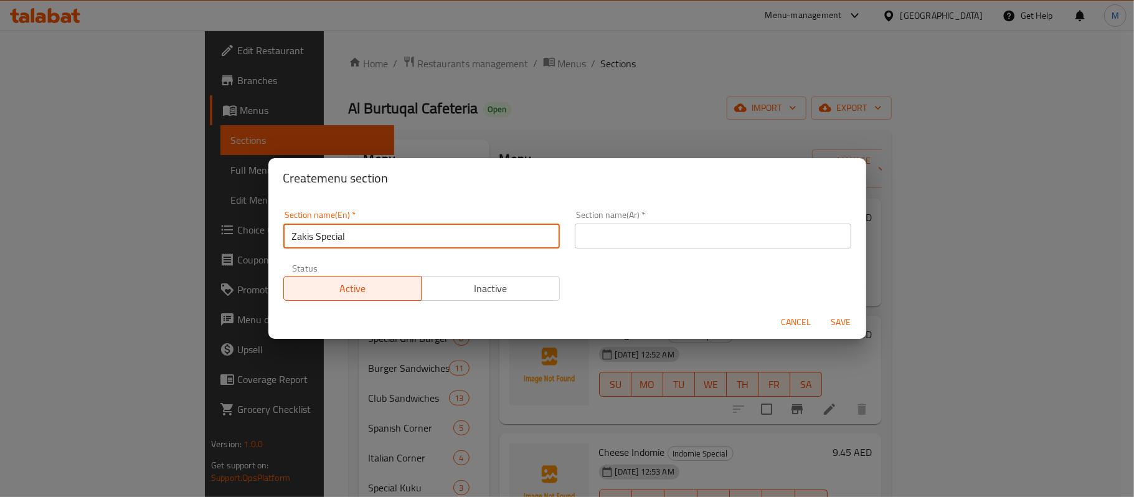
click at [334, 240] on input "Zakis Special" at bounding box center [421, 236] width 276 height 25
click at [694, 239] on input "text" at bounding box center [713, 236] width 276 height 25
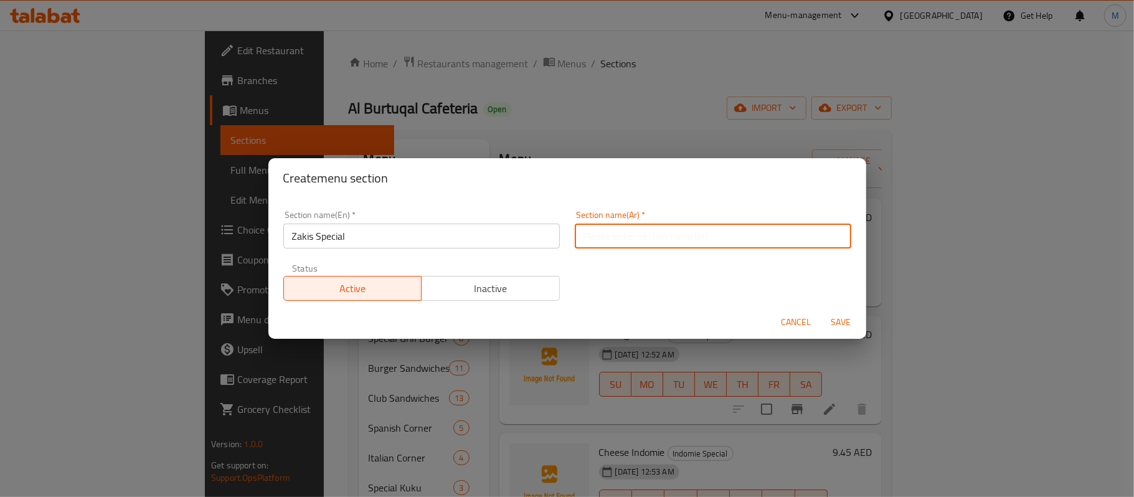
paste input "زاكيس خاص"
click at [792, 235] on input "زاكيس خاص" at bounding box center [713, 236] width 276 height 25
click at [785, 235] on input "[PERSON_NAME]" at bounding box center [713, 236] width 276 height 25
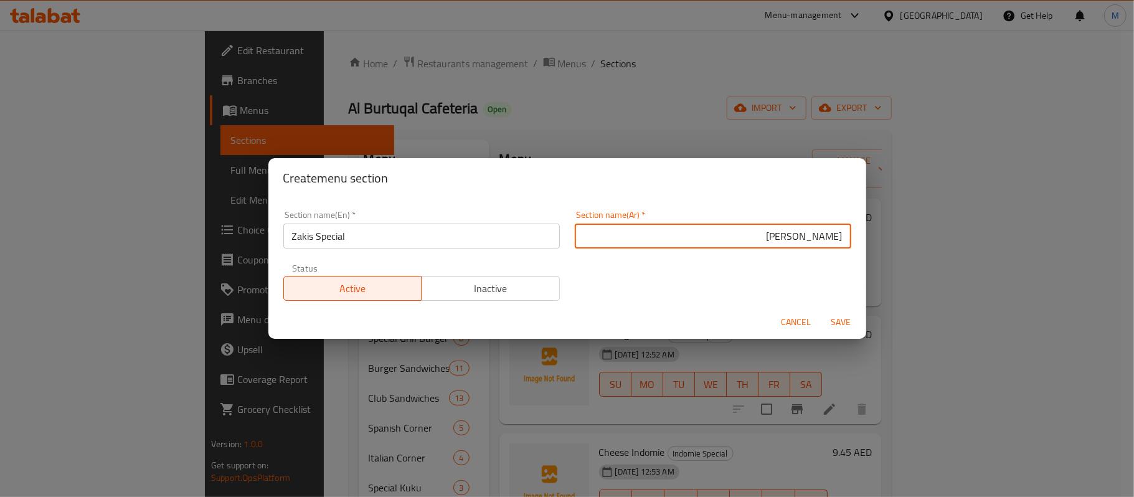
click at [775, 240] on input "[PERSON_NAME]" at bounding box center [713, 236] width 276 height 25
paste input "text"
type input "[PERSON_NAME]"
click at [839, 327] on span "Save" at bounding box center [841, 322] width 30 height 16
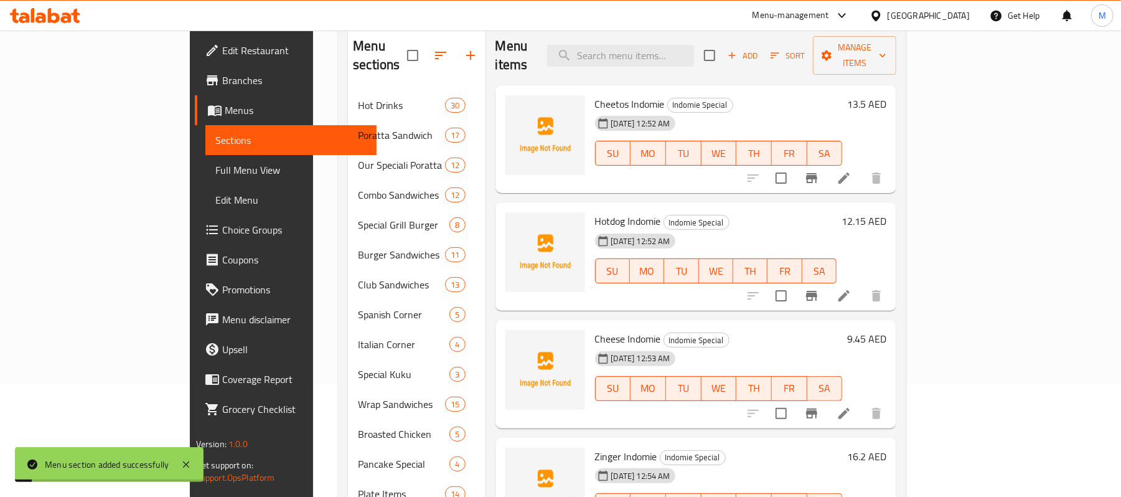
scroll to position [237, 0]
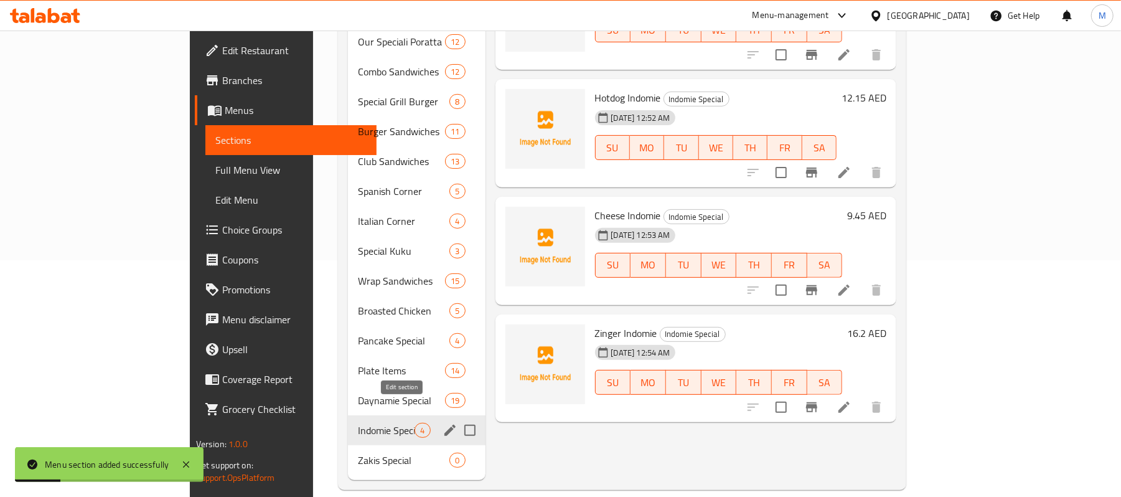
click at [443, 423] on icon "edit" at bounding box center [450, 430] width 15 height 15
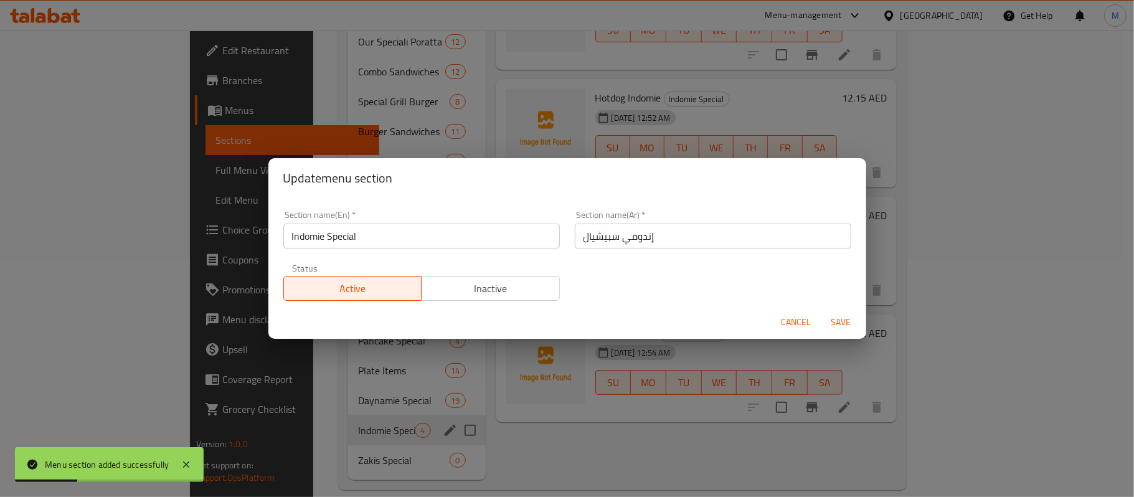
click at [598, 232] on input "إندومي سبيشيال" at bounding box center [713, 236] width 276 height 25
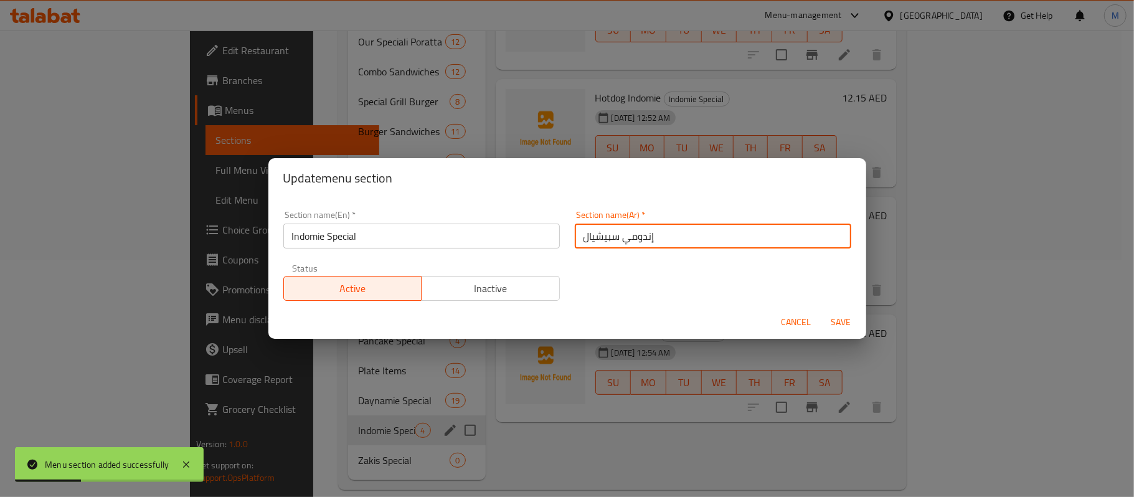
click at [598, 232] on input "إندومي سبيشيال" at bounding box center [713, 236] width 276 height 25
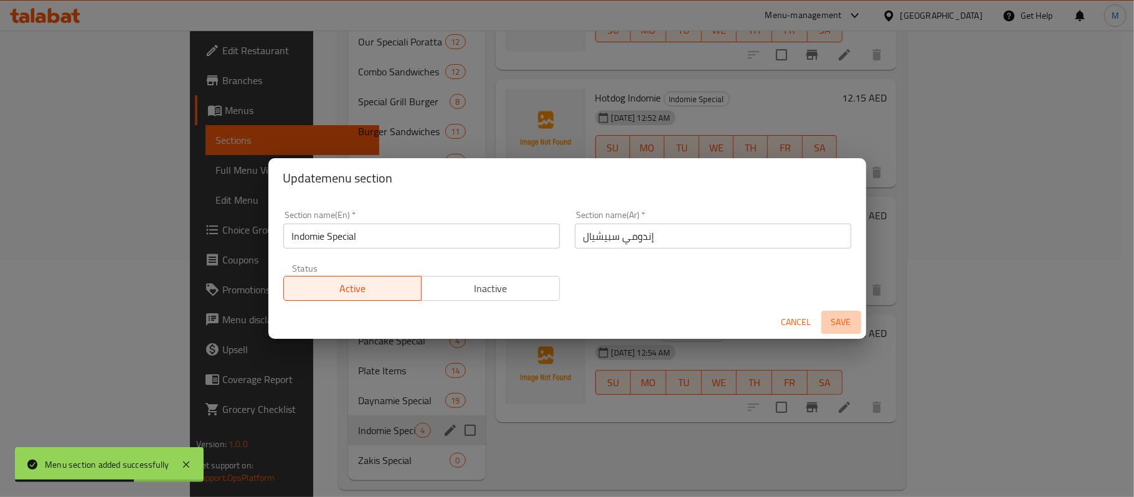
click at [836, 319] on span "Save" at bounding box center [841, 322] width 30 height 16
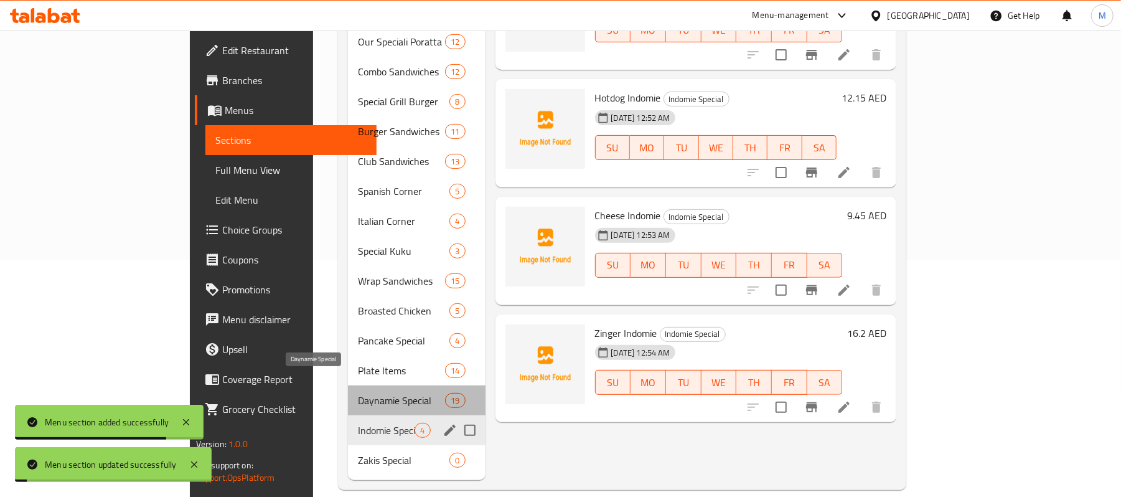
click at [358, 393] on span "Daynamie Special" at bounding box center [401, 400] width 87 height 15
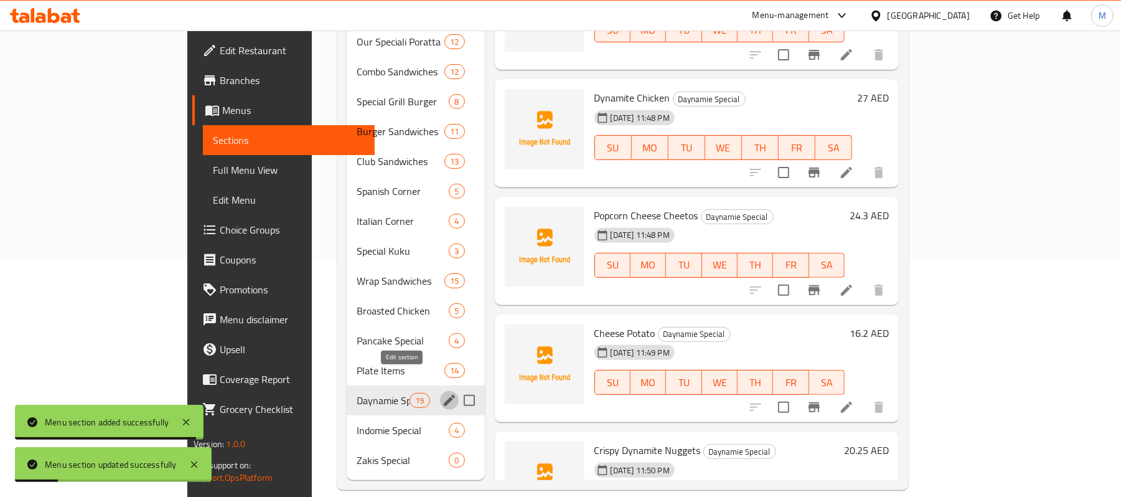
click at [442, 393] on icon "edit" at bounding box center [449, 400] width 15 height 15
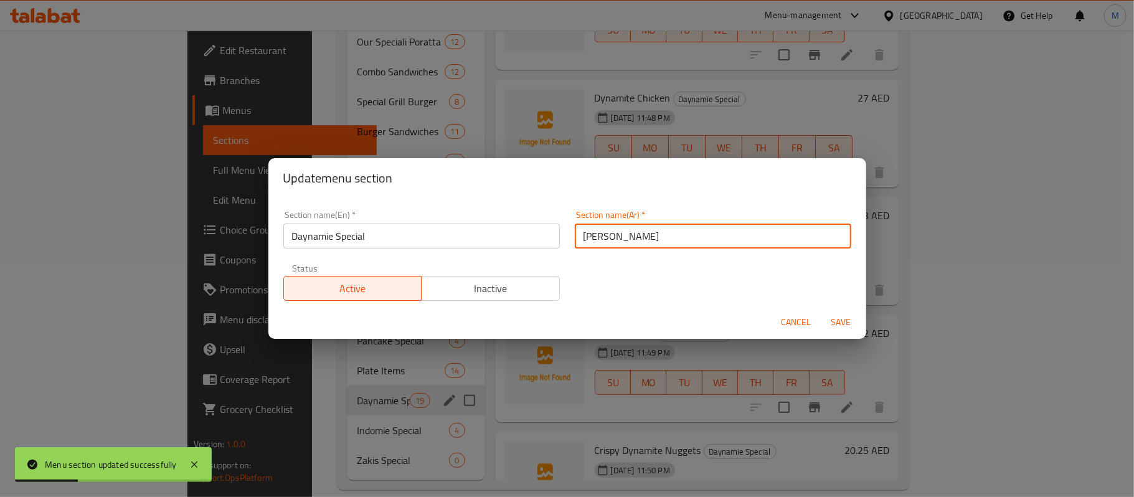
click at [604, 232] on input "[PERSON_NAME]" at bounding box center [713, 236] width 276 height 25
click at [840, 324] on span "Save" at bounding box center [841, 322] width 30 height 16
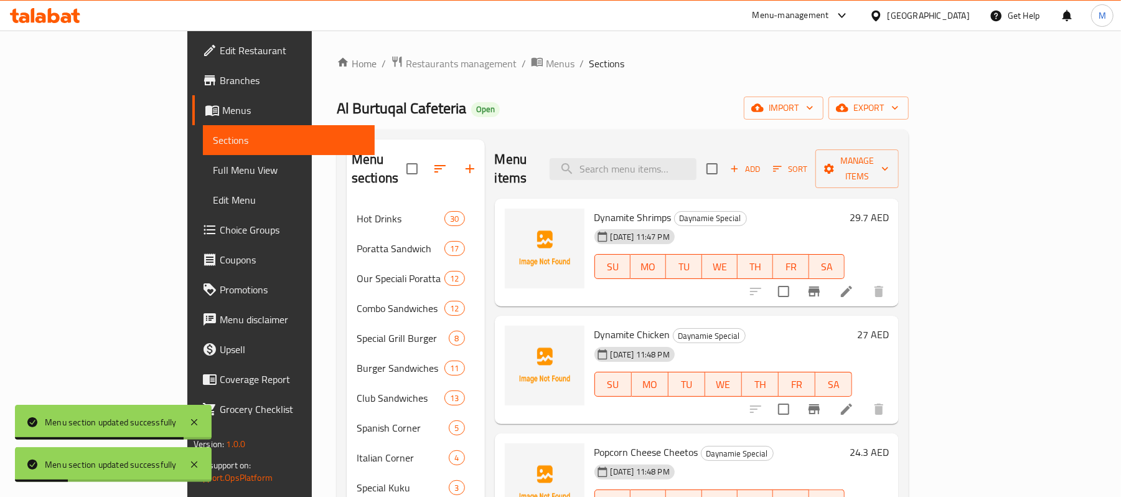
scroll to position [237, 0]
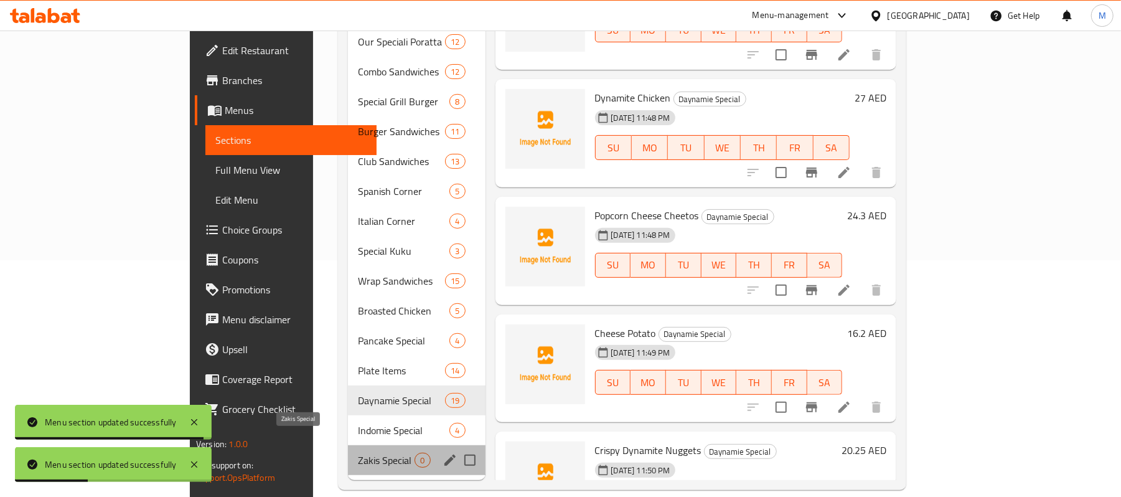
click at [358, 453] on span "Zakis Special" at bounding box center [386, 460] width 57 height 15
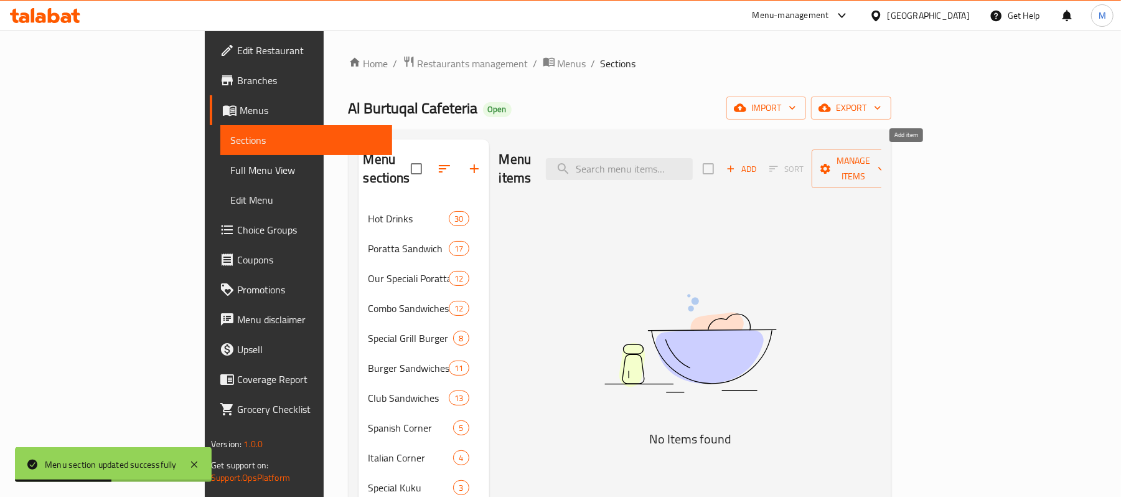
click at [758, 162] on span "Add" at bounding box center [742, 169] width 34 height 14
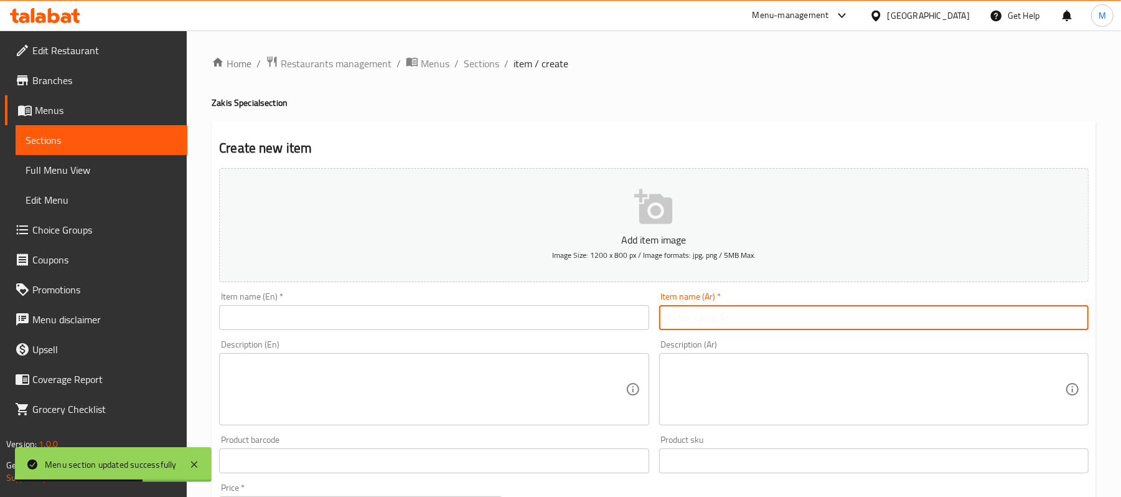
click at [765, 314] on input "text" at bounding box center [874, 317] width 430 height 25
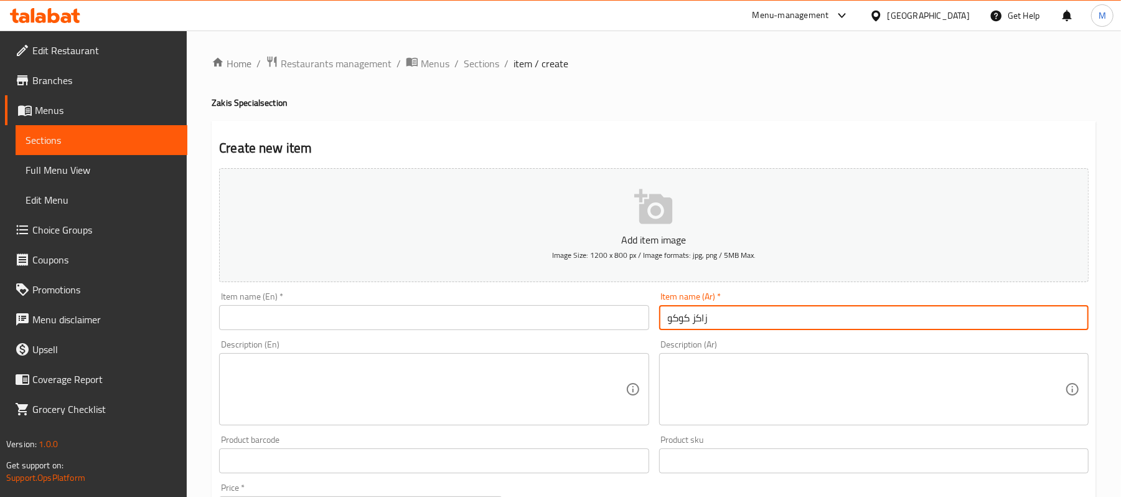
click at [697, 320] on input "زاكز كوكو" at bounding box center [874, 317] width 430 height 25
type input "[PERSON_NAME]"
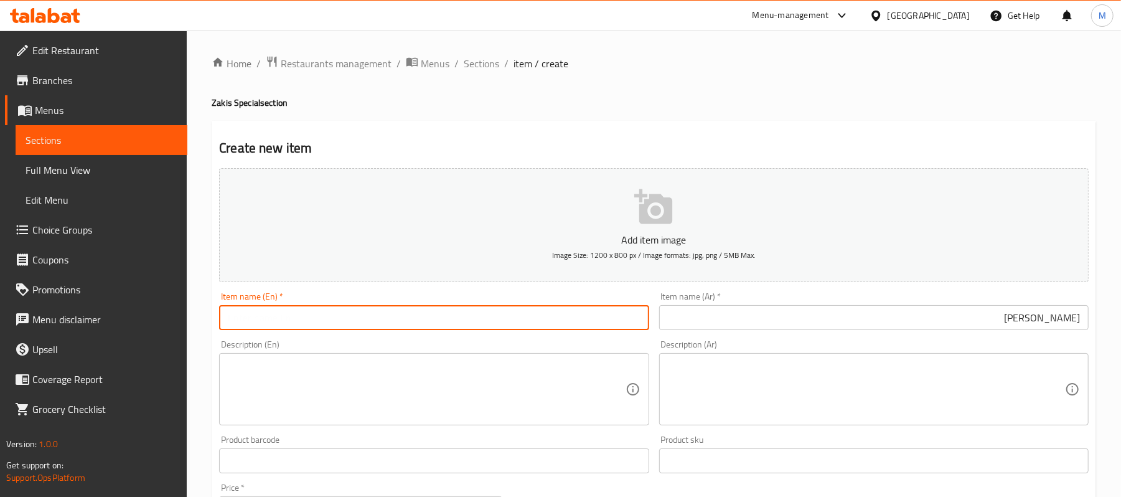
click at [507, 319] on input "text" at bounding box center [434, 317] width 430 height 25
type input "[PERSON_NAME]"
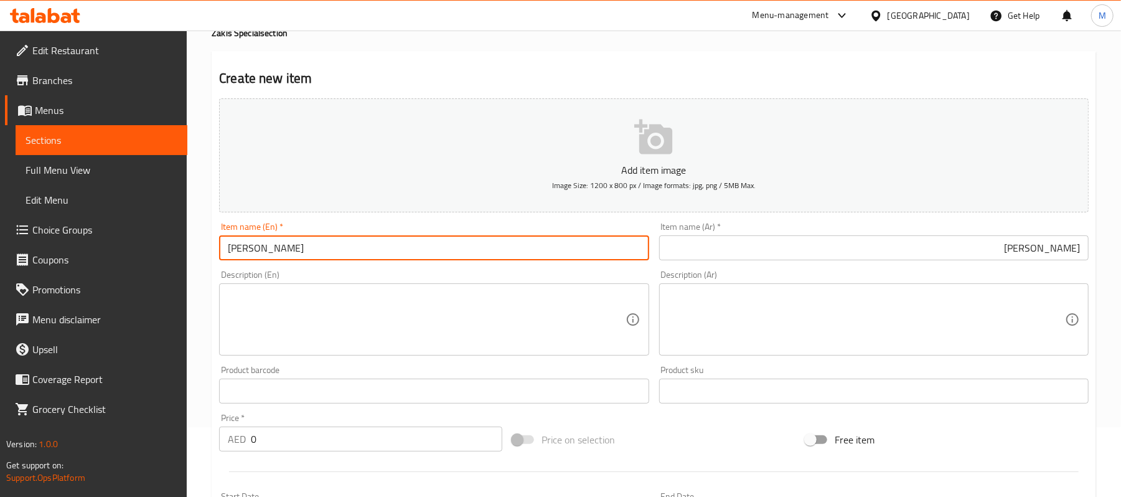
scroll to position [166, 0]
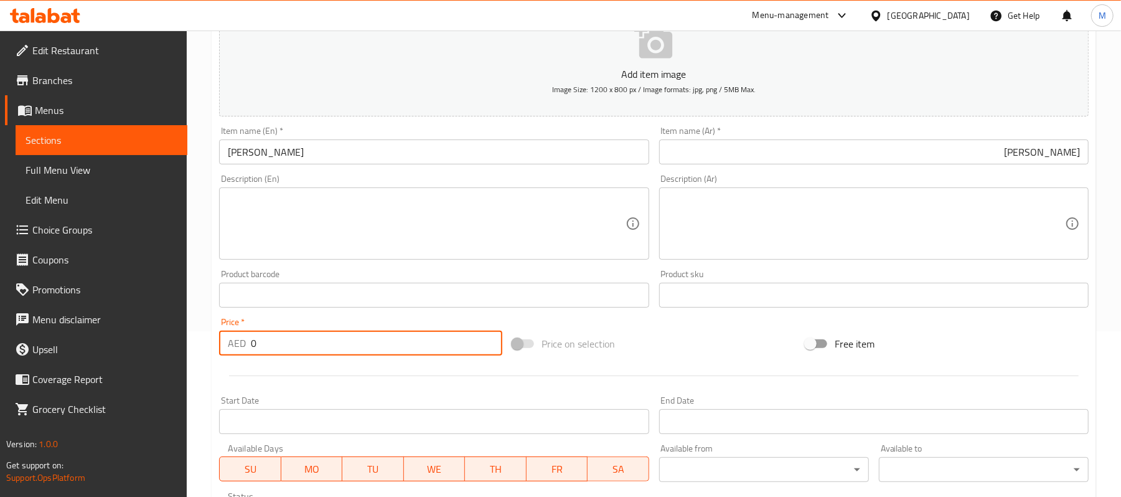
drag, startPoint x: 253, startPoint y: 341, endPoint x: 267, endPoint y: 342, distance: 14.4
click at [267, 342] on input "0" at bounding box center [377, 343] width 252 height 25
type input "22.95"
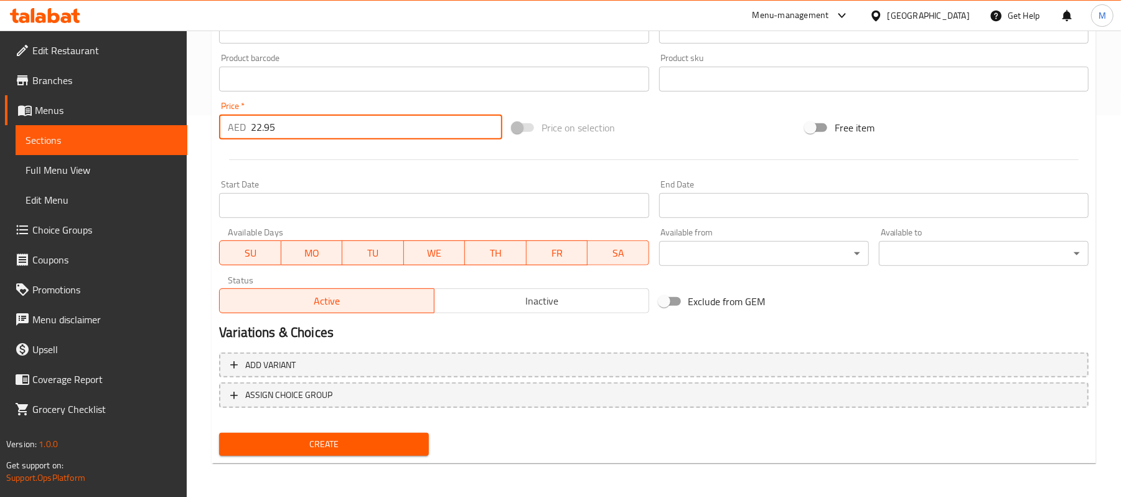
click at [401, 436] on span "Create" at bounding box center [324, 444] width 190 height 16
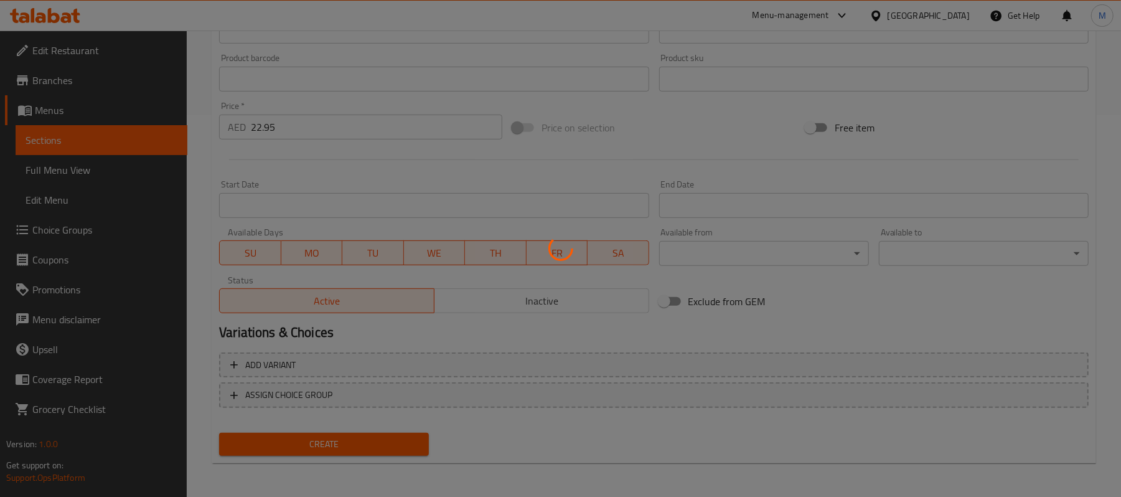
type input "0"
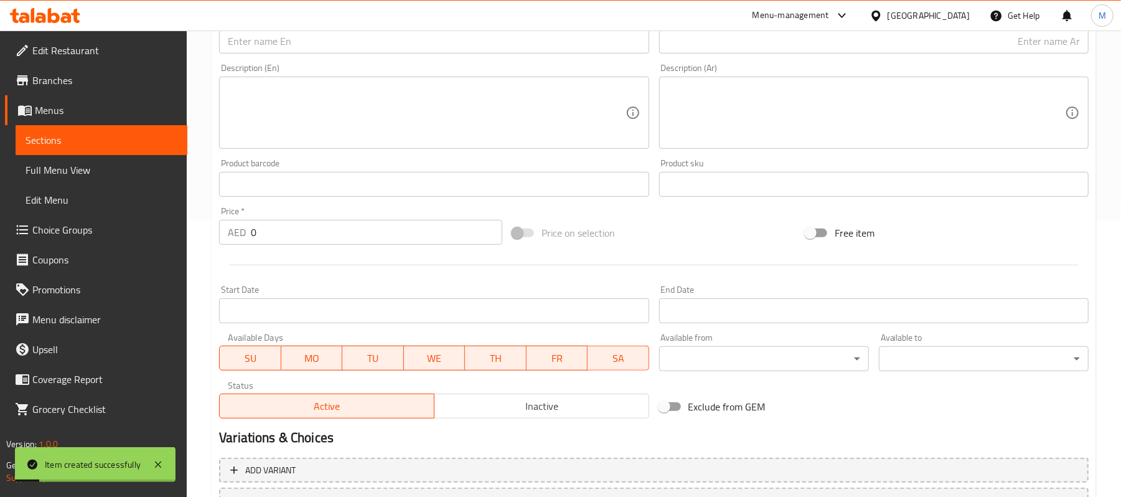
scroll to position [133, 0]
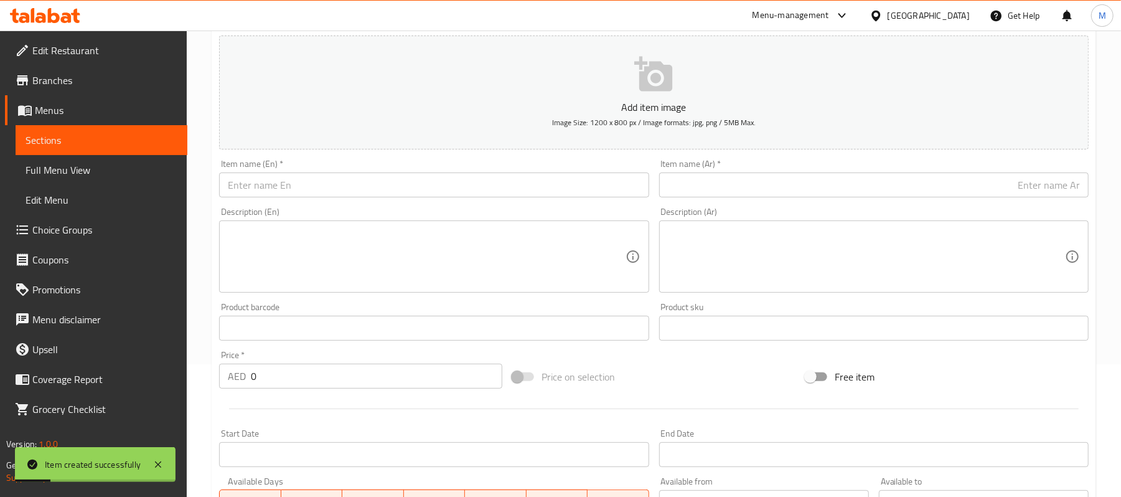
click at [298, 182] on input "text" at bounding box center [434, 184] width 430 height 25
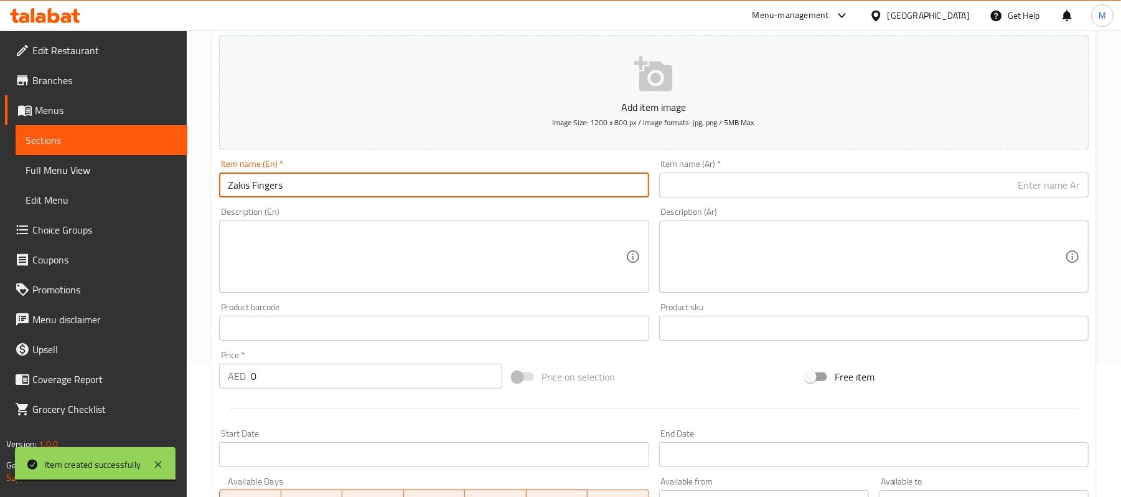
type input "Zakis Fingers"
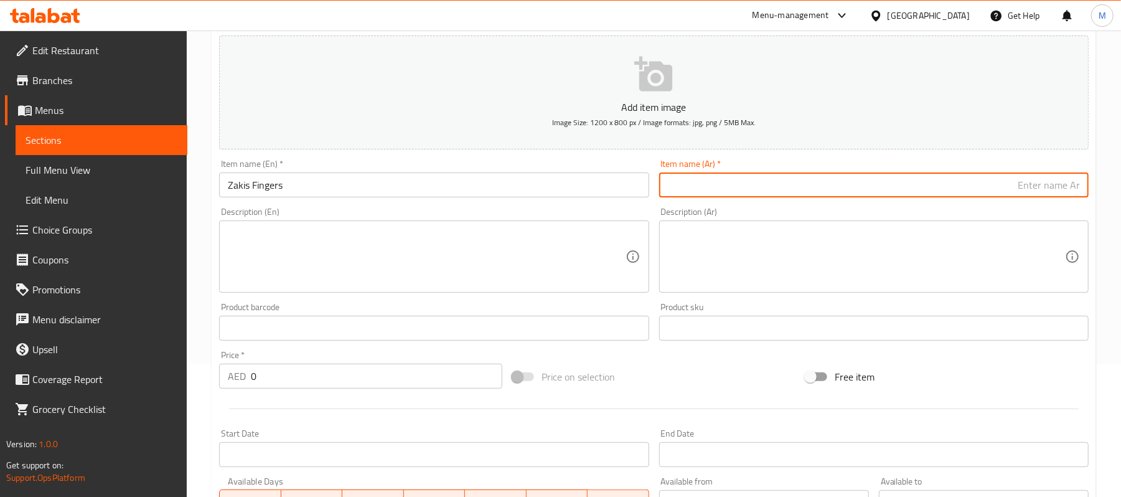
click at [721, 178] on input "text" at bounding box center [874, 184] width 430 height 25
type input "زاكيز فنجرز"
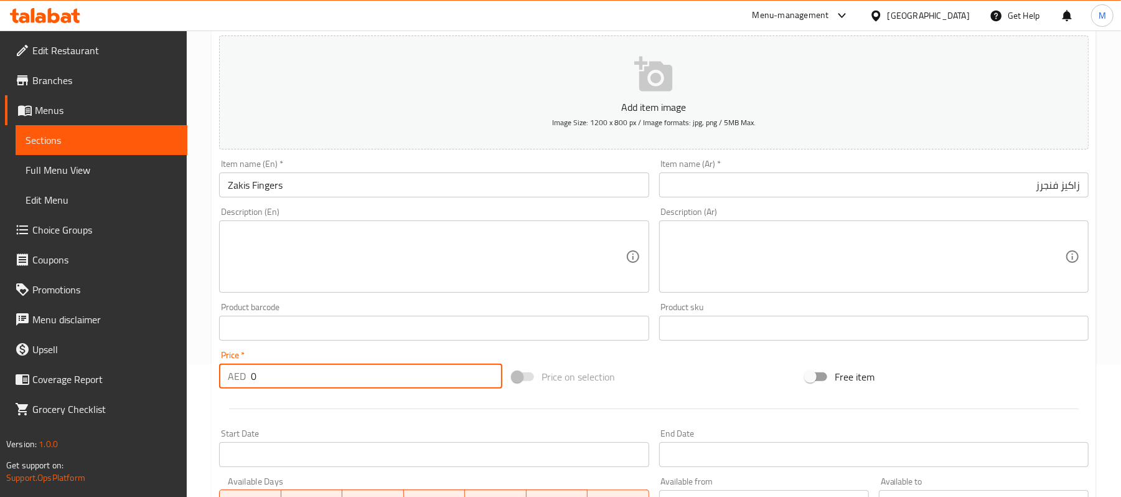
drag, startPoint x: 257, startPoint y: 381, endPoint x: 247, endPoint y: 377, distance: 10.6
click at [247, 377] on div "AED 0 Price *" at bounding box center [360, 376] width 283 height 25
type input "18.90"
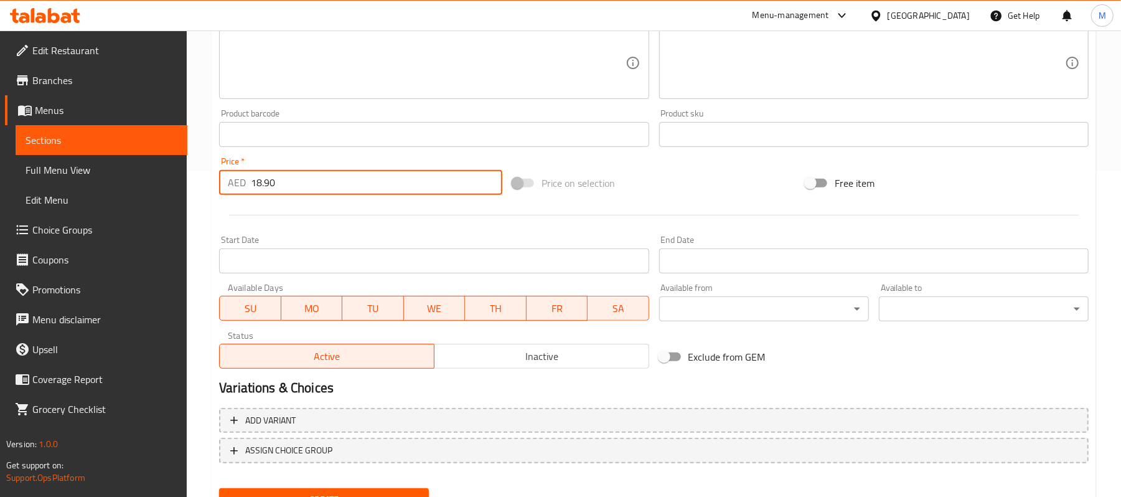
scroll to position [382, 0]
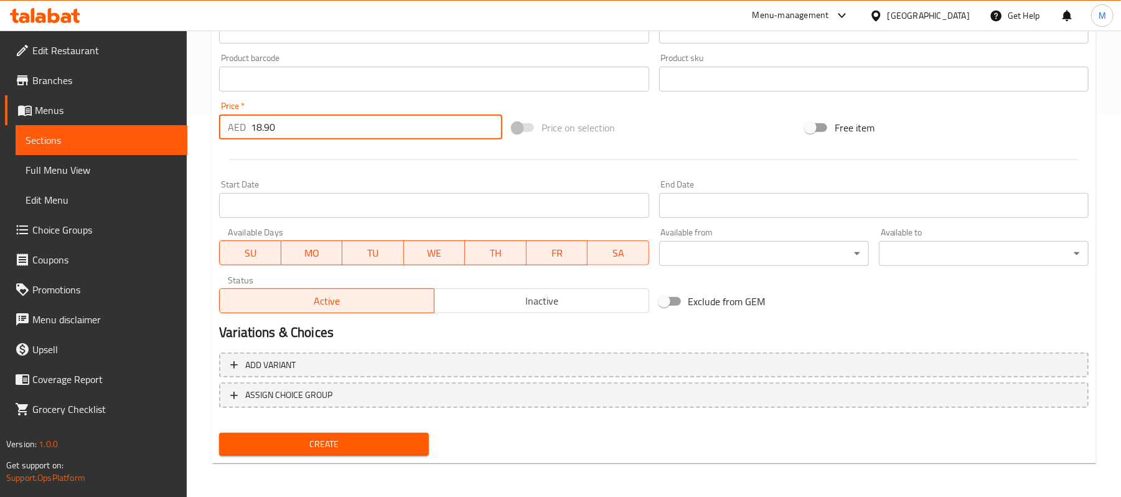
click at [334, 433] on button "Create" at bounding box center [324, 444] width 210 height 23
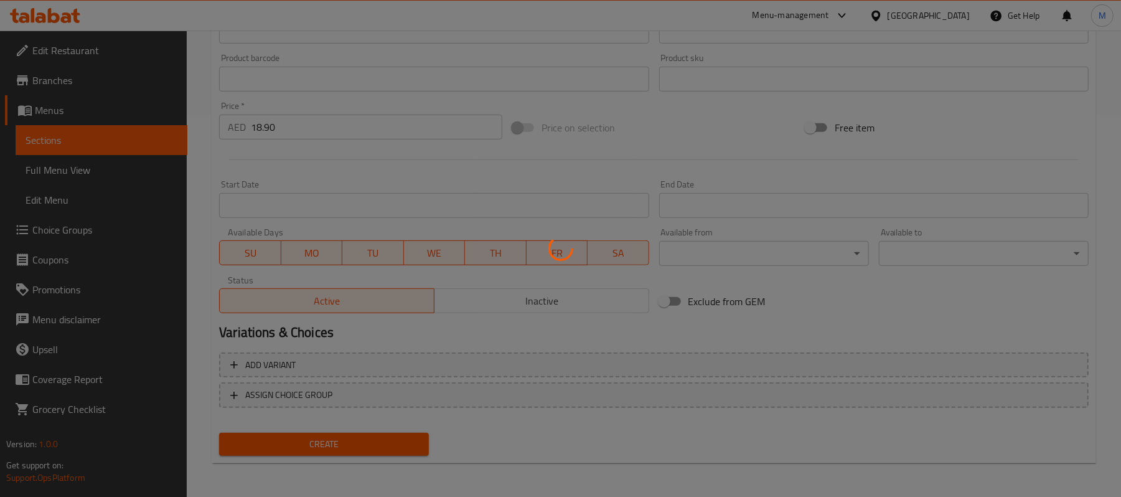
type input "0"
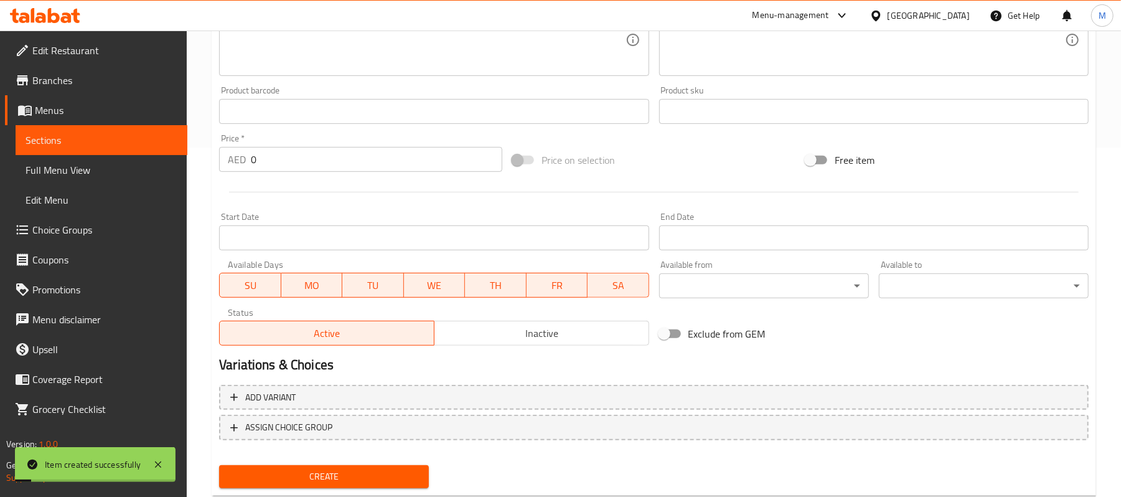
scroll to position [0, 0]
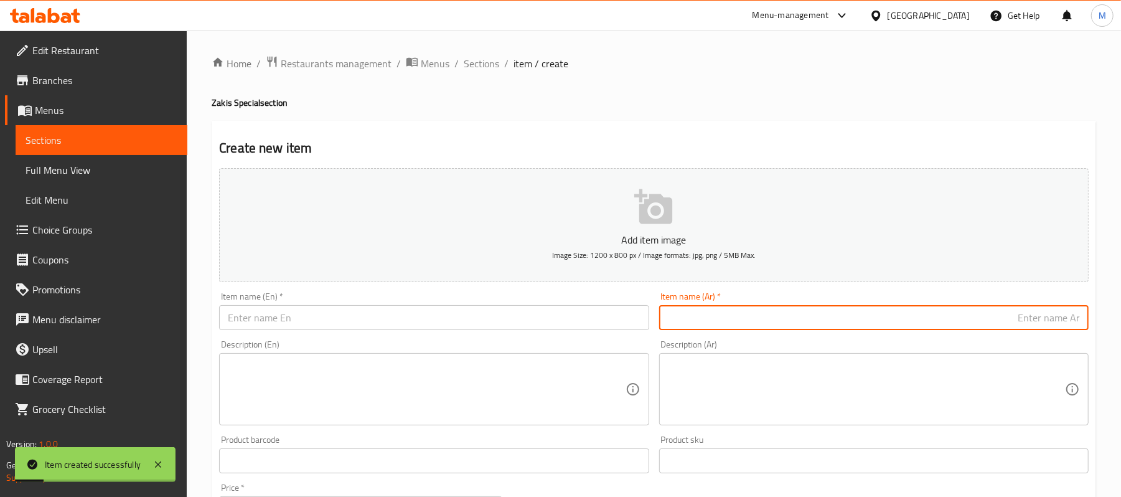
click at [925, 314] on input "text" at bounding box center [874, 317] width 430 height 25
click at [1052, 322] on input "زاكيز" at bounding box center [874, 317] width 430 height 25
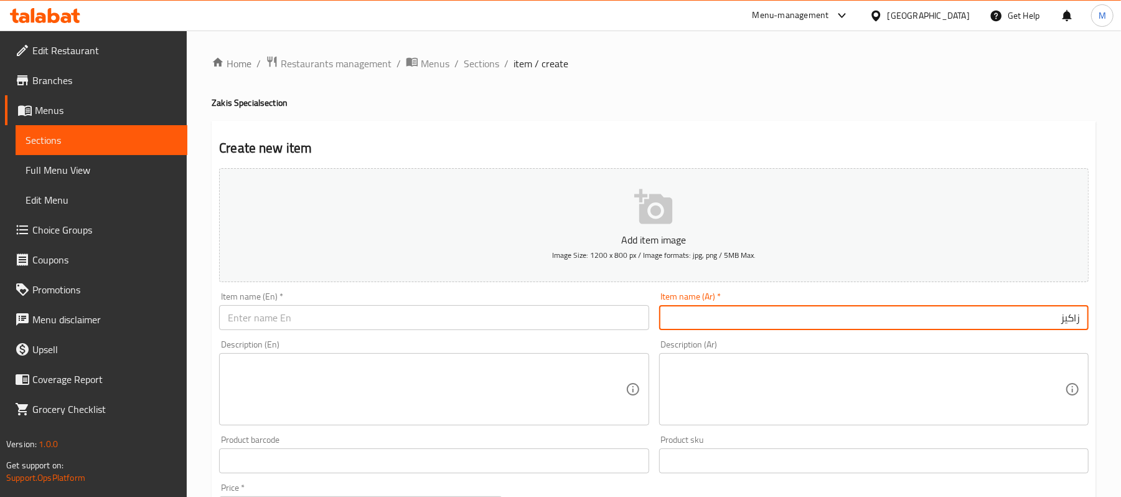
click at [1052, 322] on input "زاكيز" at bounding box center [874, 317] width 430 height 25
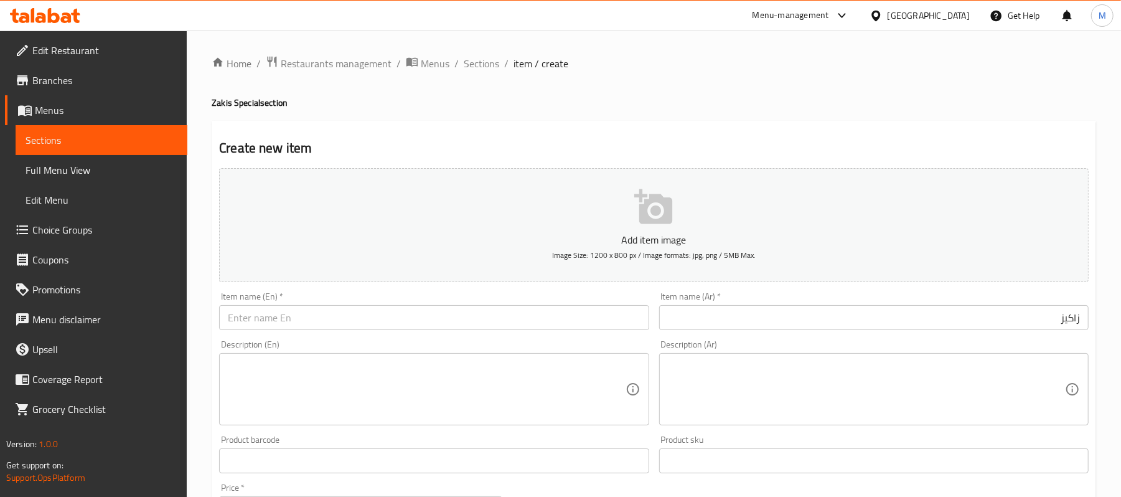
click at [1066, 339] on div "Description (Ar) Description (Ar)" at bounding box center [874, 382] width 440 height 95
click at [1034, 319] on input "زاكيز" at bounding box center [874, 317] width 430 height 25
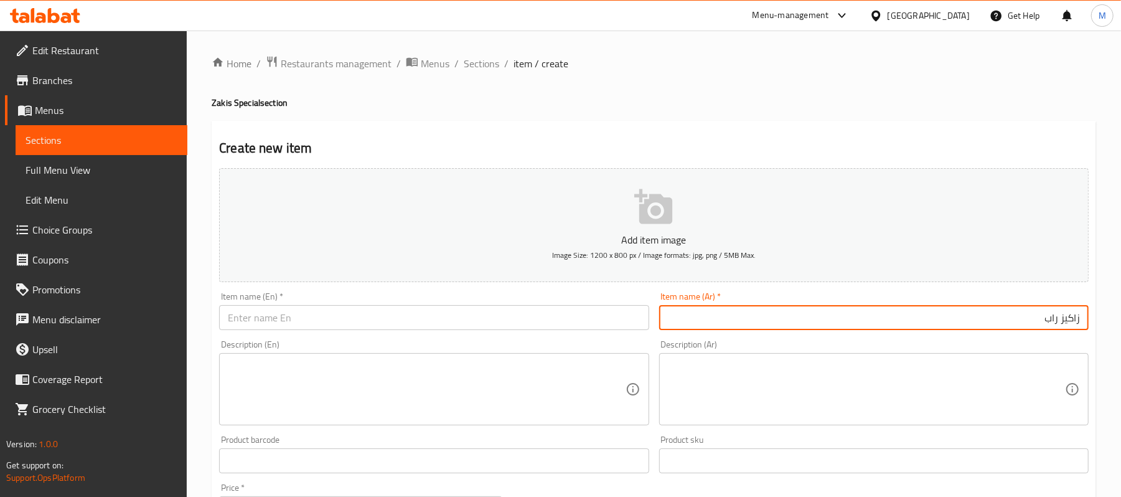
type input "زاكيز راب"
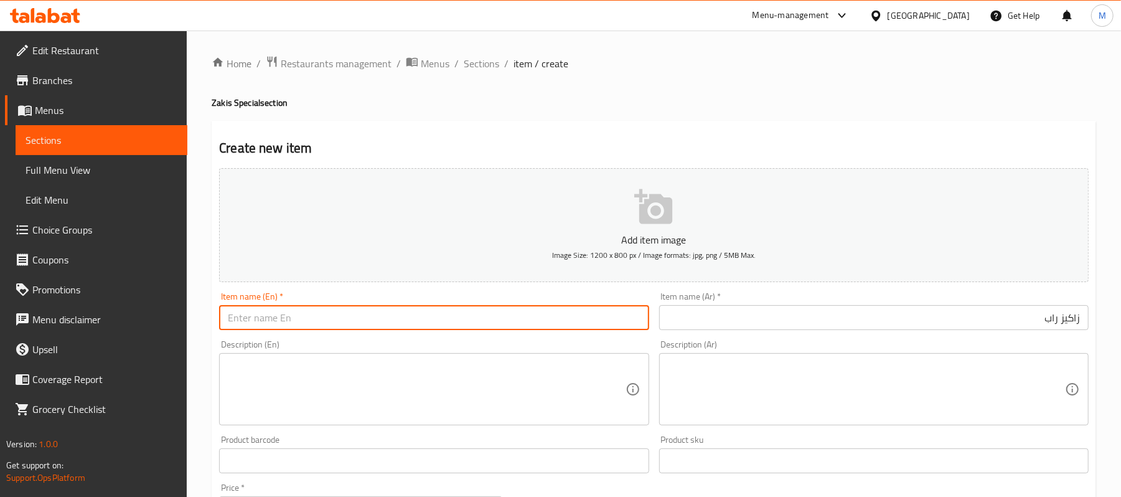
click at [280, 315] on input "text" at bounding box center [434, 317] width 430 height 25
type input "Zakis Wrap"
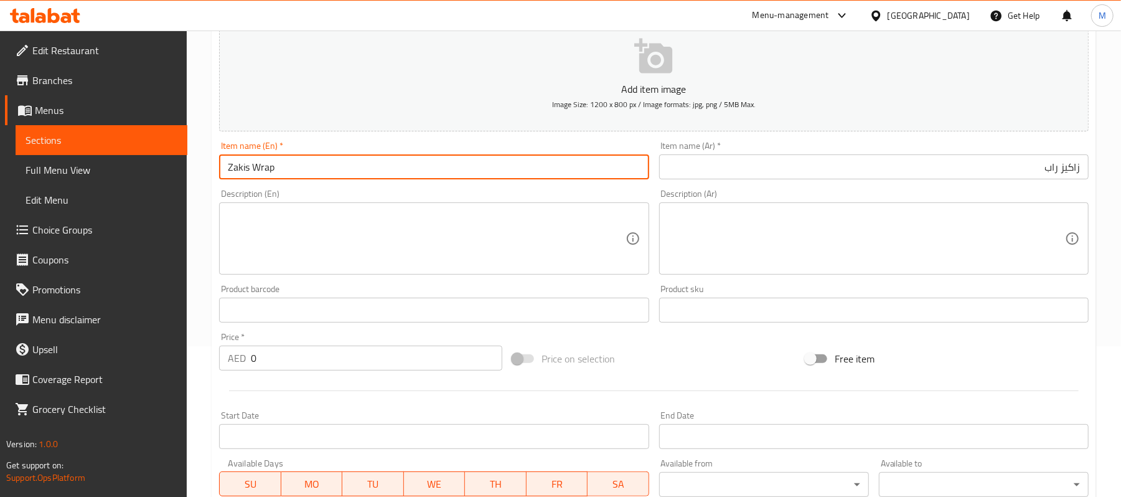
scroll to position [166, 0]
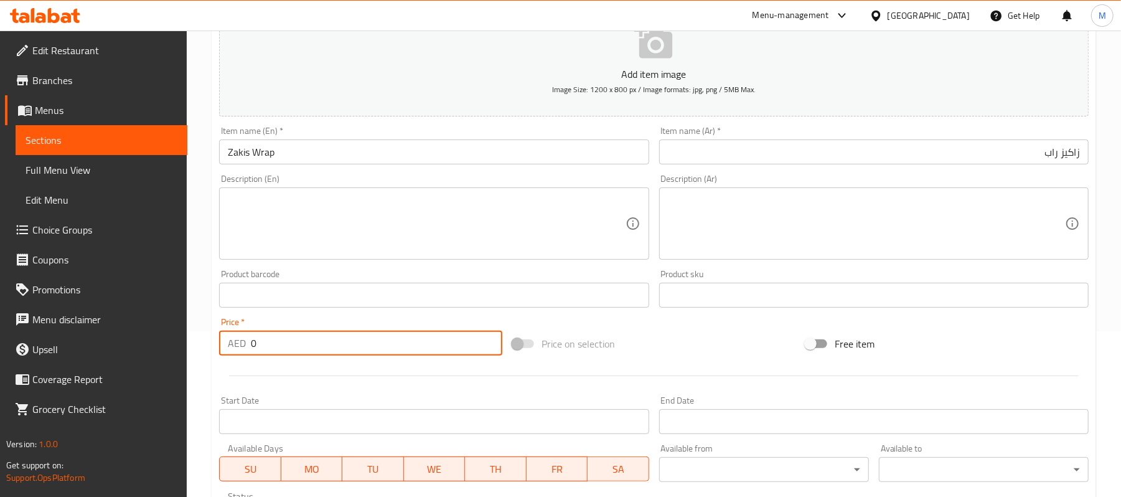
drag, startPoint x: 265, startPoint y: 349, endPoint x: 250, endPoint y: 347, distance: 15.1
click at [250, 347] on div "AED 0 Price *" at bounding box center [360, 343] width 283 height 25
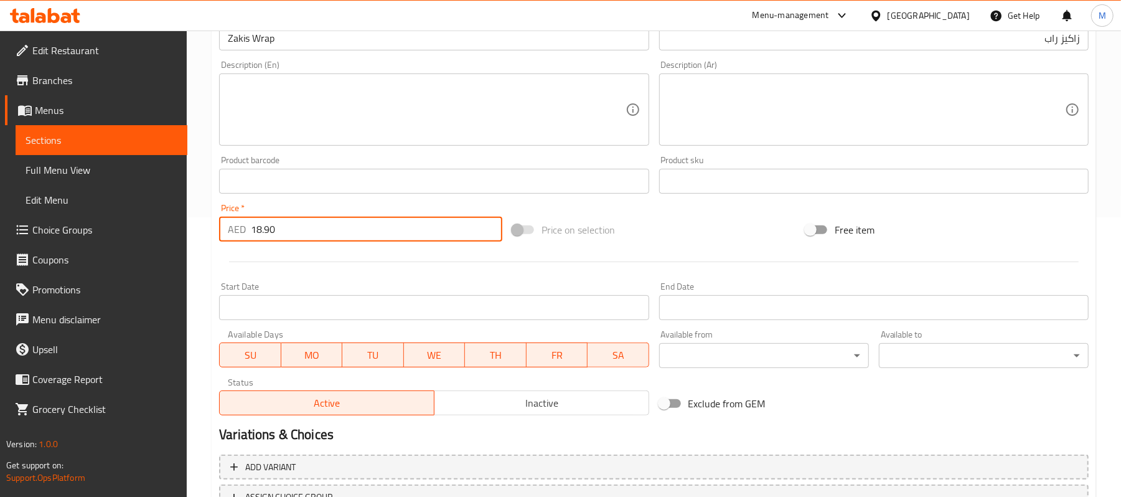
scroll to position [382, 0]
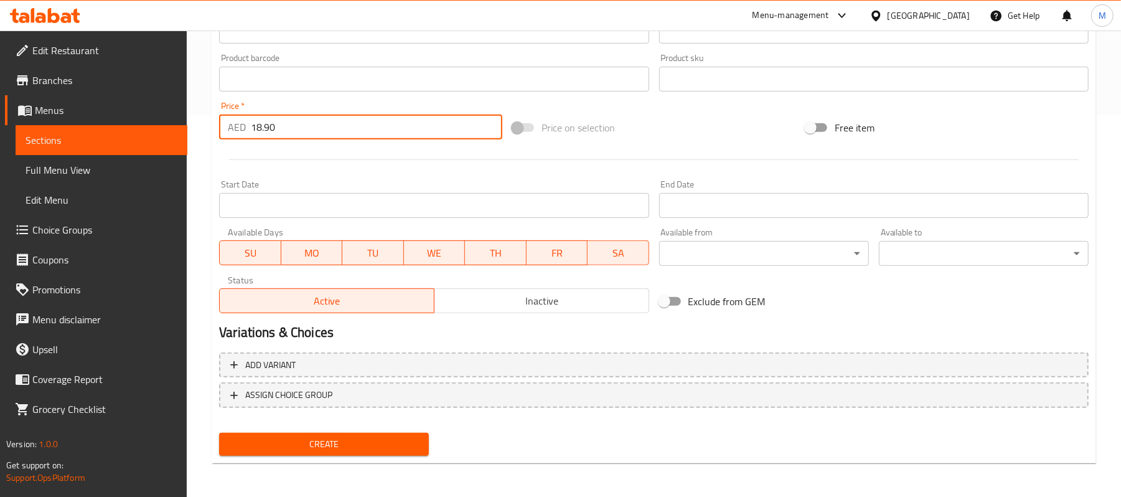
type input "18.90"
click at [401, 457] on div "Create" at bounding box center [324, 444] width 220 height 33
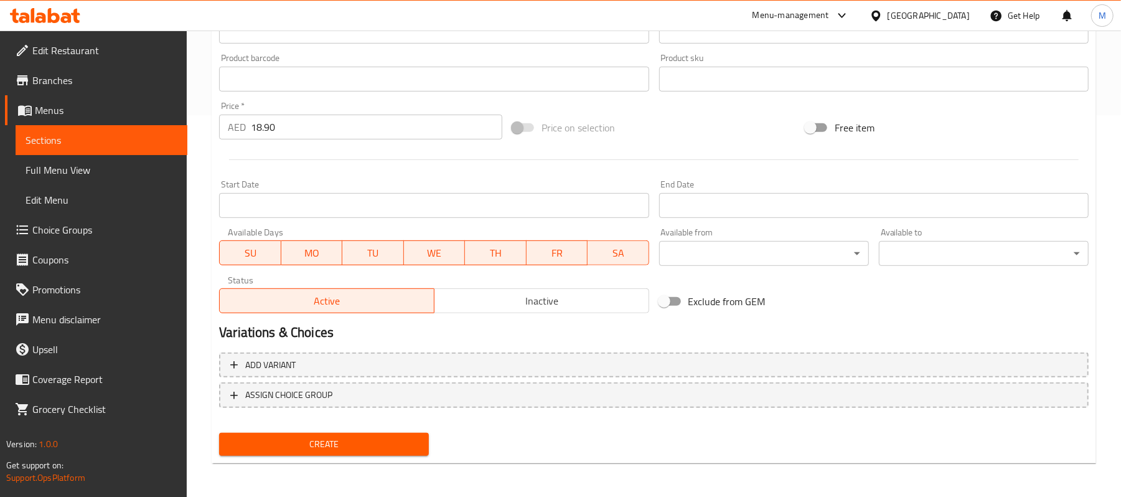
click at [347, 441] on span "Create" at bounding box center [324, 444] width 190 height 16
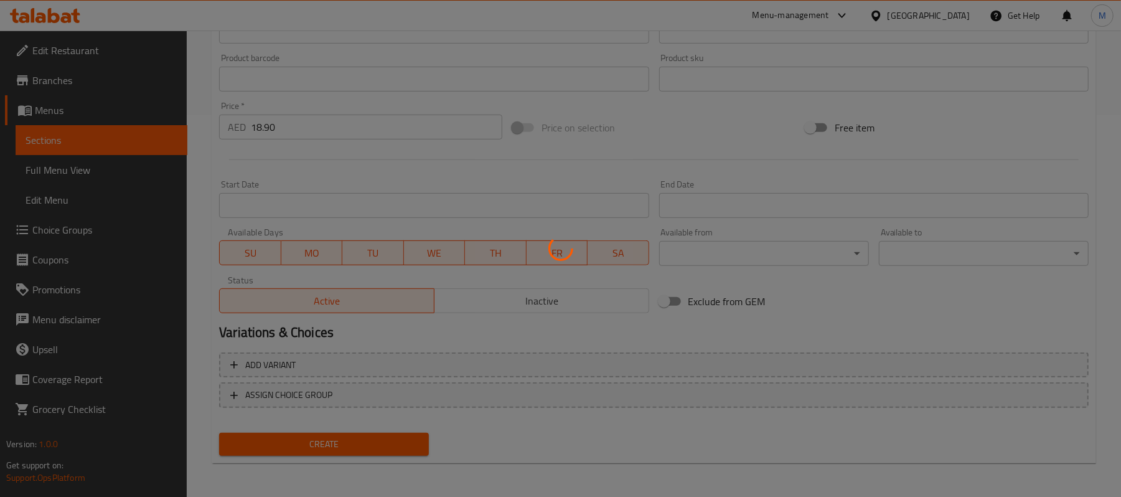
type input "0"
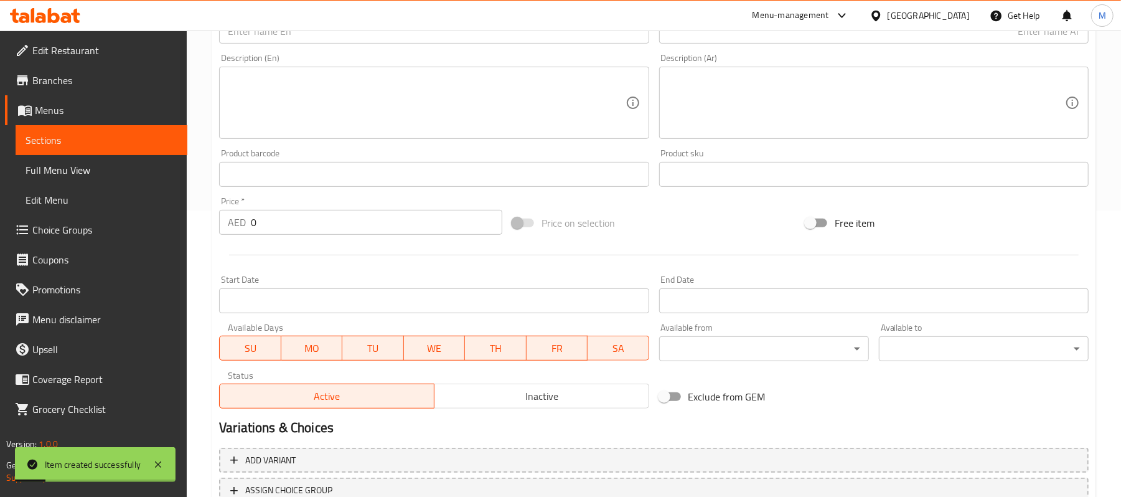
scroll to position [50, 0]
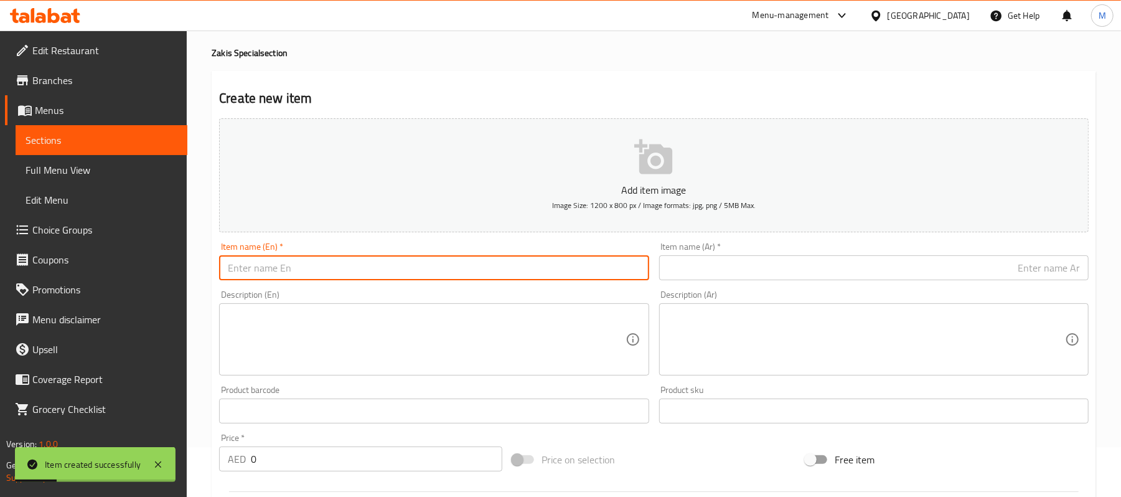
click at [329, 258] on input "text" at bounding box center [434, 267] width 430 height 25
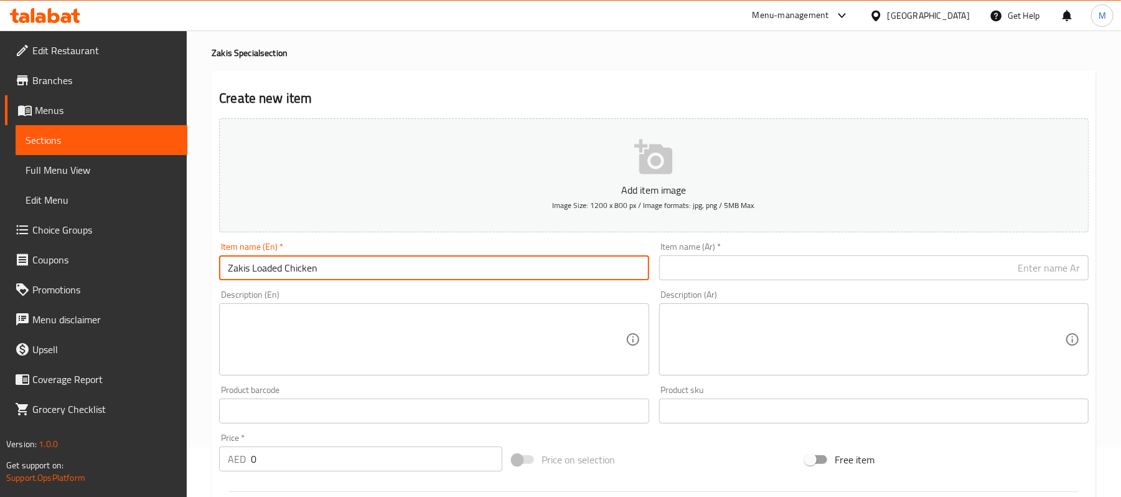
click at [316, 263] on input "Zakis Loaded Chicken" at bounding box center [434, 267] width 430 height 25
type input "Zakis Loaded Chicken"
click at [773, 258] on input "text" at bounding box center [874, 267] width 430 height 25
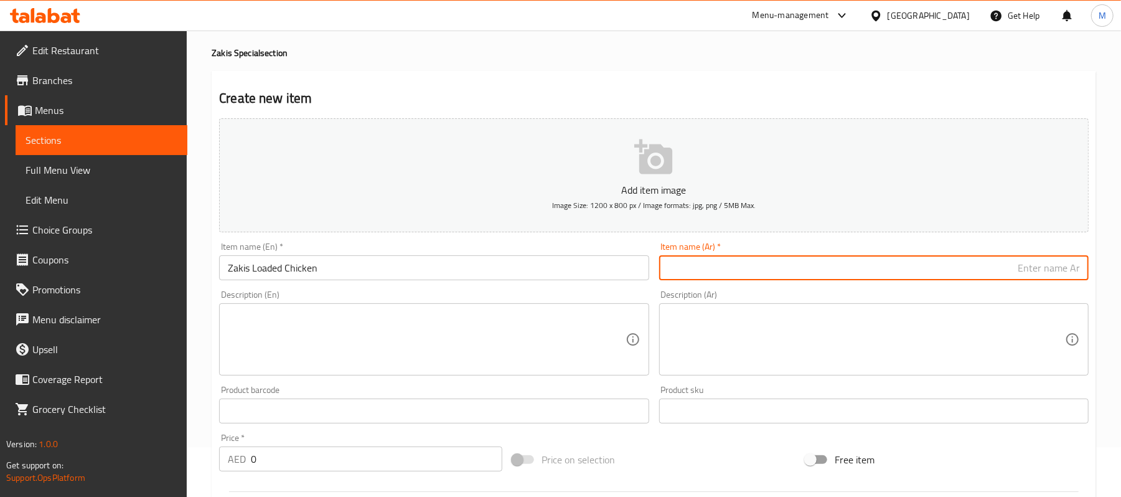
paste input "دجاج زاكيس المحمّل"
click at [1071, 266] on input "دجاج زاكيس المحمّل" at bounding box center [874, 267] width 430 height 25
click at [1019, 272] on input "زاكيس المحمّل" at bounding box center [874, 267] width 430 height 25
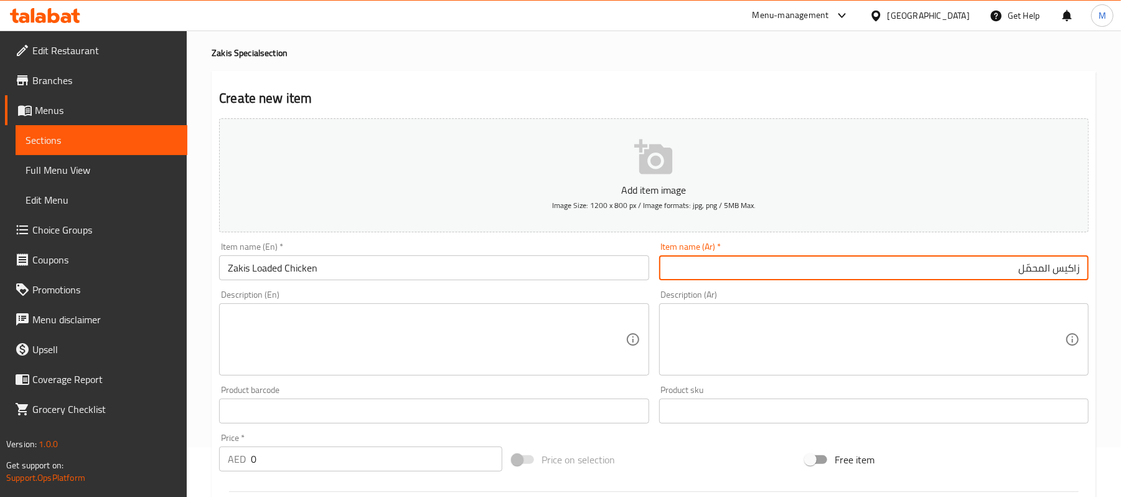
paste input "جاج"
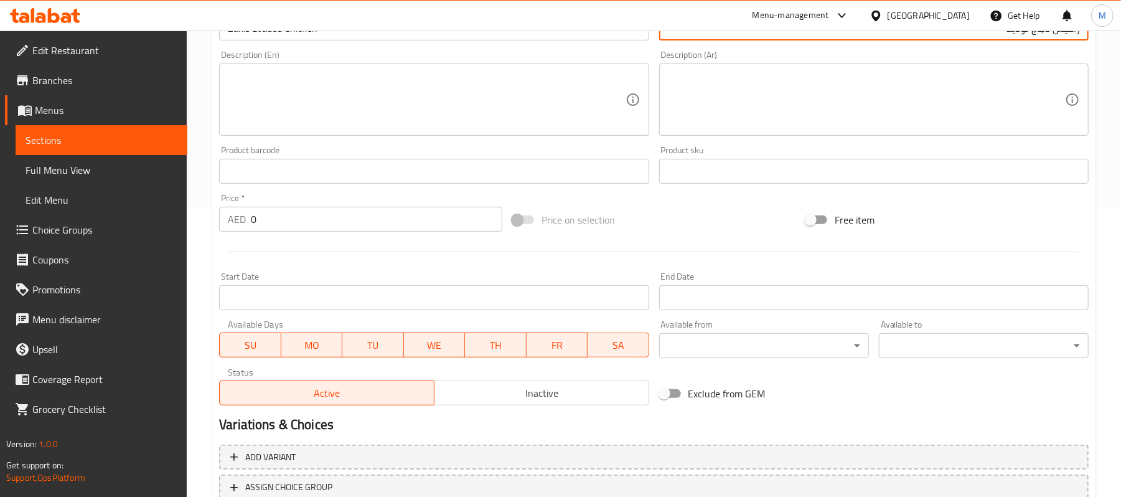
scroll to position [291, 0]
type input "زاكيس دجاج لوديد"
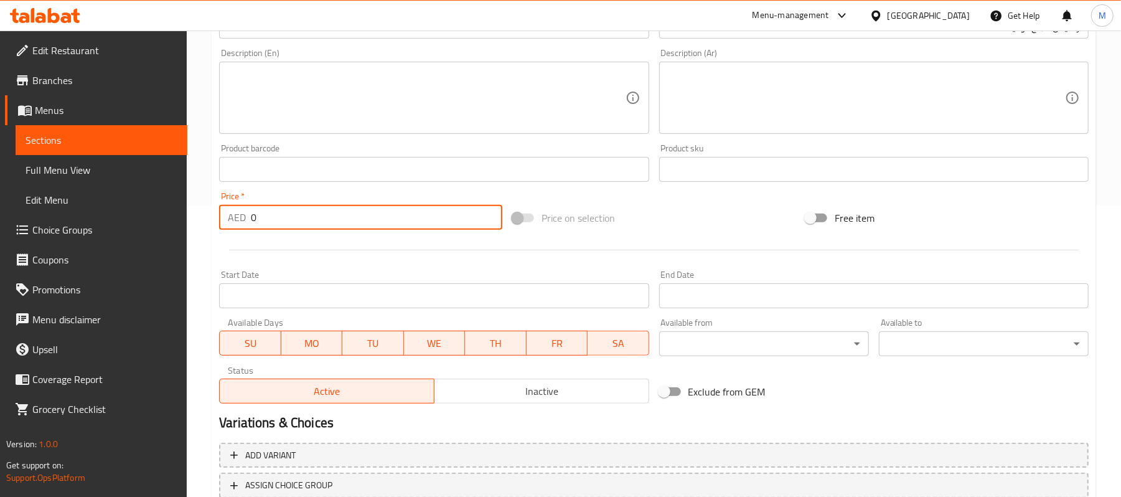
drag, startPoint x: 259, startPoint y: 227, endPoint x: 244, endPoint y: 220, distance: 16.7
click at [244, 220] on div "AED 0 Price *" at bounding box center [360, 217] width 283 height 25
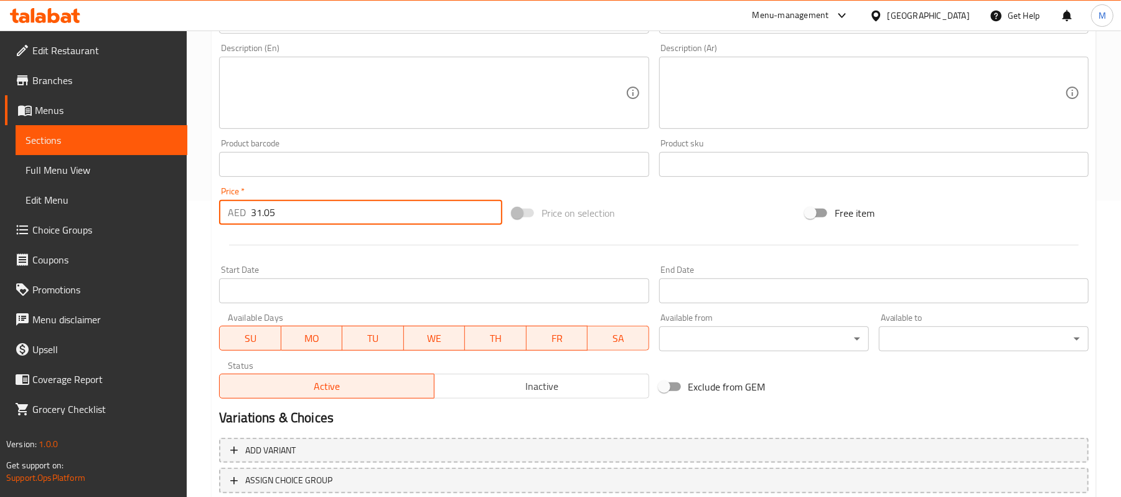
scroll to position [382, 0]
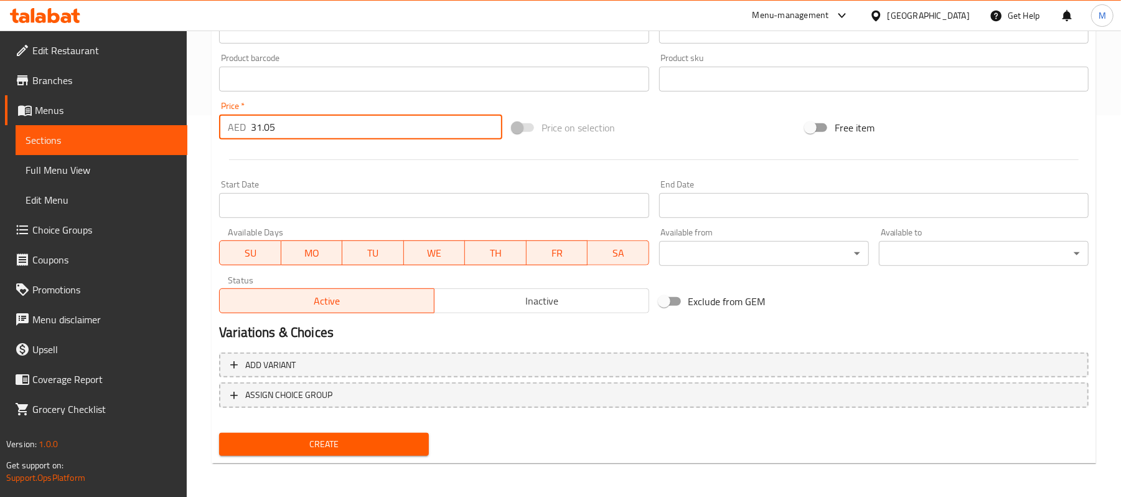
type input "31.05"
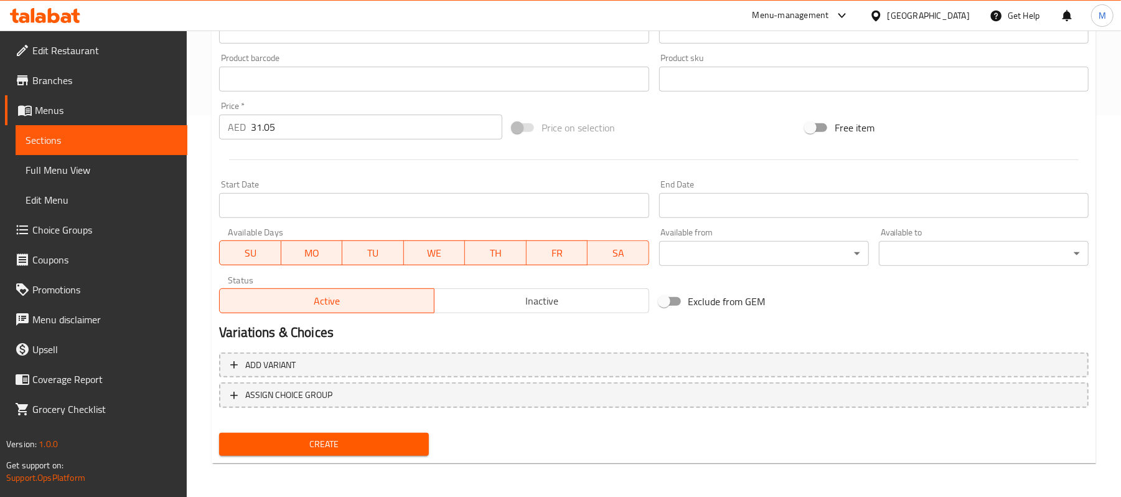
click at [267, 456] on div "Create" at bounding box center [324, 444] width 220 height 33
click at [268, 447] on span "Create" at bounding box center [324, 444] width 190 height 16
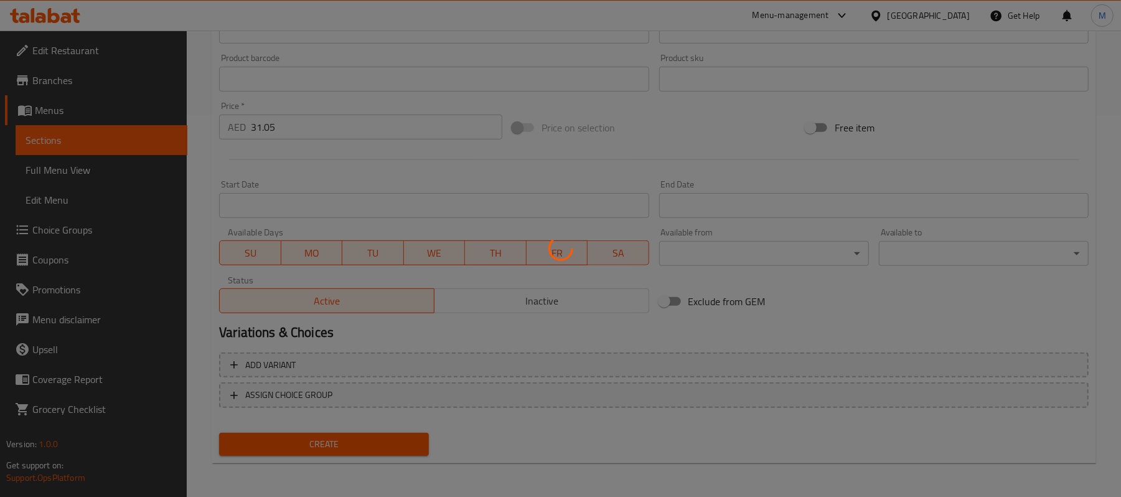
type input "0"
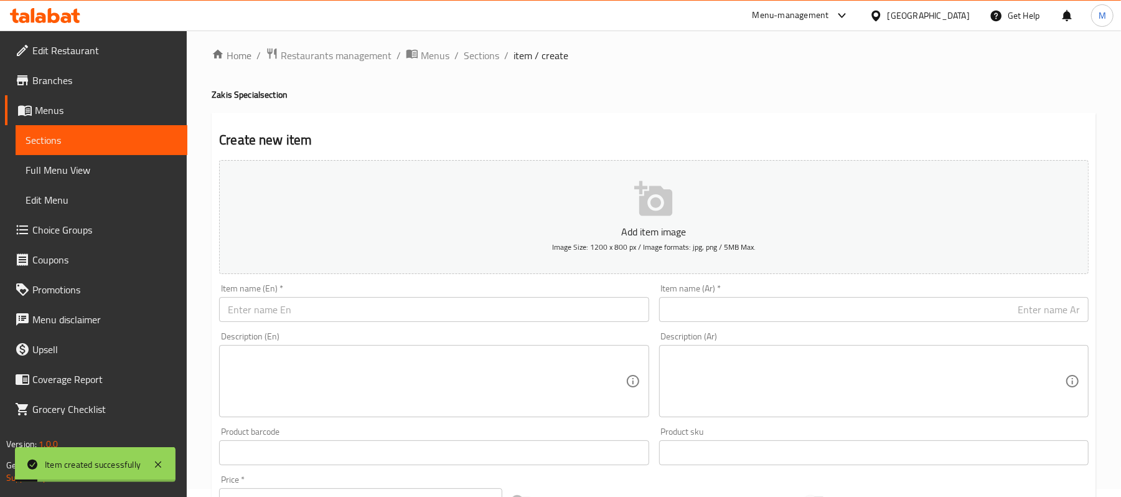
scroll to position [0, 0]
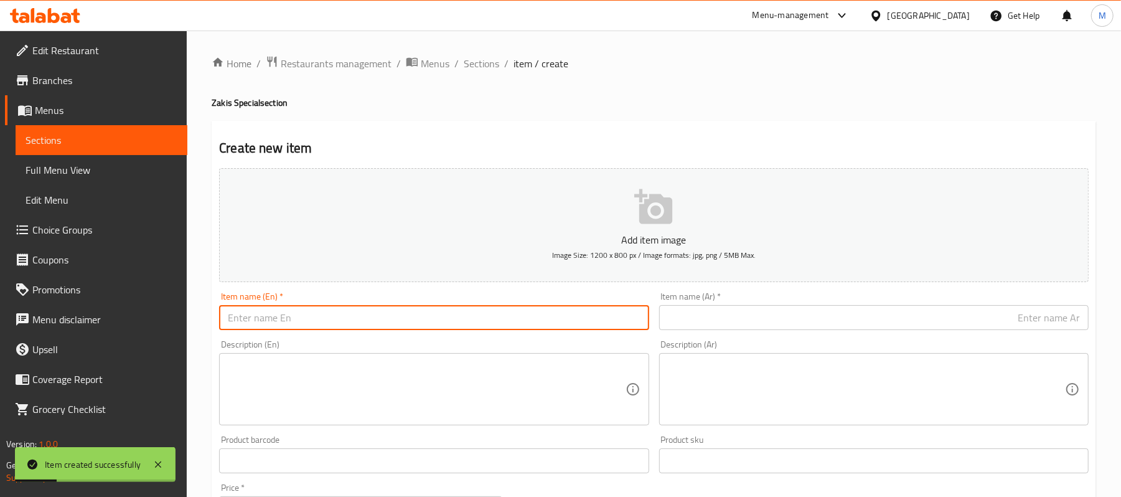
click at [553, 321] on input "text" at bounding box center [434, 317] width 430 height 25
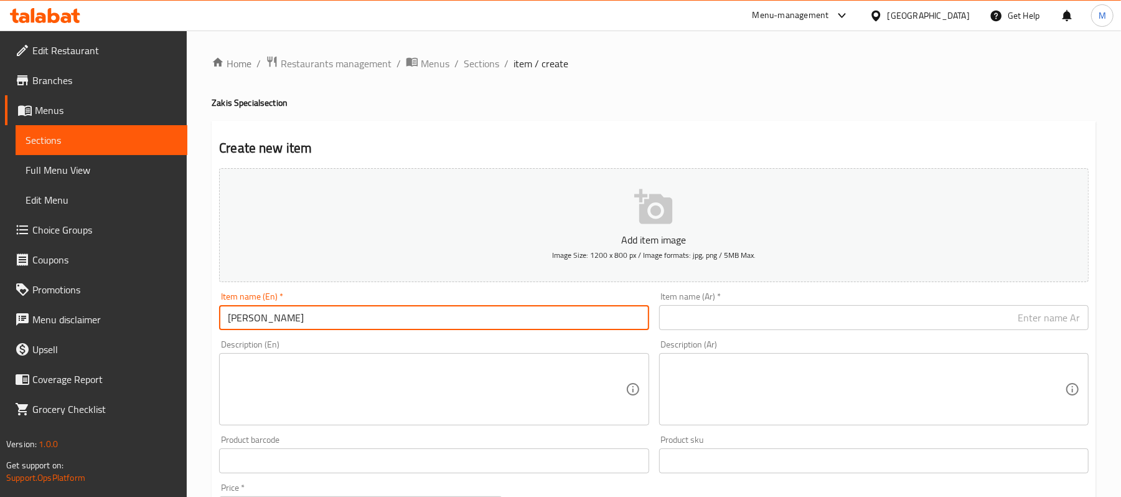
type input "[PERSON_NAME]"
click at [1040, 319] on input "text" at bounding box center [874, 317] width 430 height 25
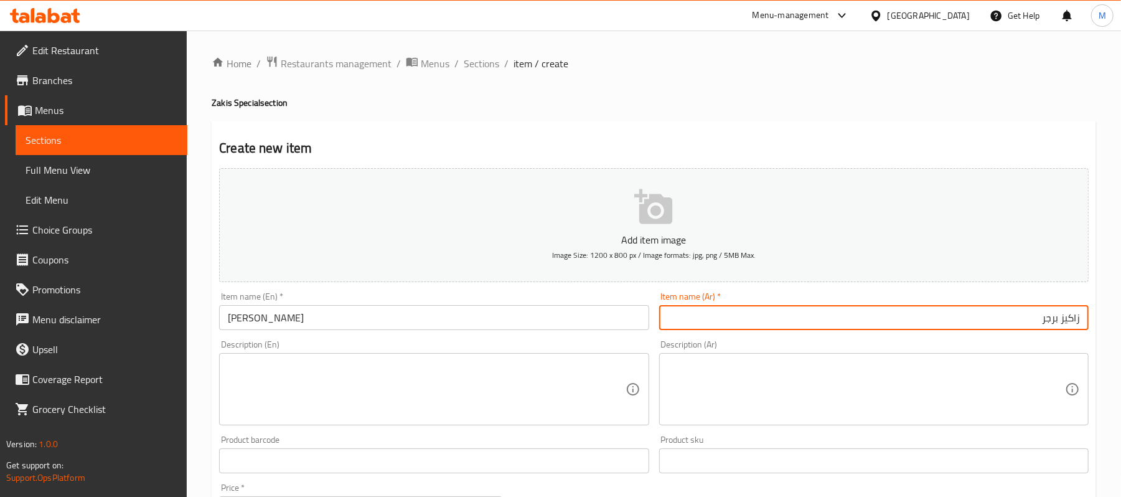
type input "زاكيز برجر"
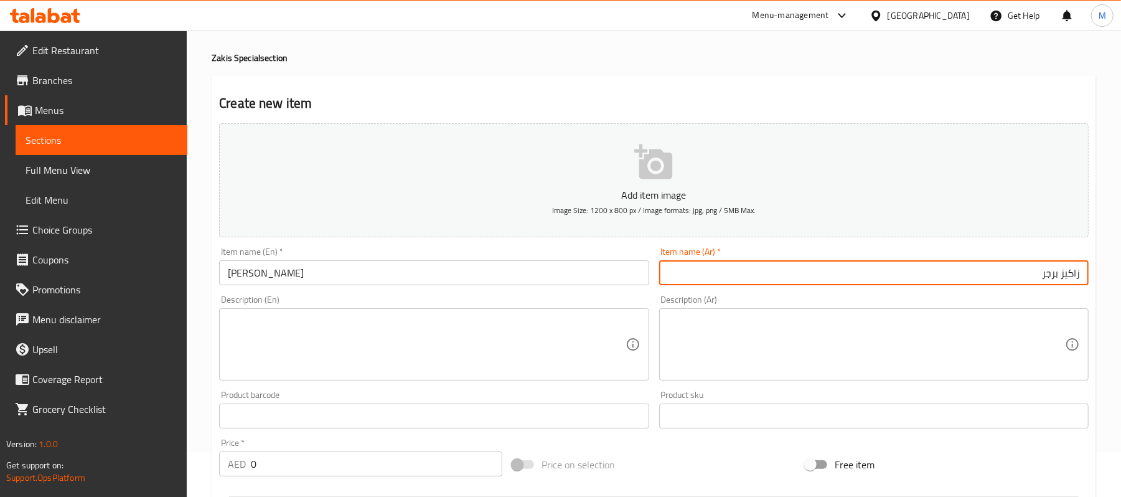
scroll to position [83, 0]
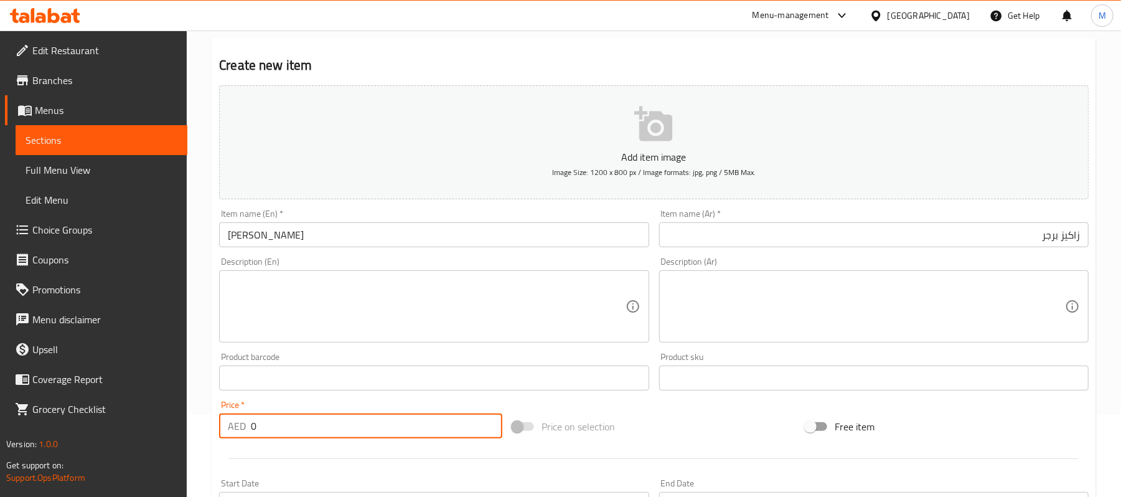
click at [252, 429] on input "0" at bounding box center [377, 425] width 252 height 25
type input "17.55"
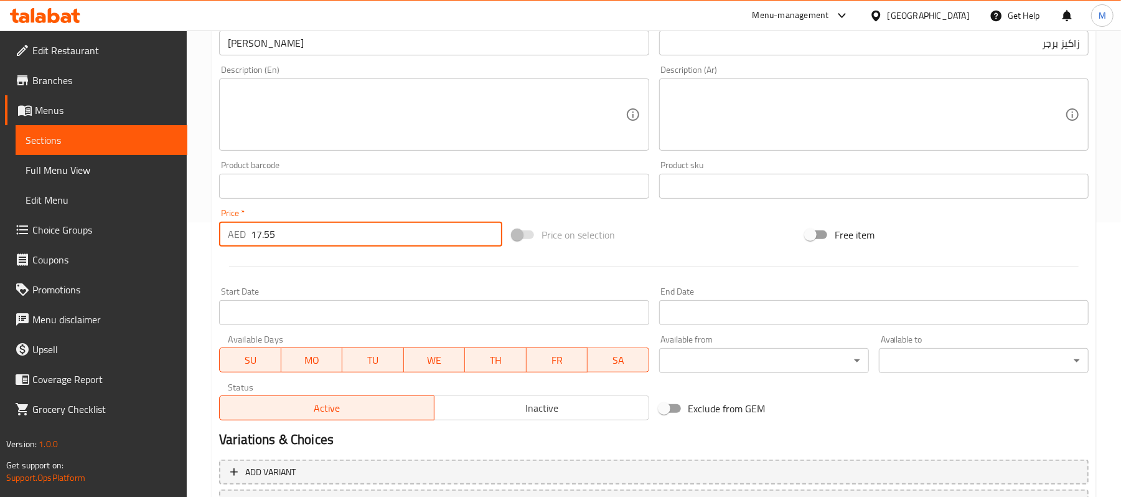
scroll to position [382, 0]
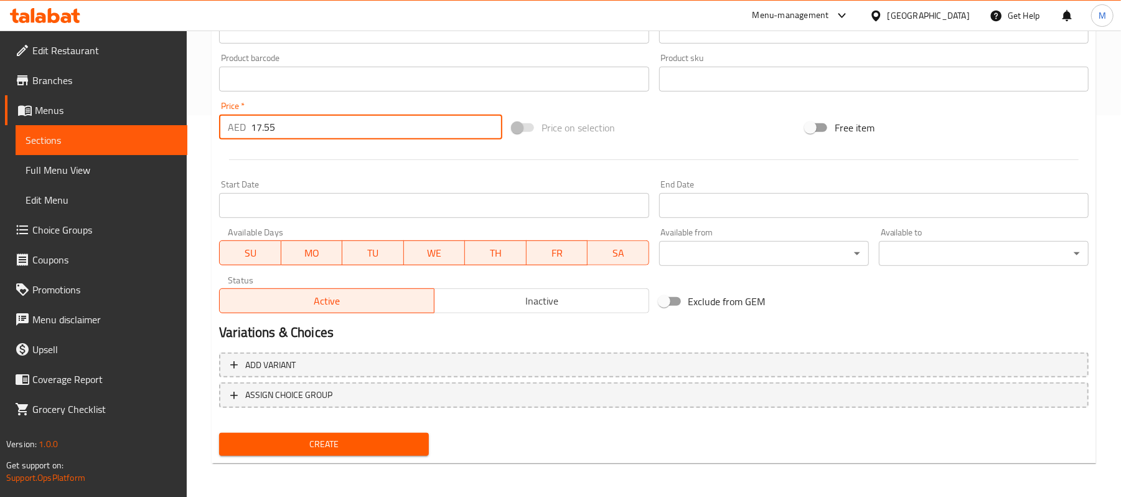
click at [412, 438] on span "Create" at bounding box center [324, 444] width 190 height 16
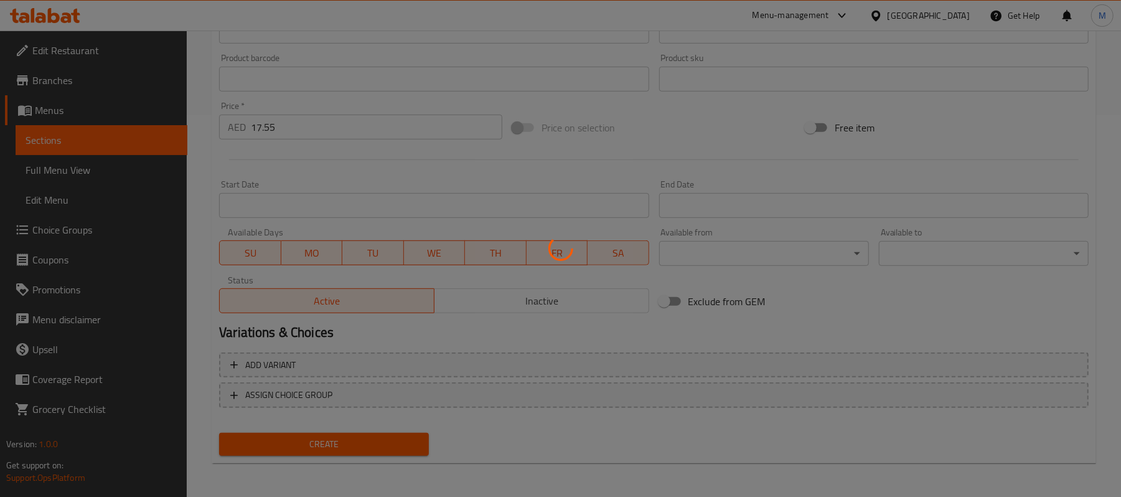
scroll to position [225, 0]
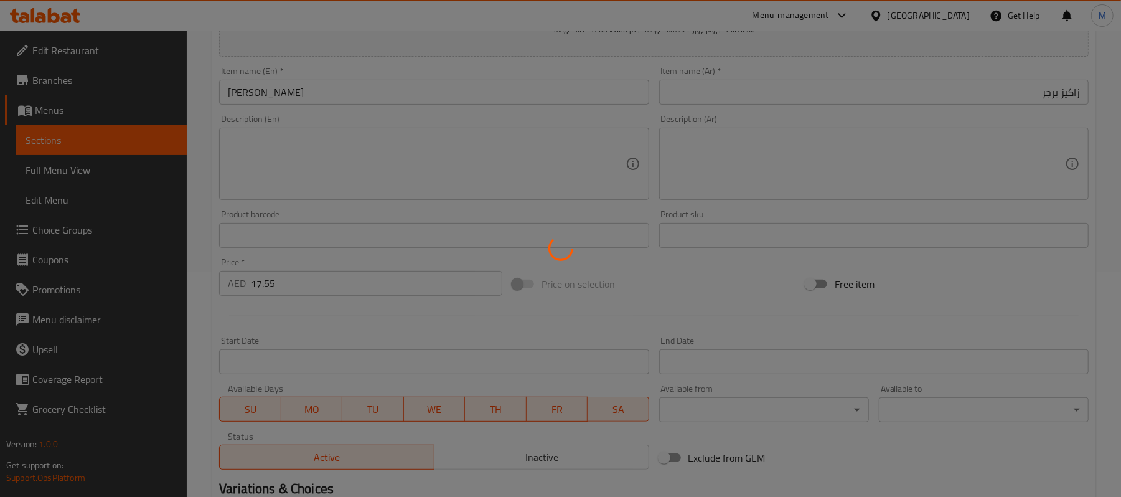
type input "0"
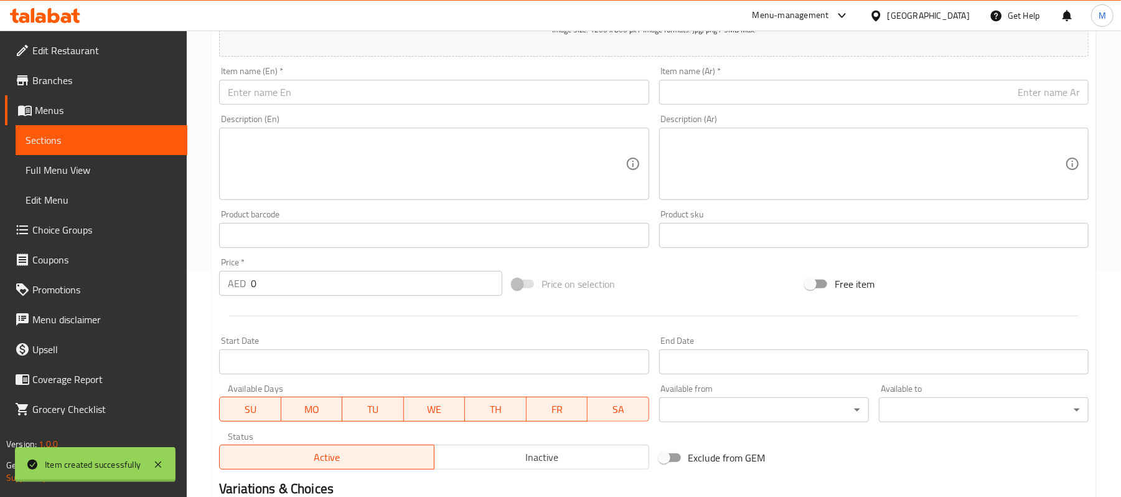
scroll to position [0, 0]
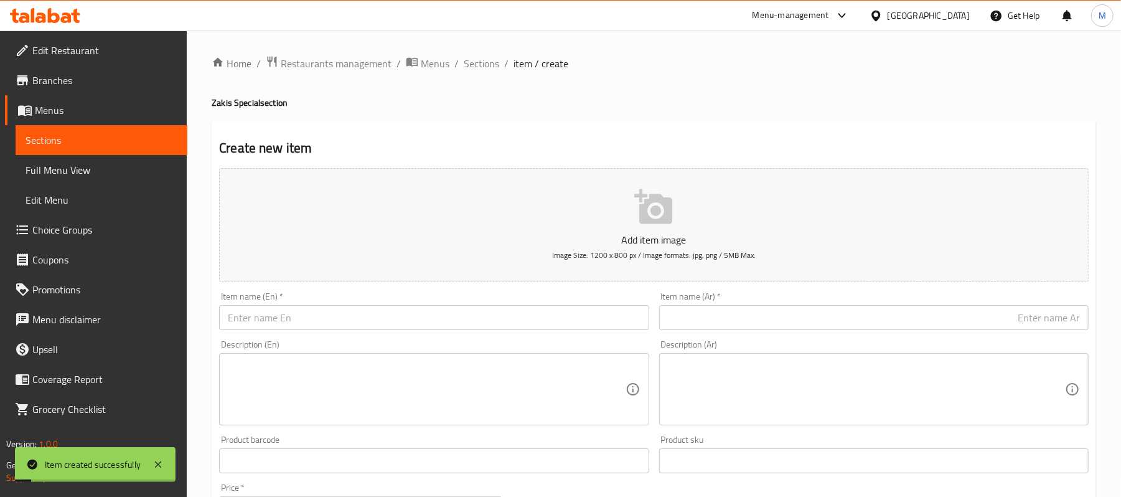
click at [474, 62] on span "Sections" at bounding box center [481, 63] width 35 height 15
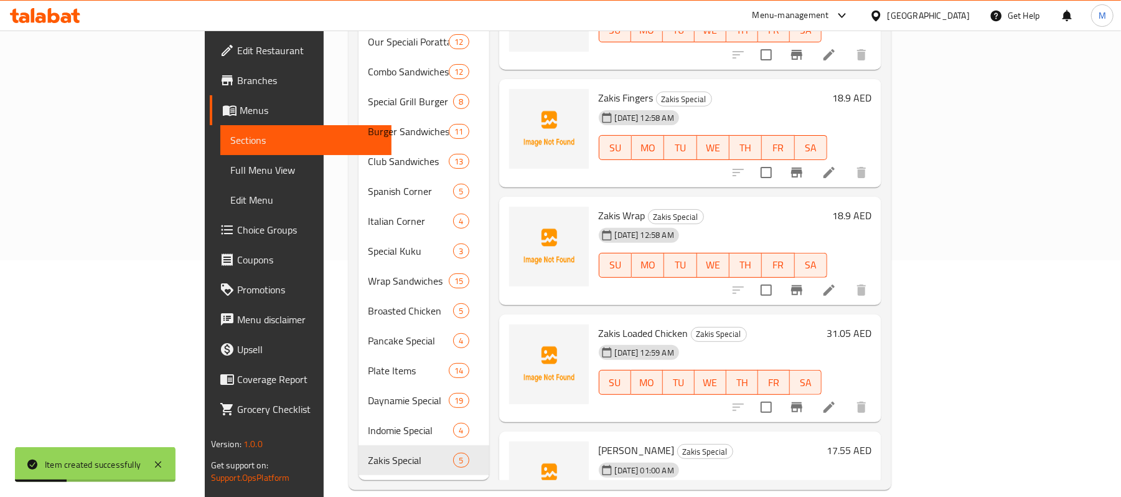
scroll to position [60, 0]
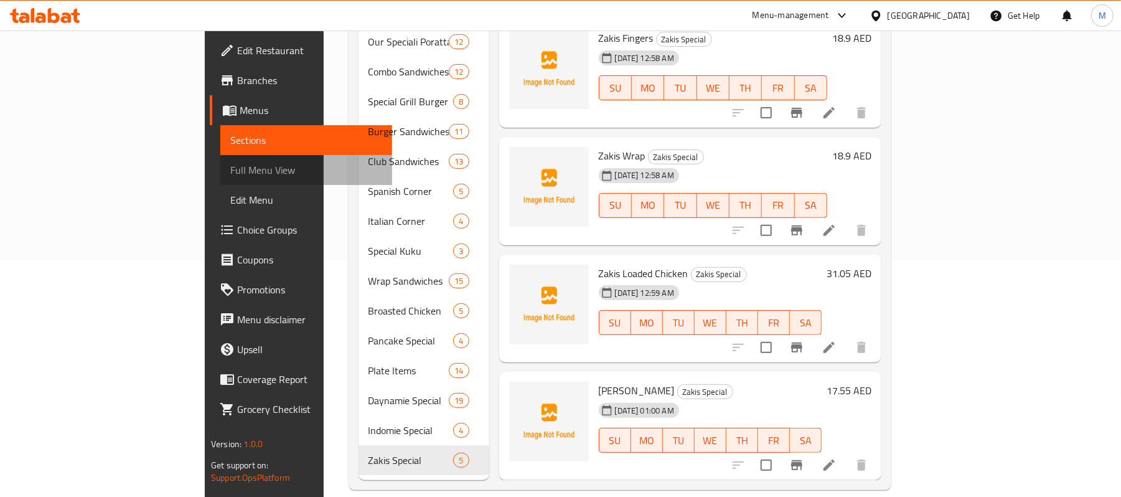
click at [230, 164] on span "Full Menu View" at bounding box center [306, 170] width 152 height 15
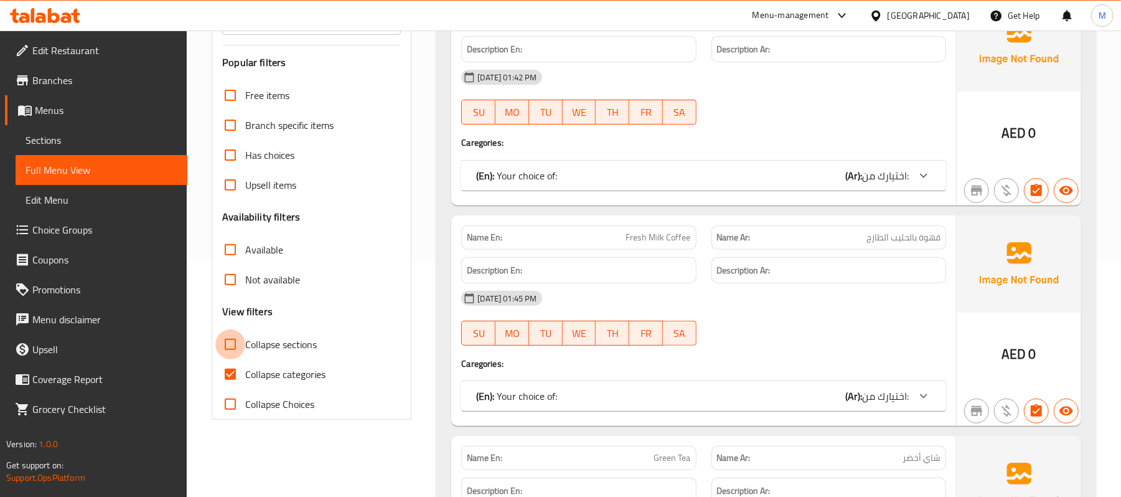
click at [237, 342] on input "Collapse sections" at bounding box center [230, 344] width 30 height 30
checkbox input "true"
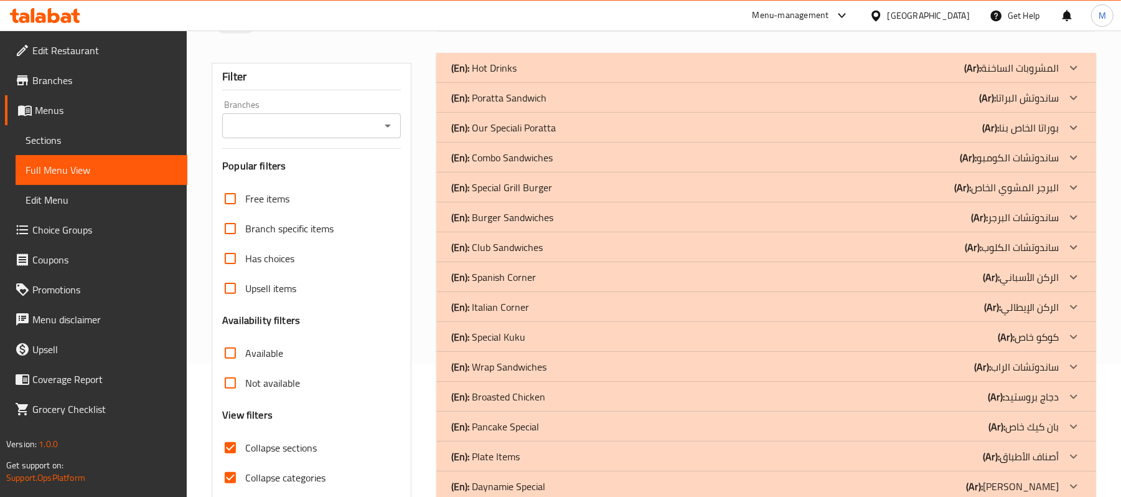
scroll to position [222, 0]
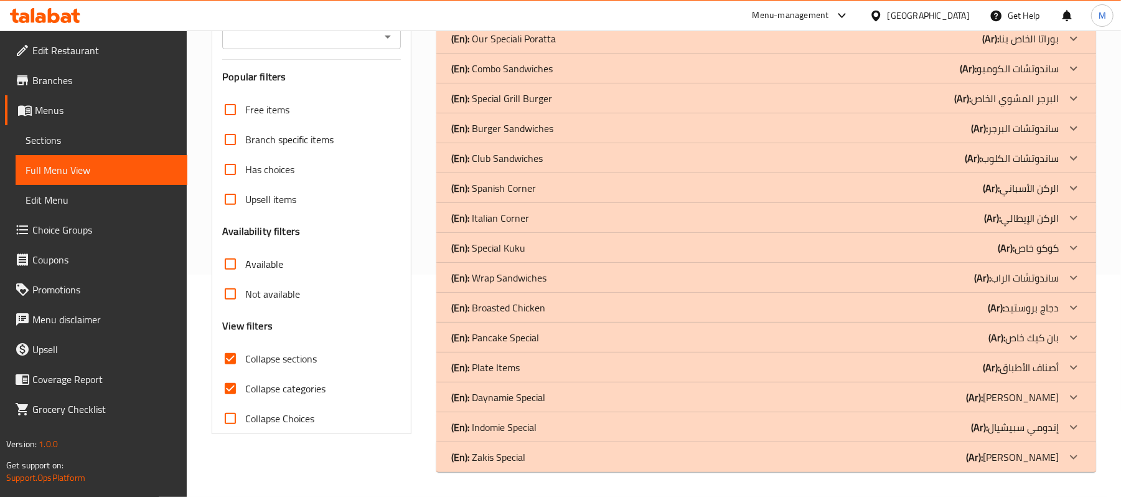
click at [715, 397] on div "(En): Daynamie Special (Ar): [PERSON_NAME]" at bounding box center [755, 397] width 608 height 15
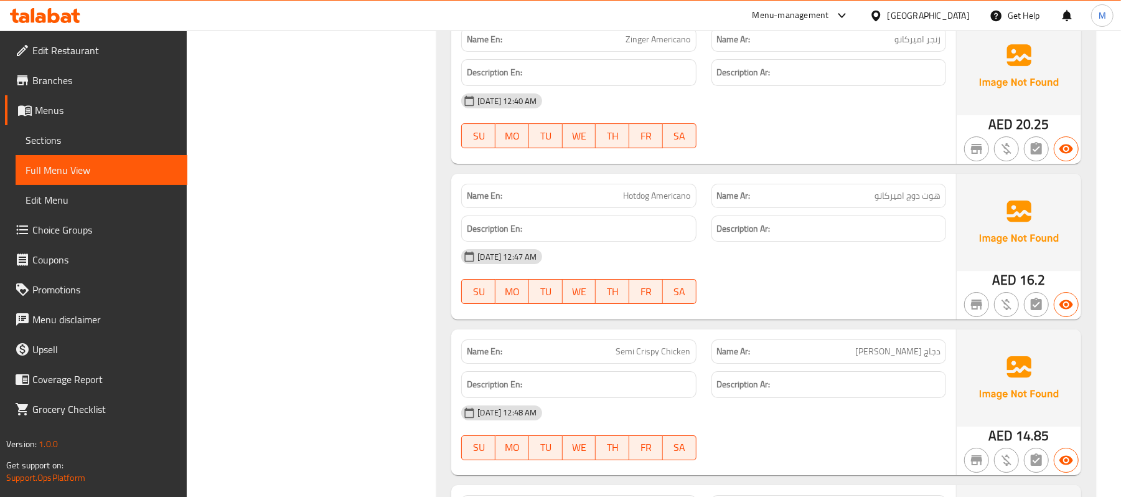
scroll to position [3305, 0]
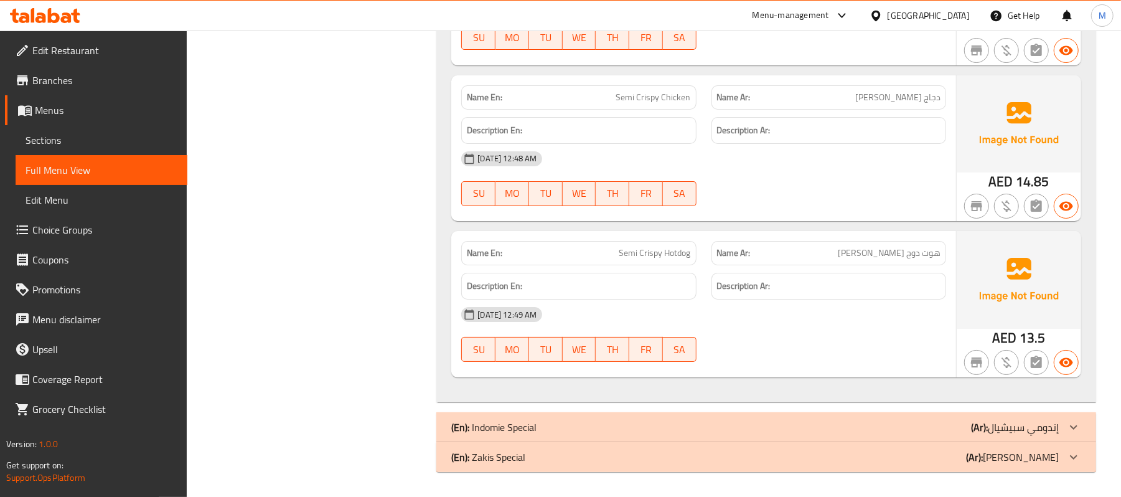
click at [775, 422] on div "(En): Indomie Special (Ar): إندومي سبيشيال" at bounding box center [755, 427] width 608 height 15
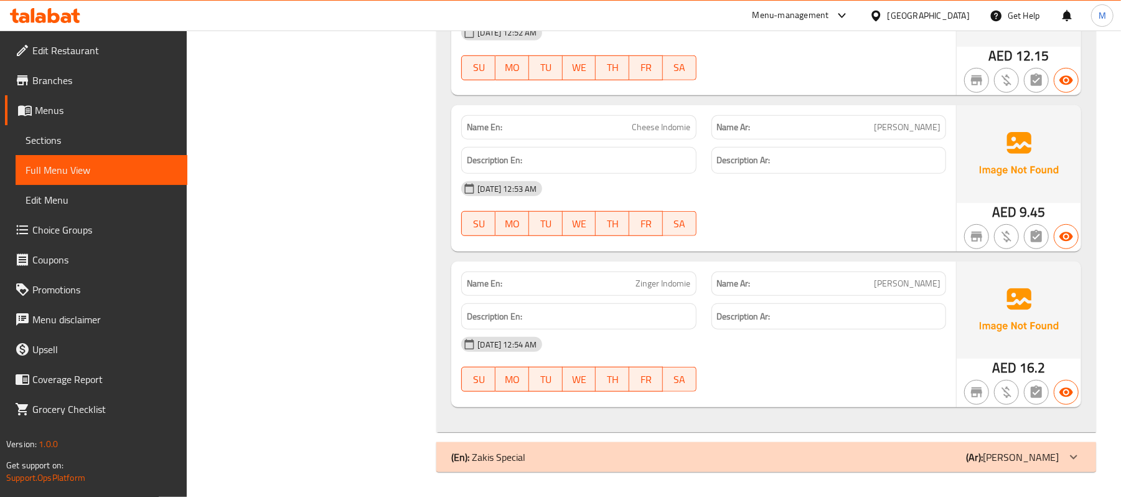
scroll to position [3970, 0]
click at [802, 456] on div "(En): Zakis Special (Ar): [PERSON_NAME]" at bounding box center [755, 457] width 608 height 15
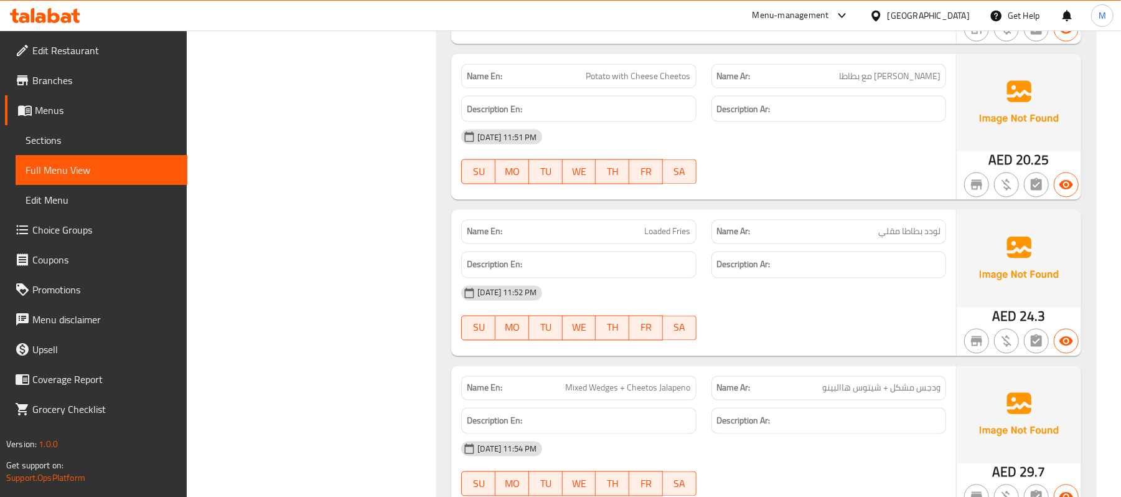
scroll to position [1460, 0]
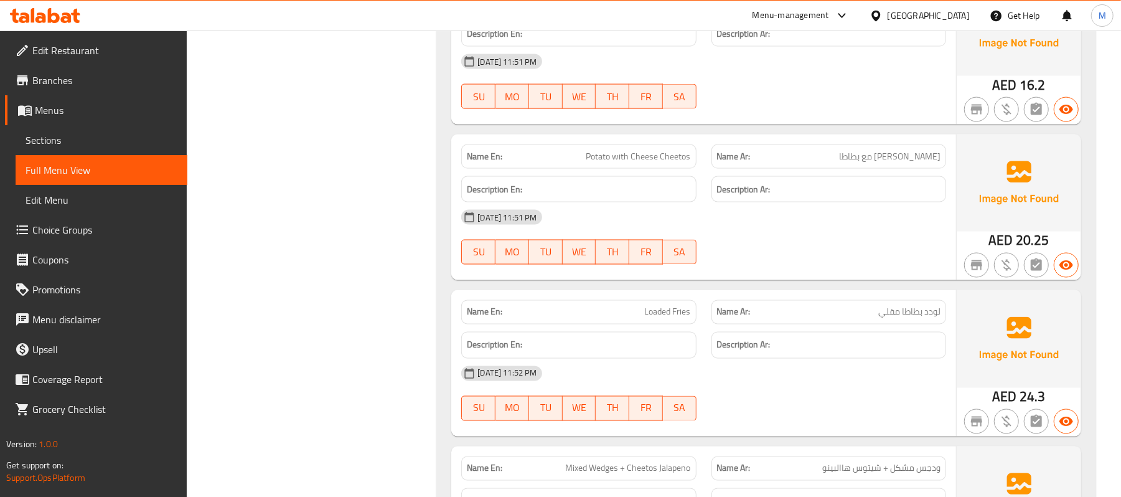
click at [66, 115] on span "Menus" at bounding box center [106, 110] width 143 height 15
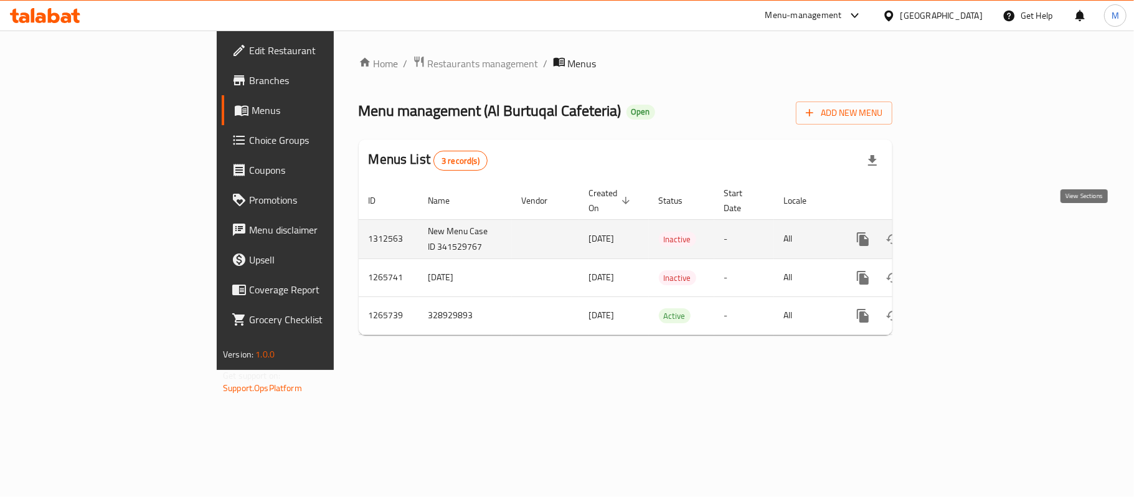
click at [968, 224] on link "enhanced table" at bounding box center [953, 239] width 30 height 30
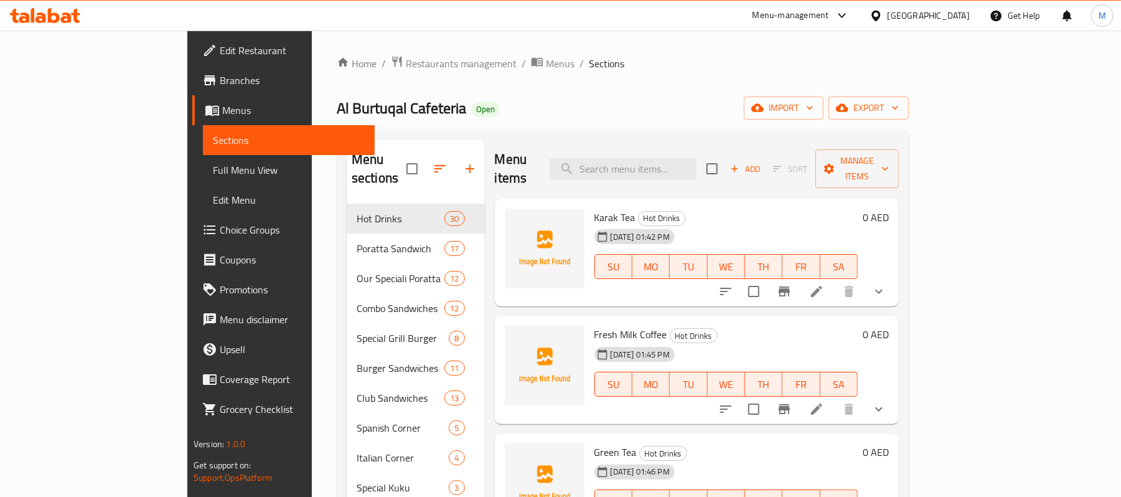
scroll to position [237, 0]
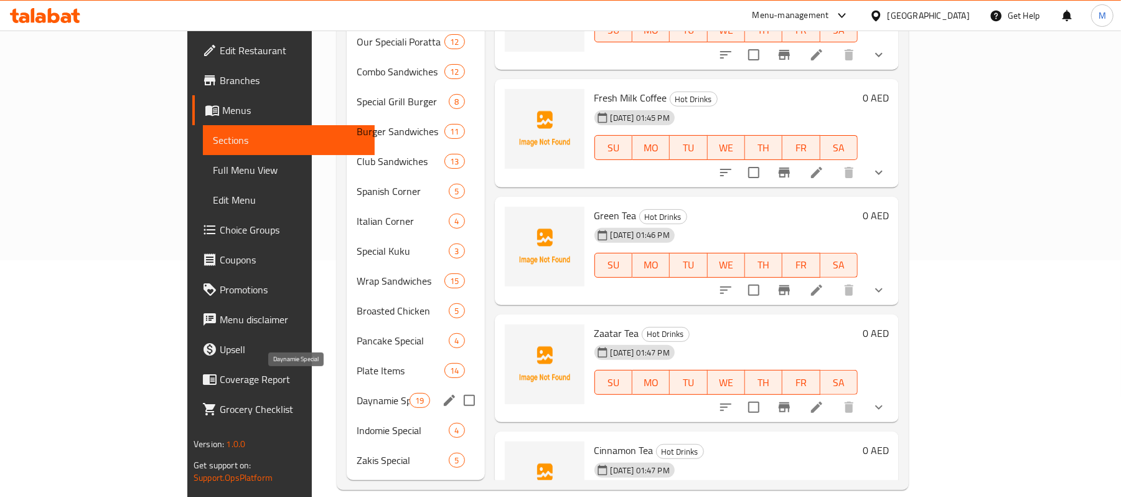
click at [357, 393] on span "Daynamie Special" at bounding box center [383, 400] width 53 height 15
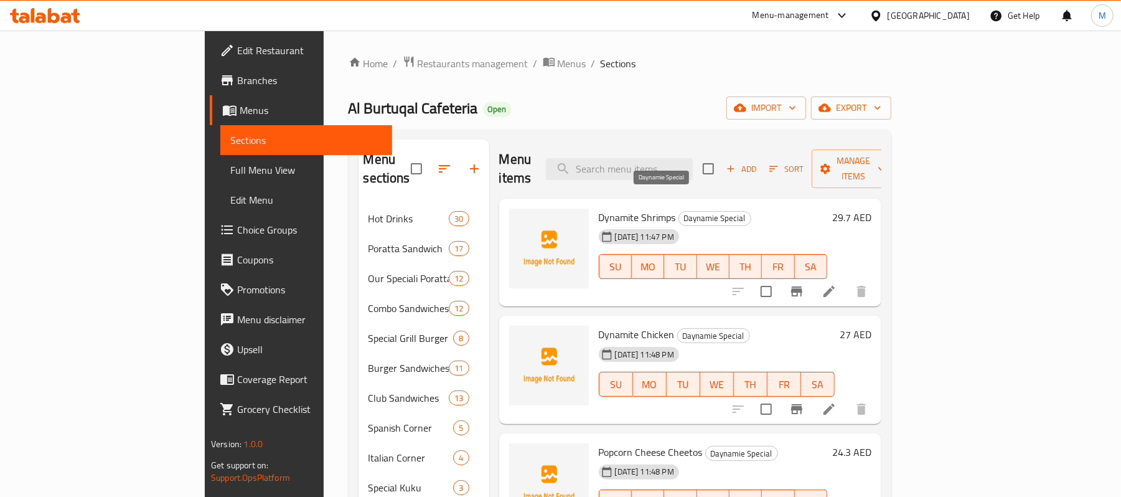
click at [679, 211] on span "Daynamie Special" at bounding box center [715, 218] width 72 height 14
copy div "Daynamie Special"
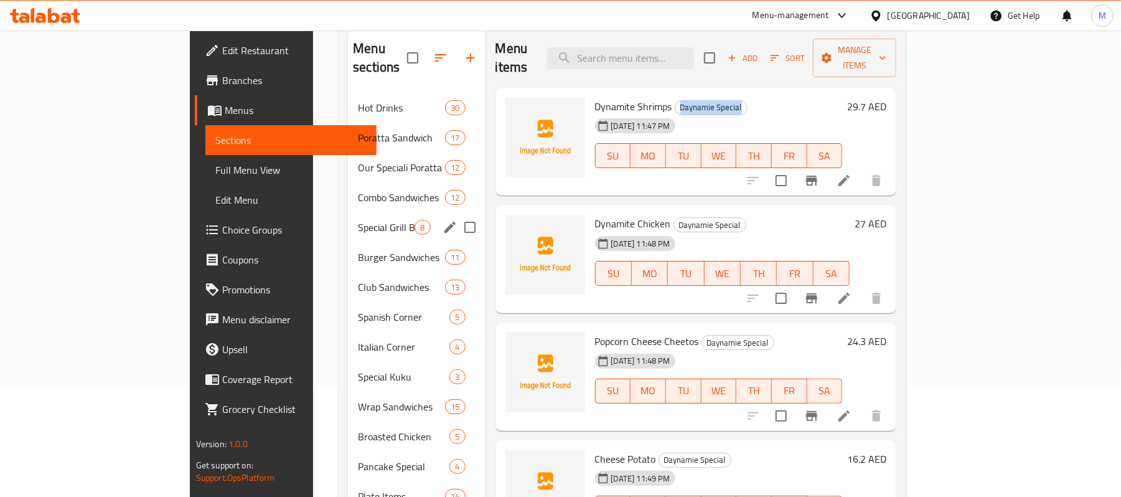
scroll to position [237, 0]
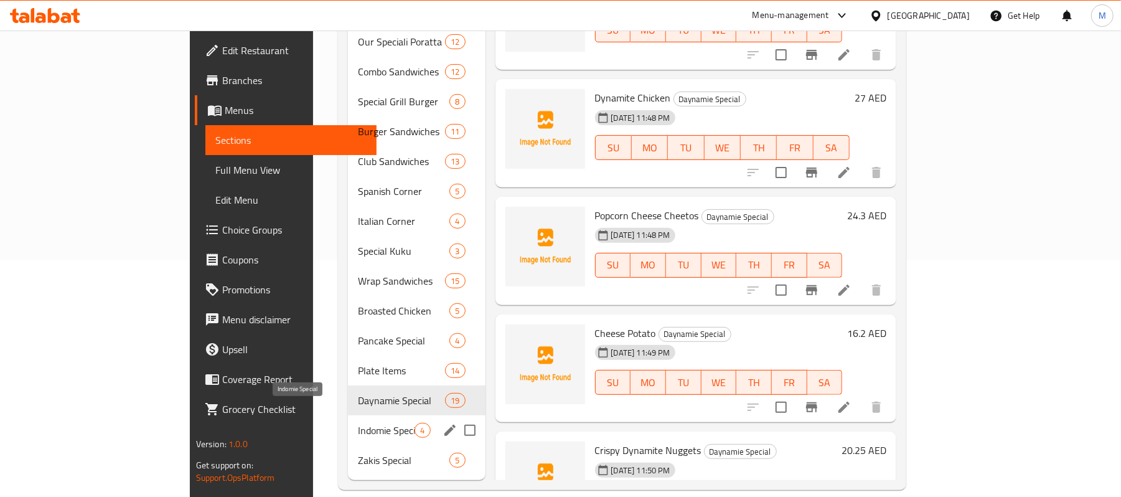
click at [358, 423] on span "Indomie Special" at bounding box center [386, 430] width 57 height 15
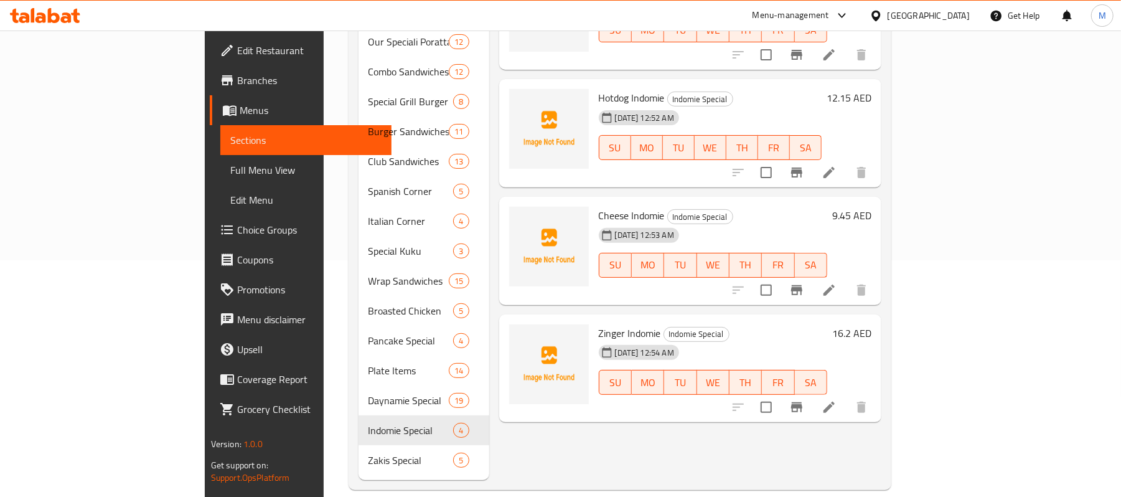
click at [655, 203] on div "Cheese Indomie Indomie Special [DATE] 12:53 AM SU MO TU WE TH FR SA" at bounding box center [713, 251] width 238 height 98
click at [668, 210] on span "Indomie Special" at bounding box center [700, 217] width 65 height 14
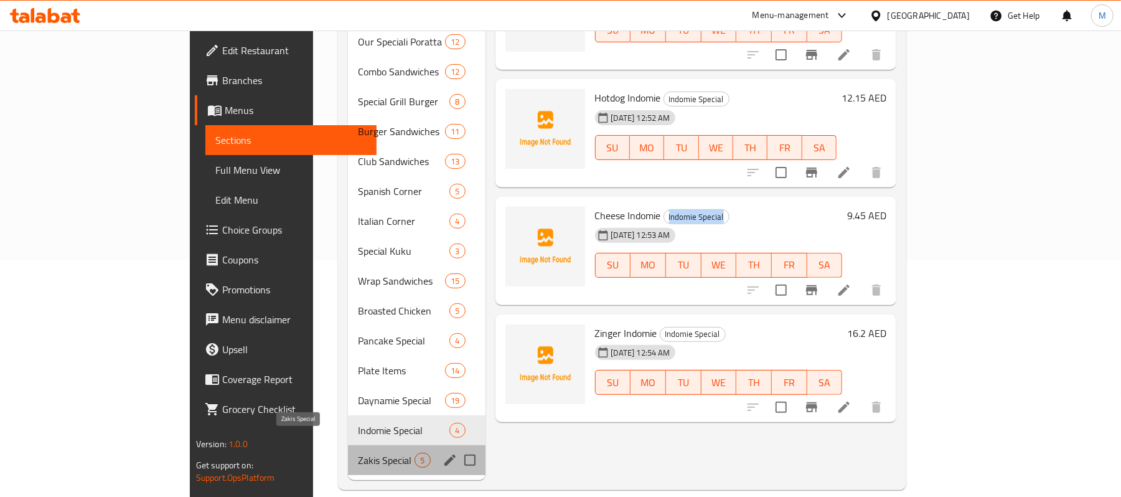
click at [358, 453] on span "Zakis Special" at bounding box center [386, 460] width 57 height 15
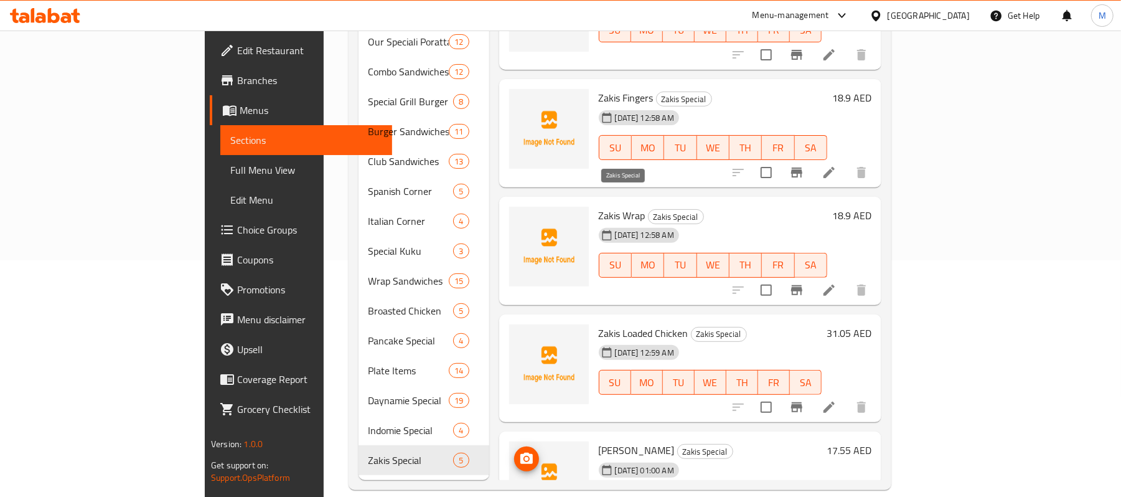
click at [649, 210] on span "Zakis Special" at bounding box center [676, 217] width 55 height 14
copy div "Zakis Special"
